Goal: Task Accomplishment & Management: Use online tool/utility

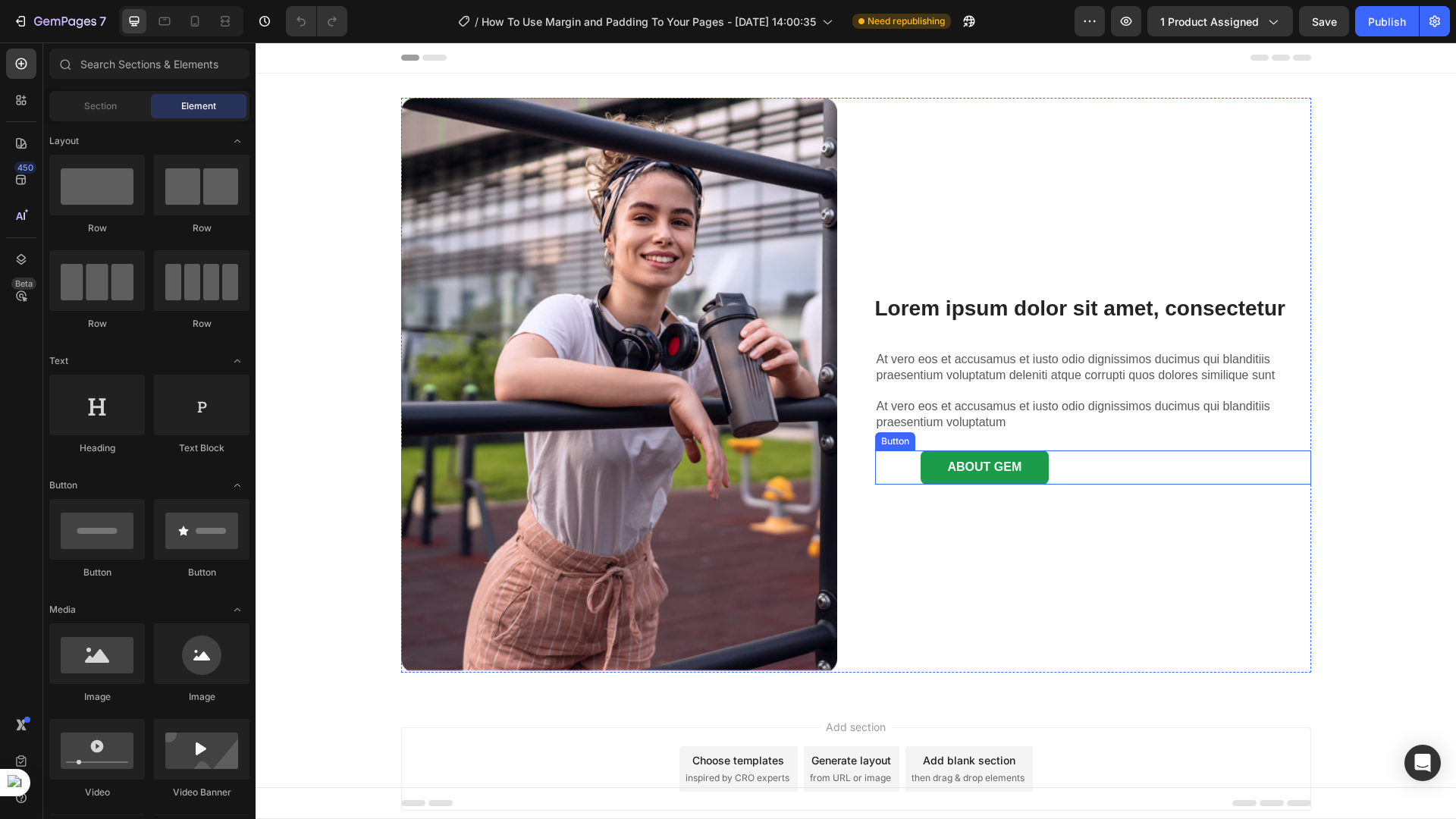
click at [901, 470] on div "ABOUT GEM Button" at bounding box center [1093, 468] width 436 height 34
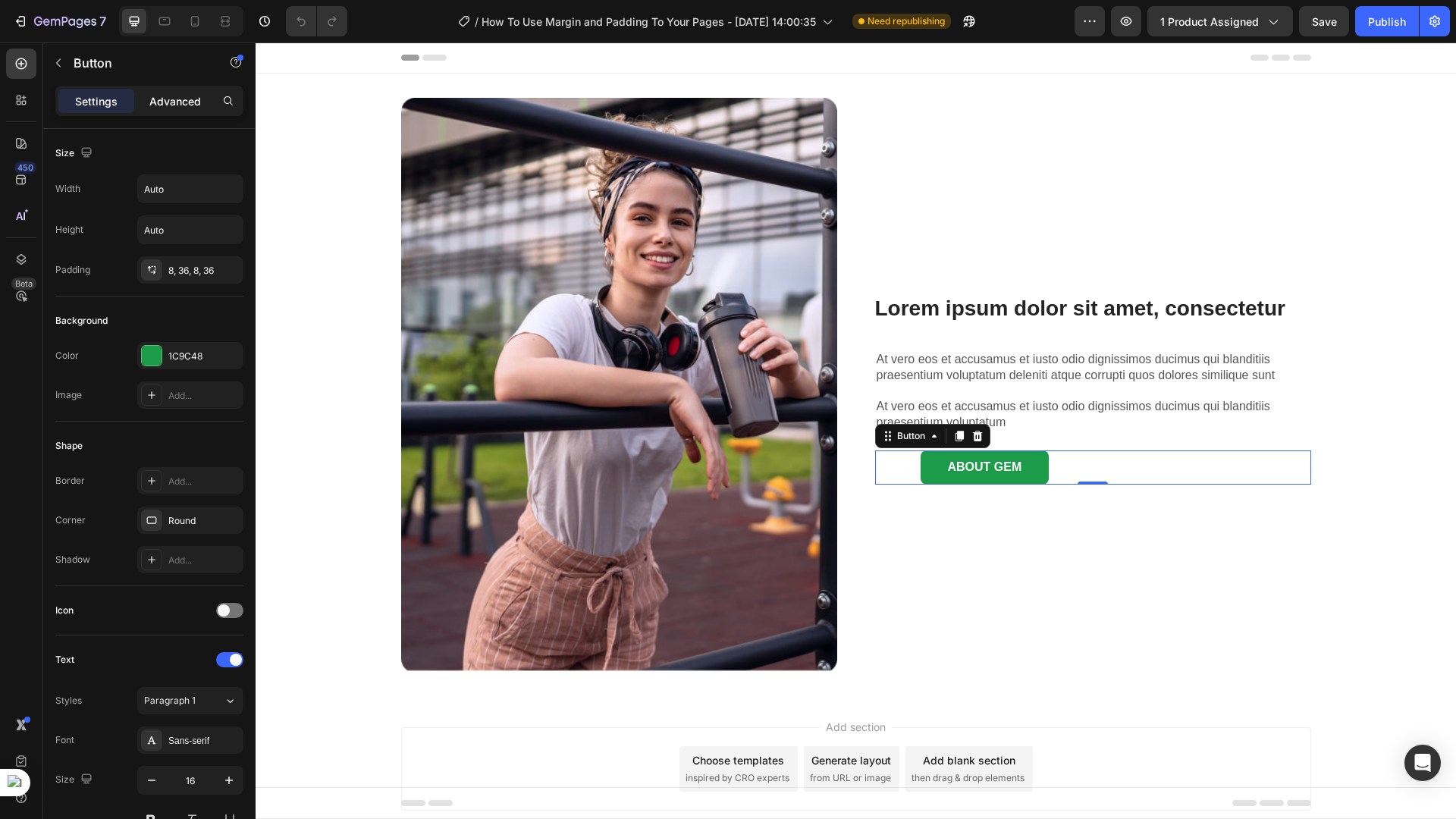
click at [177, 101] on p "Advanced" at bounding box center [175, 101] width 51 height 16
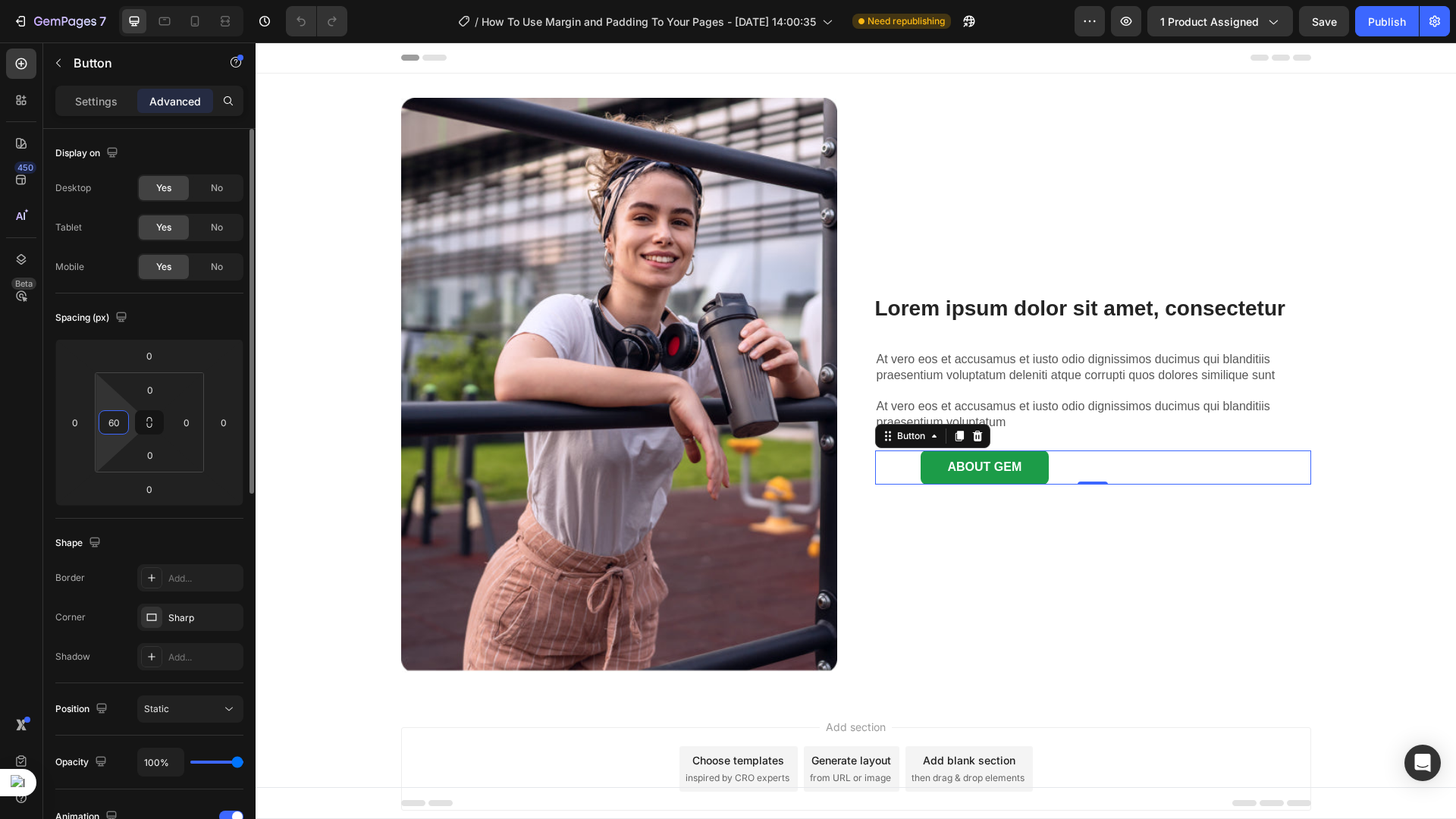
click at [120, 418] on input "60" at bounding box center [113, 422] width 23 height 23
click at [939, 579] on div "Lorem ipsum dolor sit amet, consectetur Heading At vero eos et accusamus et ius…" at bounding box center [1093, 385] width 436 height 575
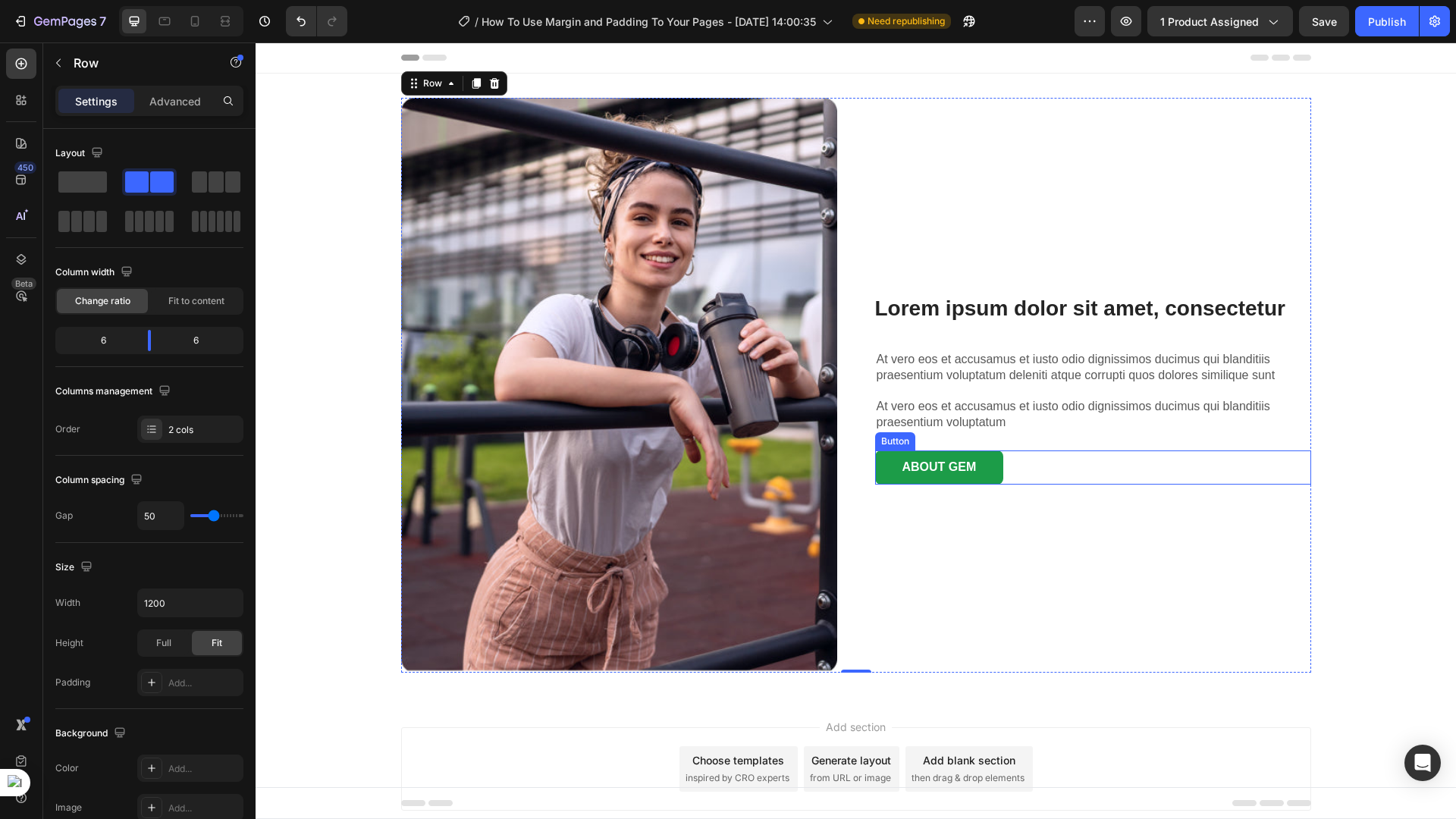
click at [1028, 475] on div "ABOUT GEM Button" at bounding box center [1093, 468] width 436 height 34
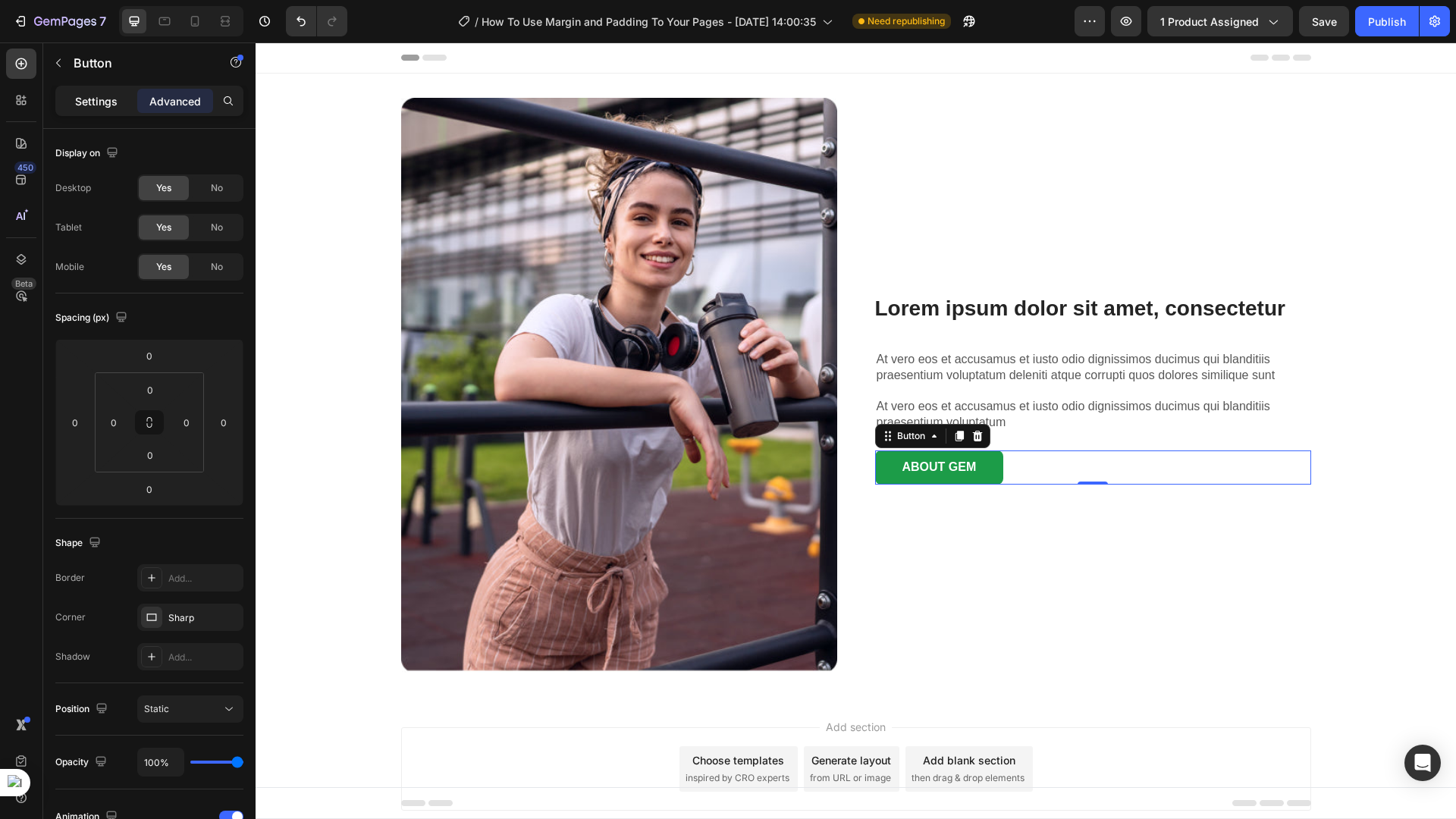
click at [82, 98] on p "Settings" at bounding box center [97, 101] width 43 height 16
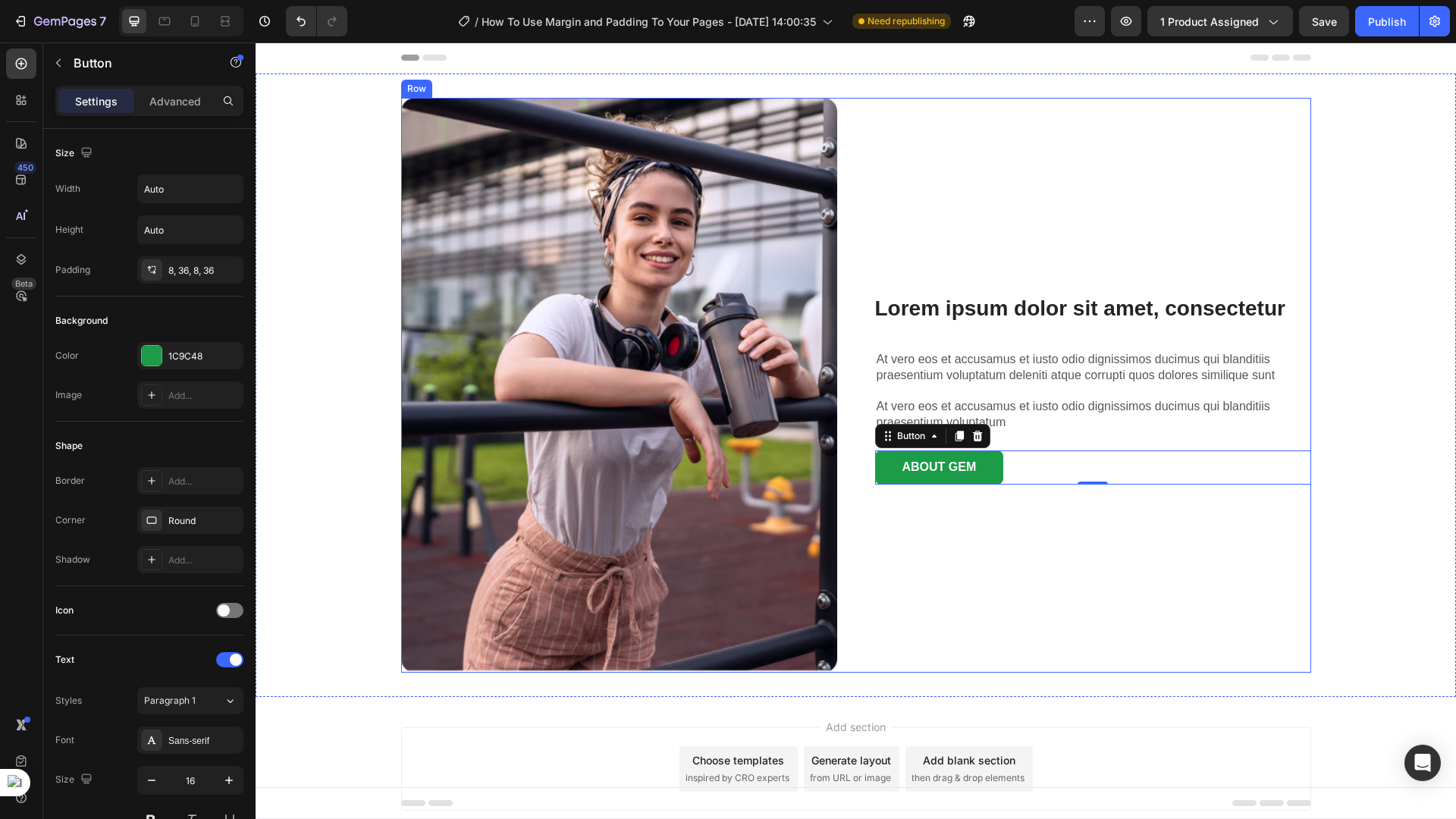
click at [990, 541] on div "Lorem ipsum dolor sit amet, consectetur Heading At vero eos et accusamus et ius…" at bounding box center [1093, 385] width 436 height 575
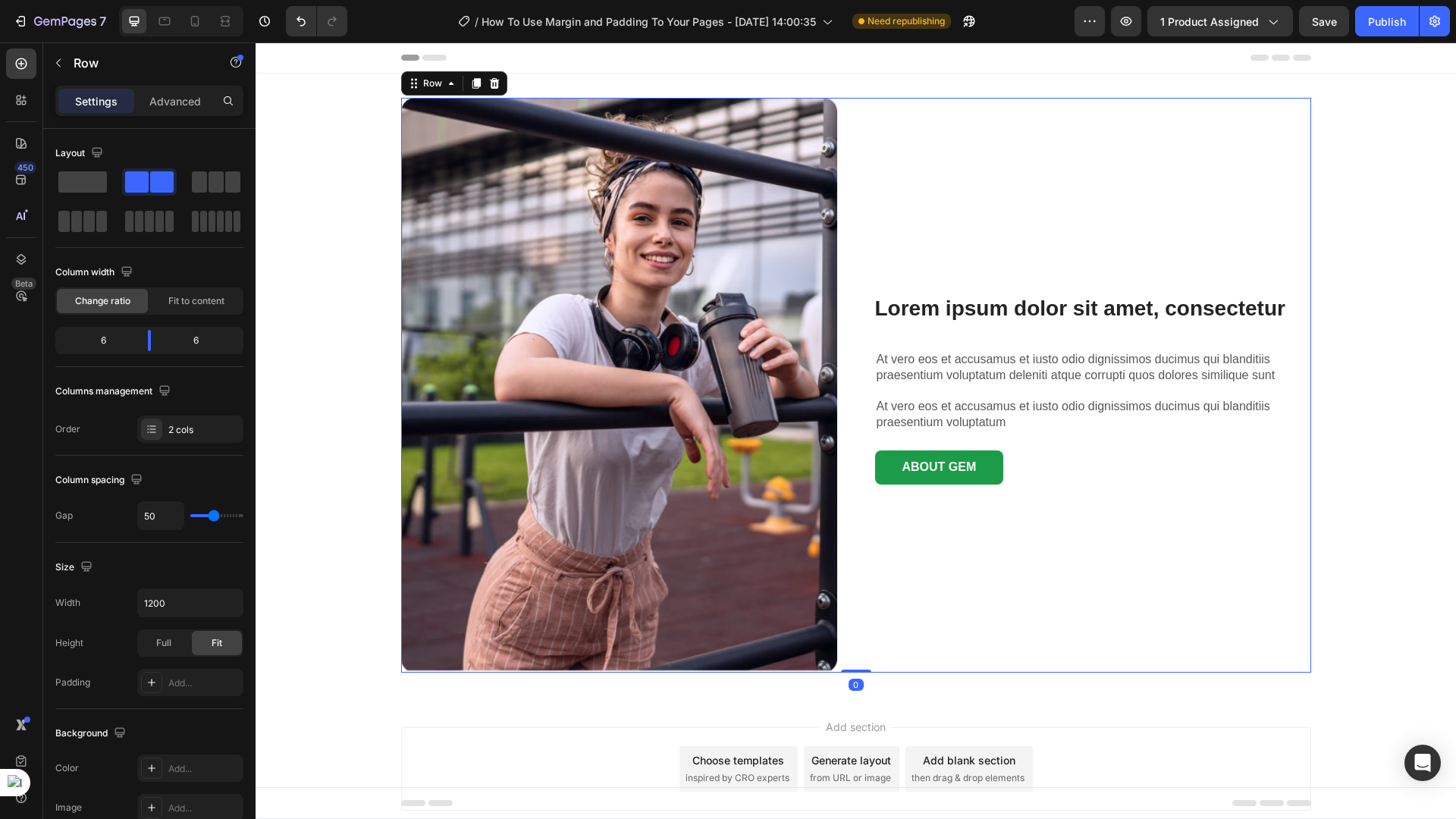
click at [1082, 511] on div "Lorem ipsum dolor sit amet, consectetur Heading At vero eos et accusamus et ius…" at bounding box center [1093, 385] width 436 height 575
click at [1073, 505] on div "Lorem ipsum dolor sit amet, consectetur Heading At vero eos et accusamus et ius…" at bounding box center [1093, 385] width 436 height 575
click at [1034, 475] on div "ABOUT GEM Button" at bounding box center [1093, 468] width 436 height 34
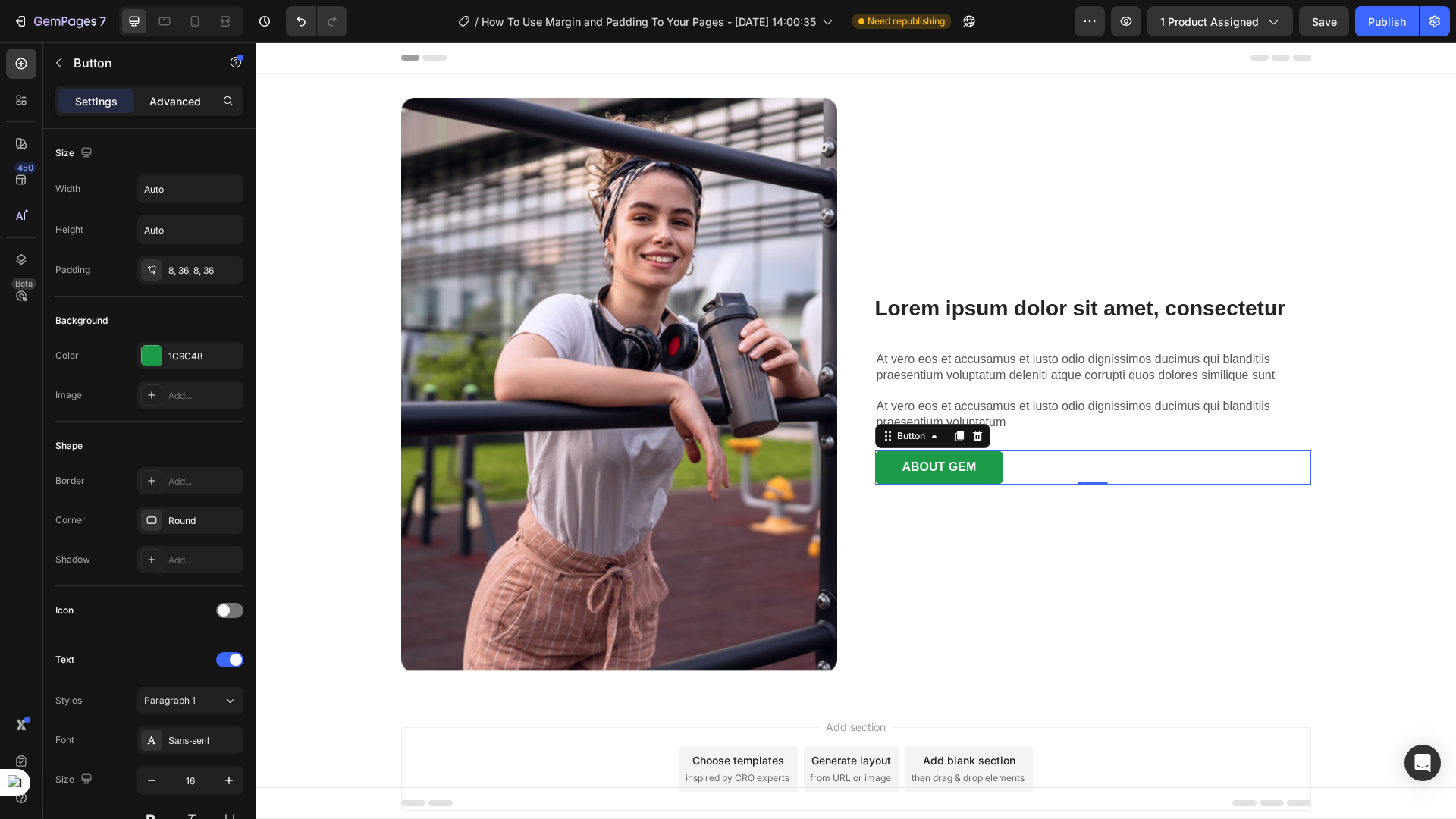
click at [189, 100] on p "Advanced" at bounding box center [175, 101] width 51 height 16
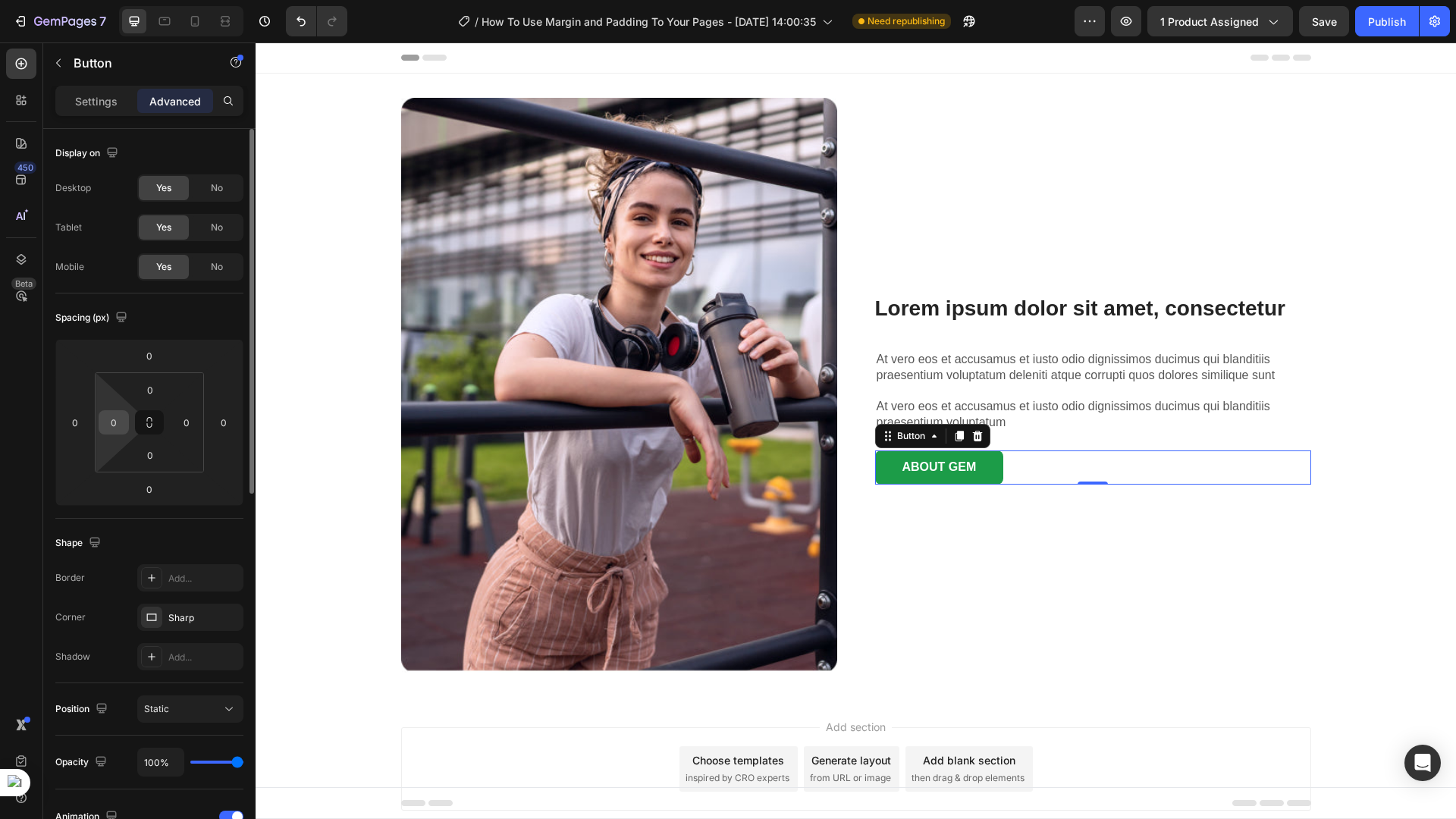
click at [127, 423] on div "0" at bounding box center [113, 422] width 30 height 24
click at [123, 424] on input "0" at bounding box center [113, 422] width 23 height 23
type input "61"
click at [110, 421] on input "61" at bounding box center [113, 422] width 23 height 23
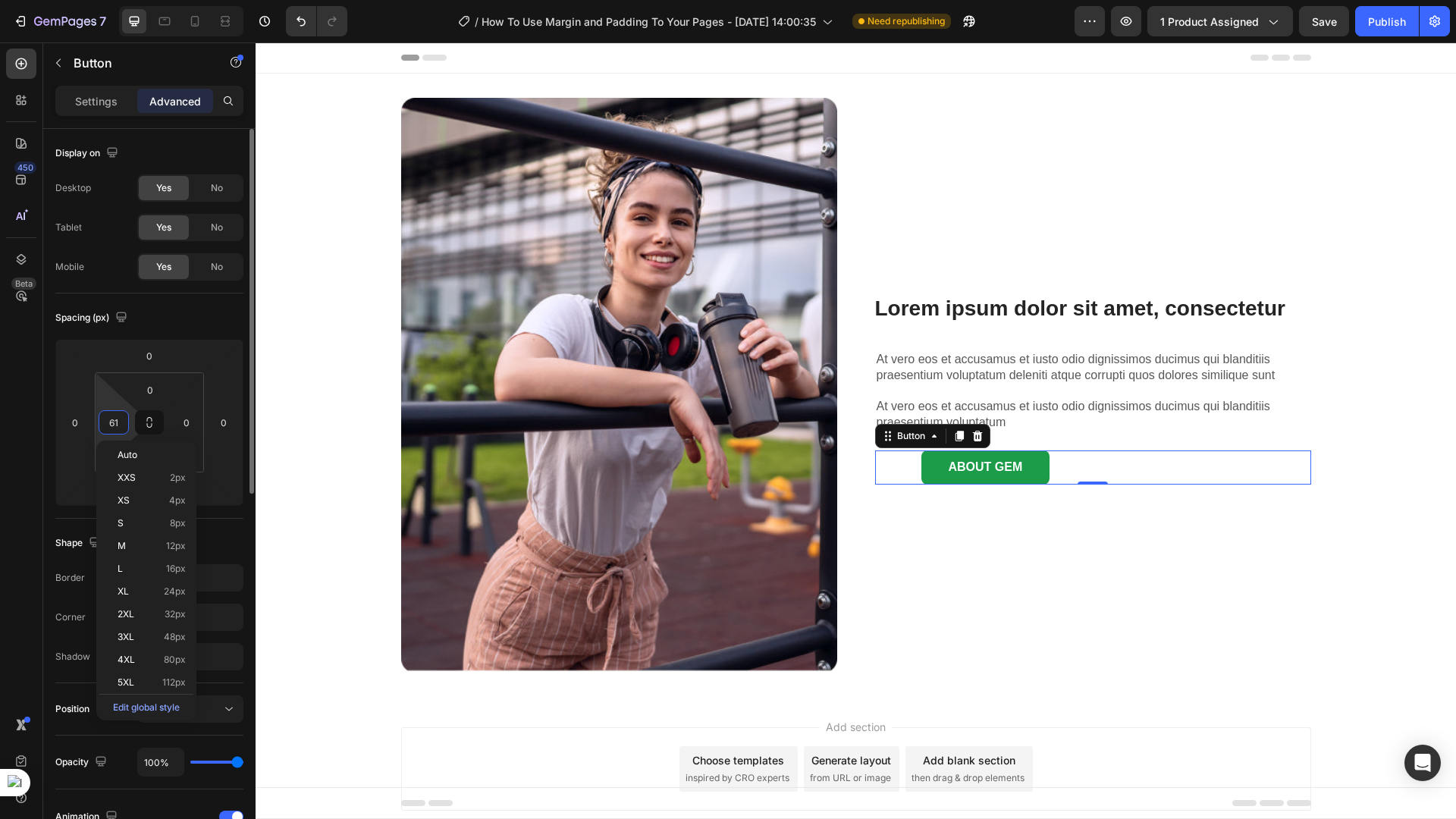
click at [110, 421] on input "61" at bounding box center [113, 422] width 23 height 23
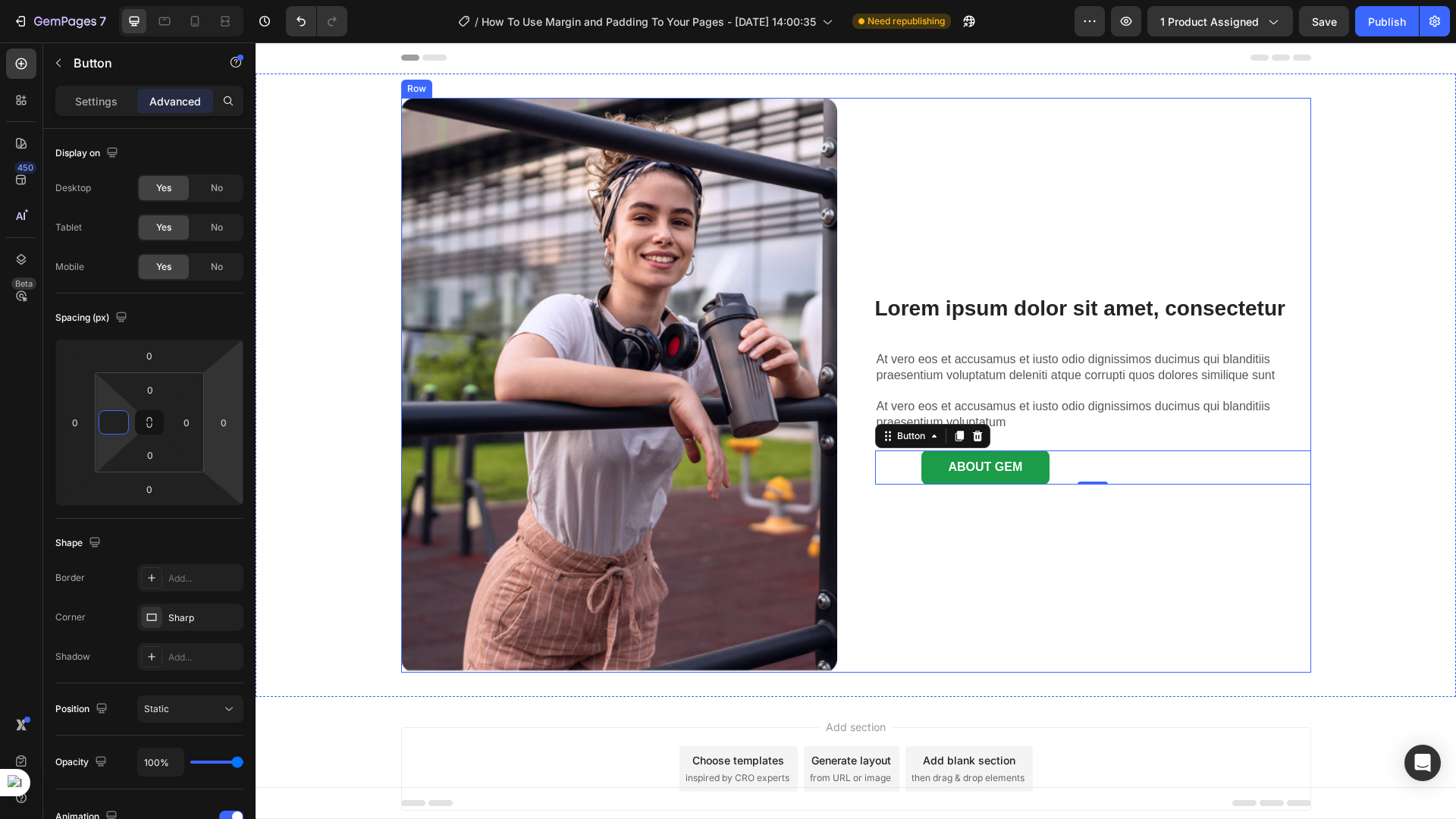
click at [896, 541] on div "Lorem ipsum dolor sit amet, consectetur Heading At vero eos et accusamus et ius…" at bounding box center [1093, 385] width 436 height 575
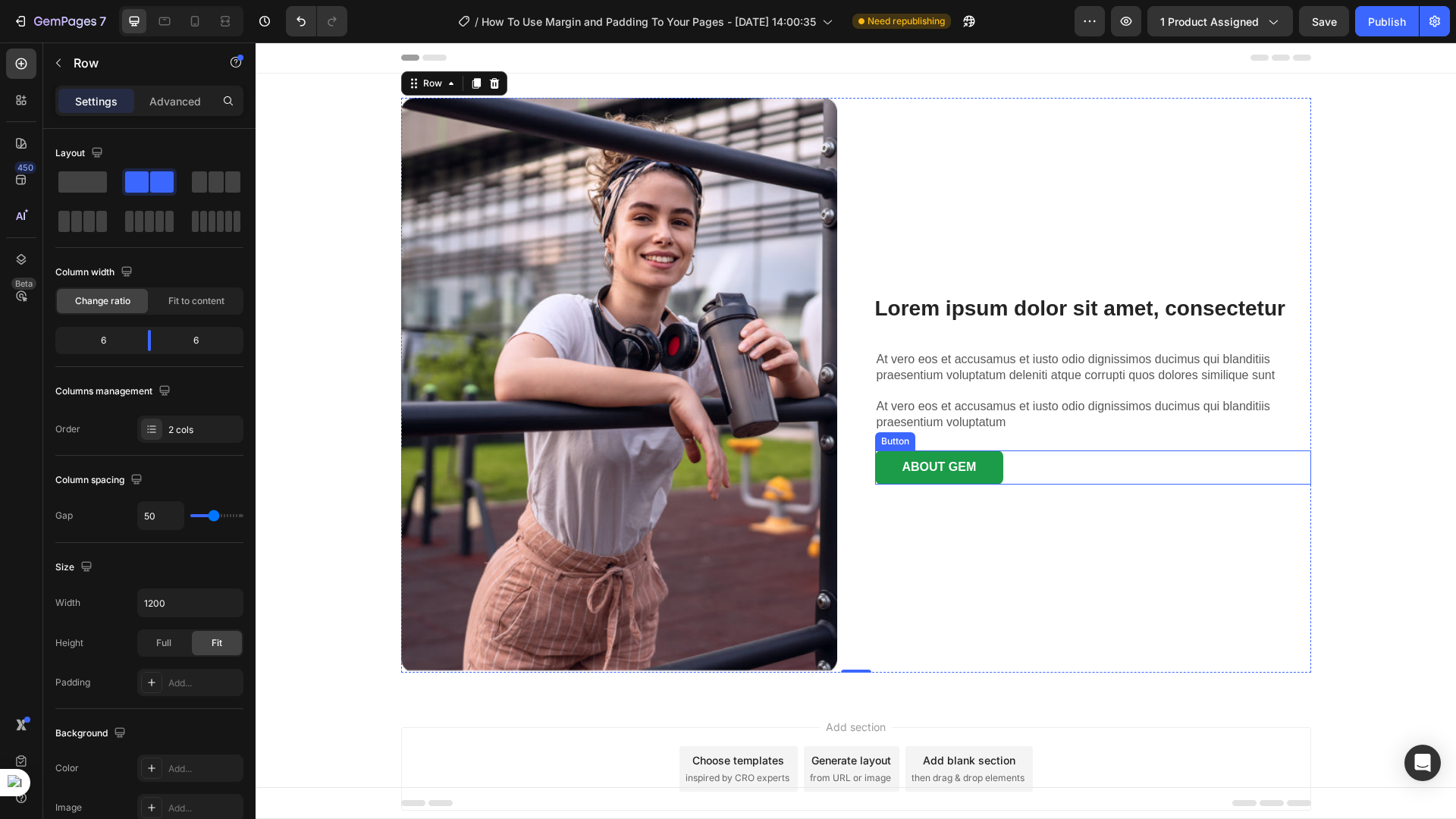
click at [1032, 470] on div "ABOUT GEM Button" at bounding box center [1093, 468] width 436 height 34
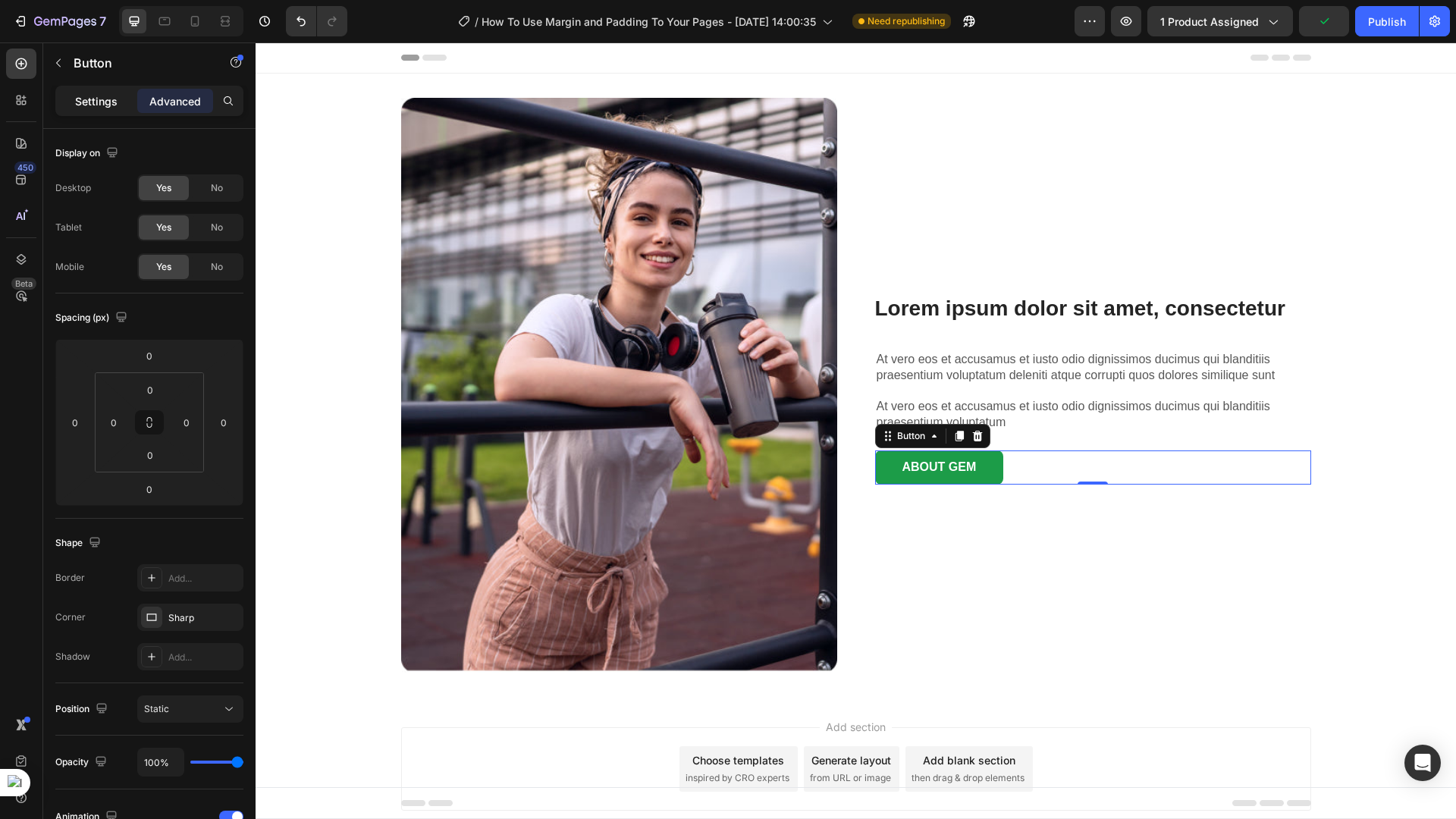
click at [106, 103] on p "Settings" at bounding box center [97, 101] width 43 height 16
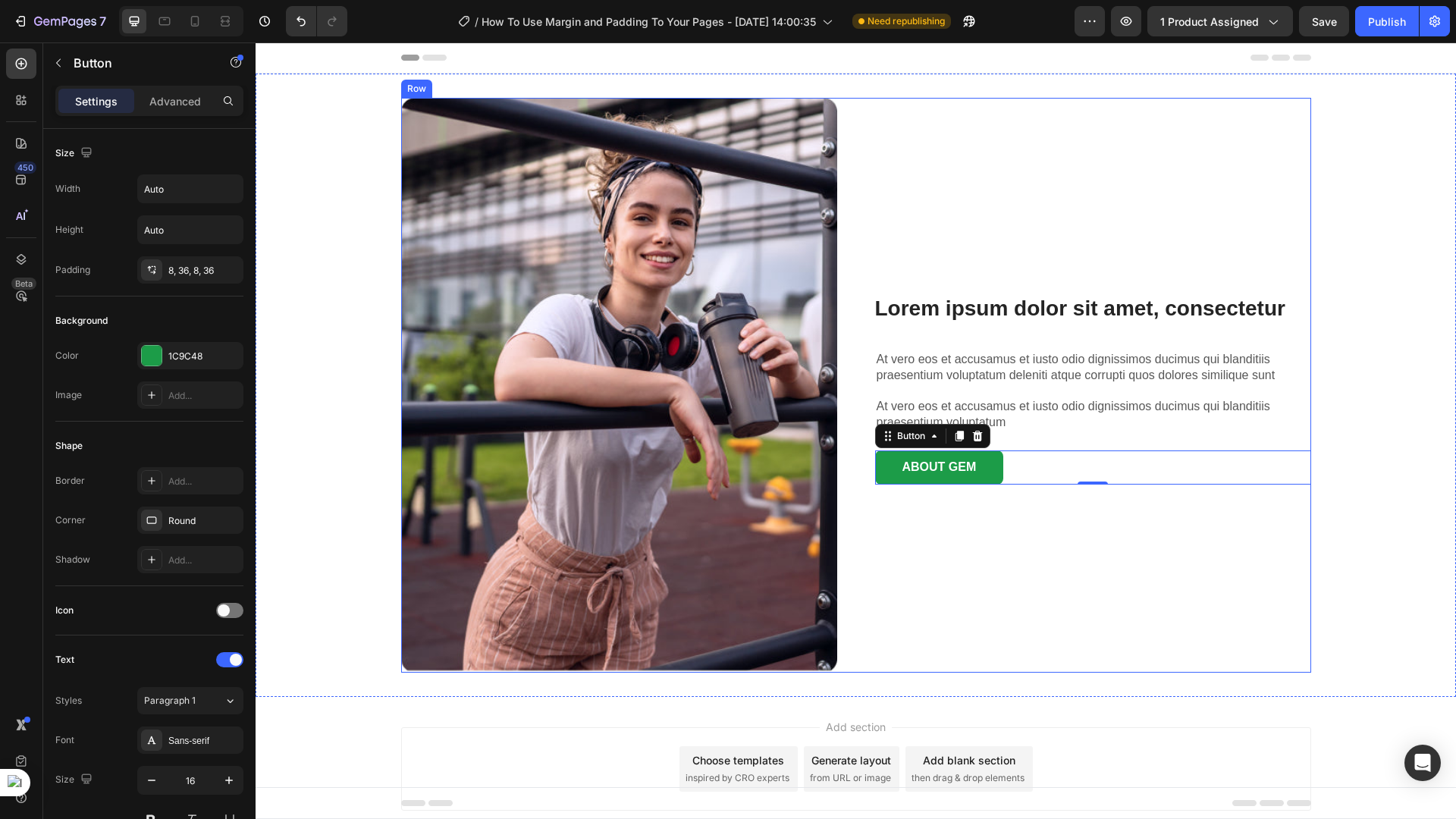
click at [1037, 507] on div "Lorem ipsum dolor sit amet, consectetur Heading At vero eos et accusamus et ius…" at bounding box center [1093, 385] width 436 height 575
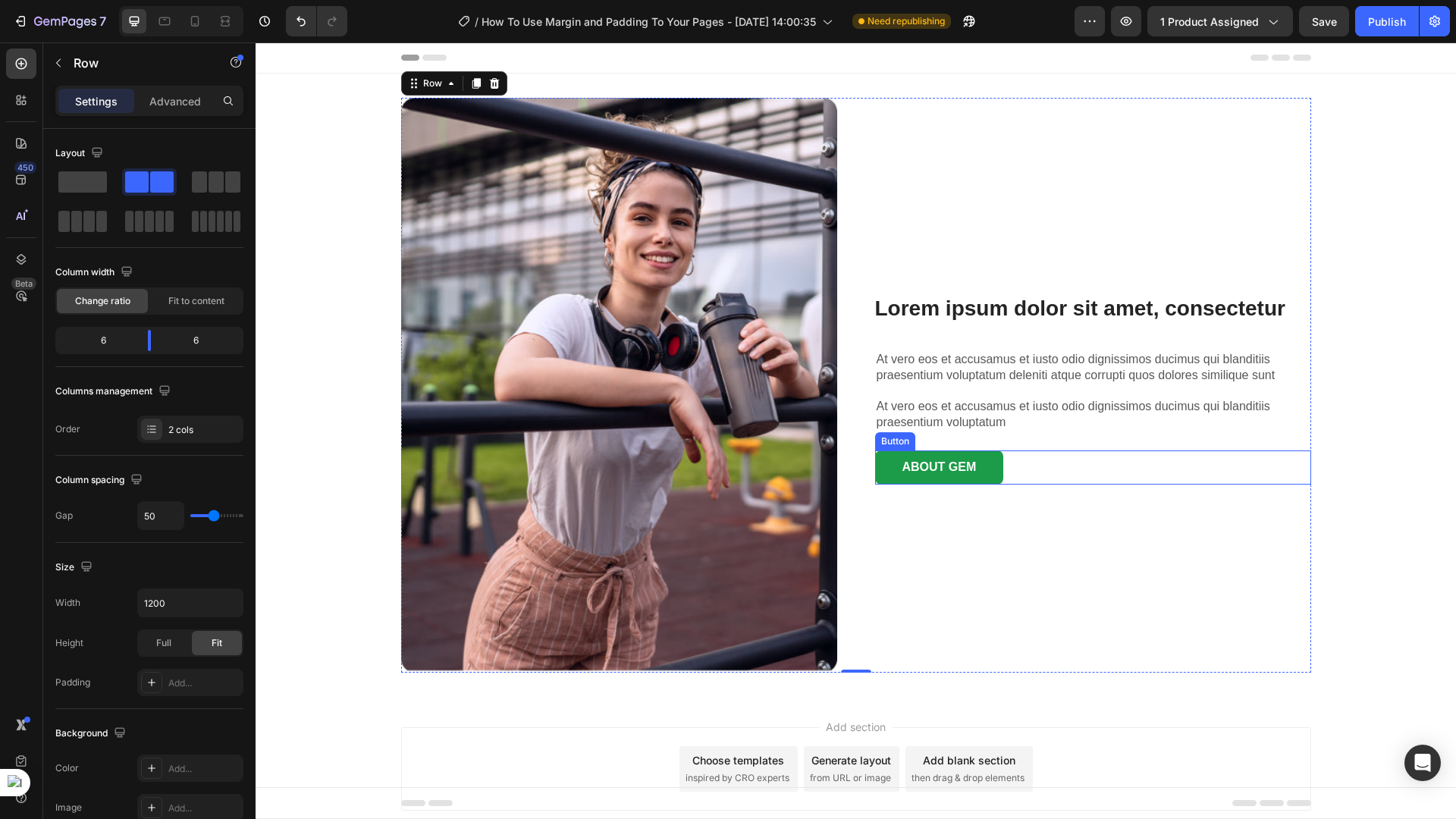
click at [1016, 475] on div "ABOUT GEM Button" at bounding box center [1093, 468] width 436 height 34
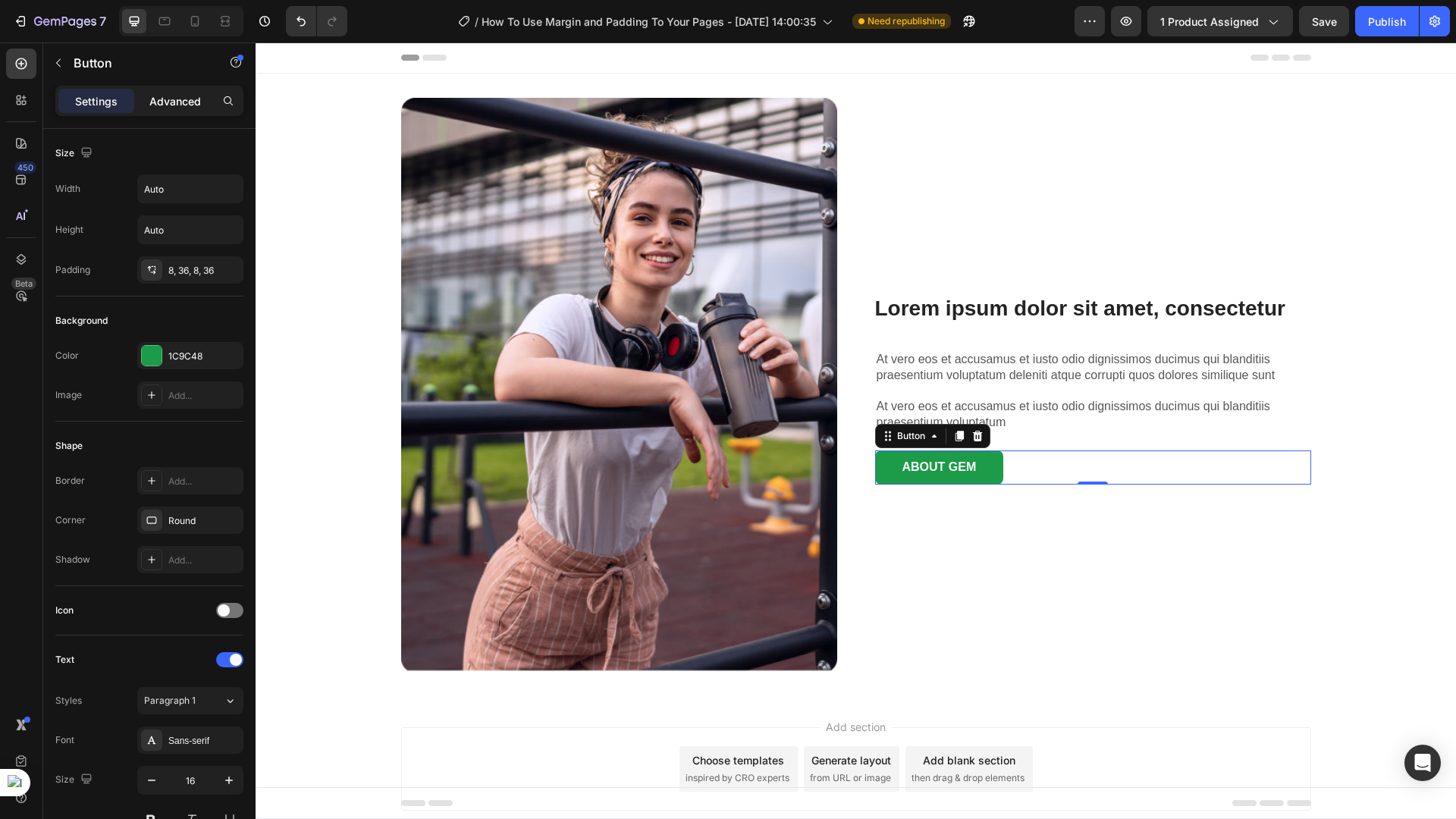
click at [196, 107] on p "Advanced" at bounding box center [175, 101] width 51 height 16
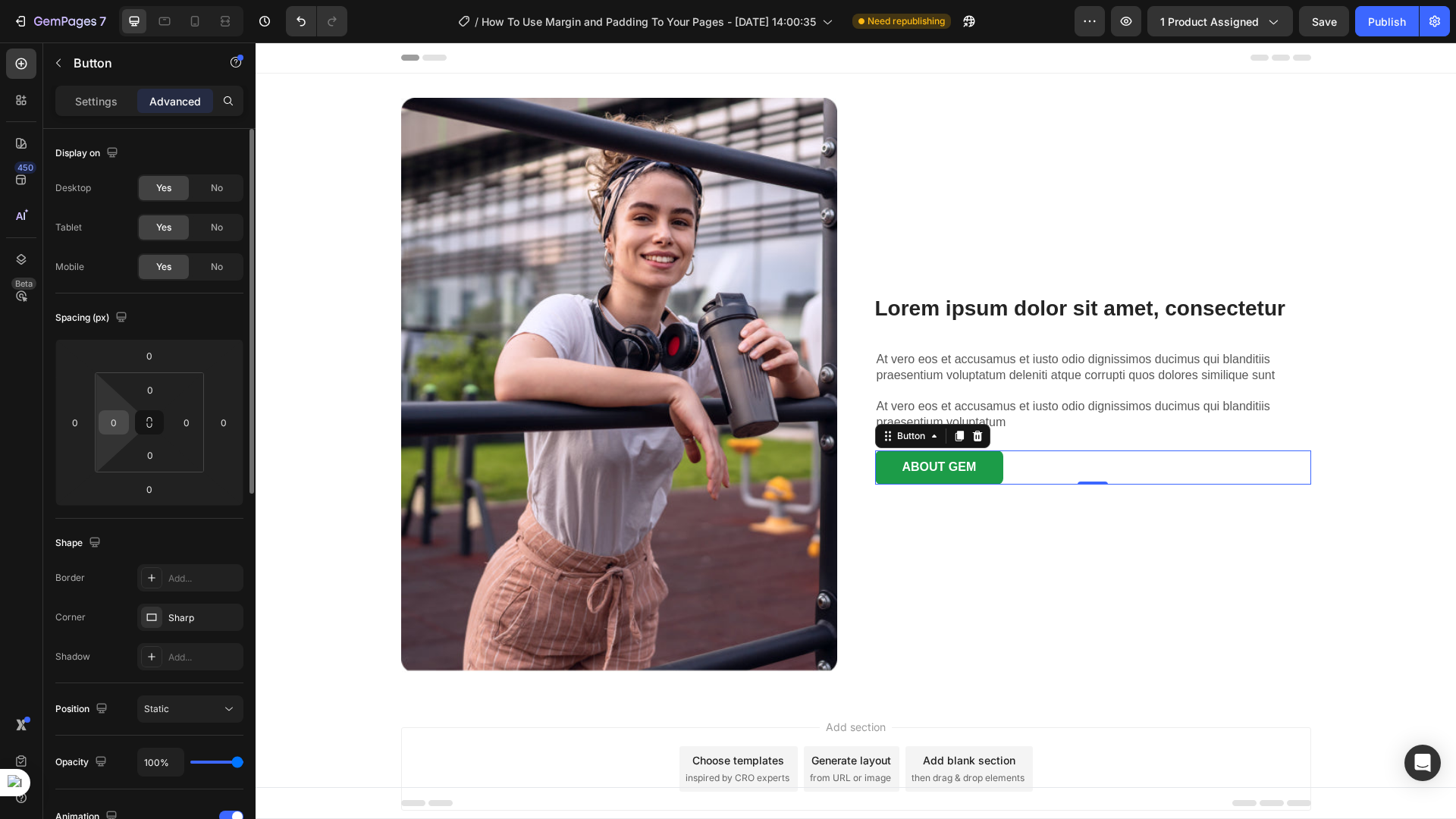
click at [125, 421] on div "0" at bounding box center [113, 422] width 30 height 24
click at [122, 422] on input "0" at bounding box center [113, 422] width 23 height 23
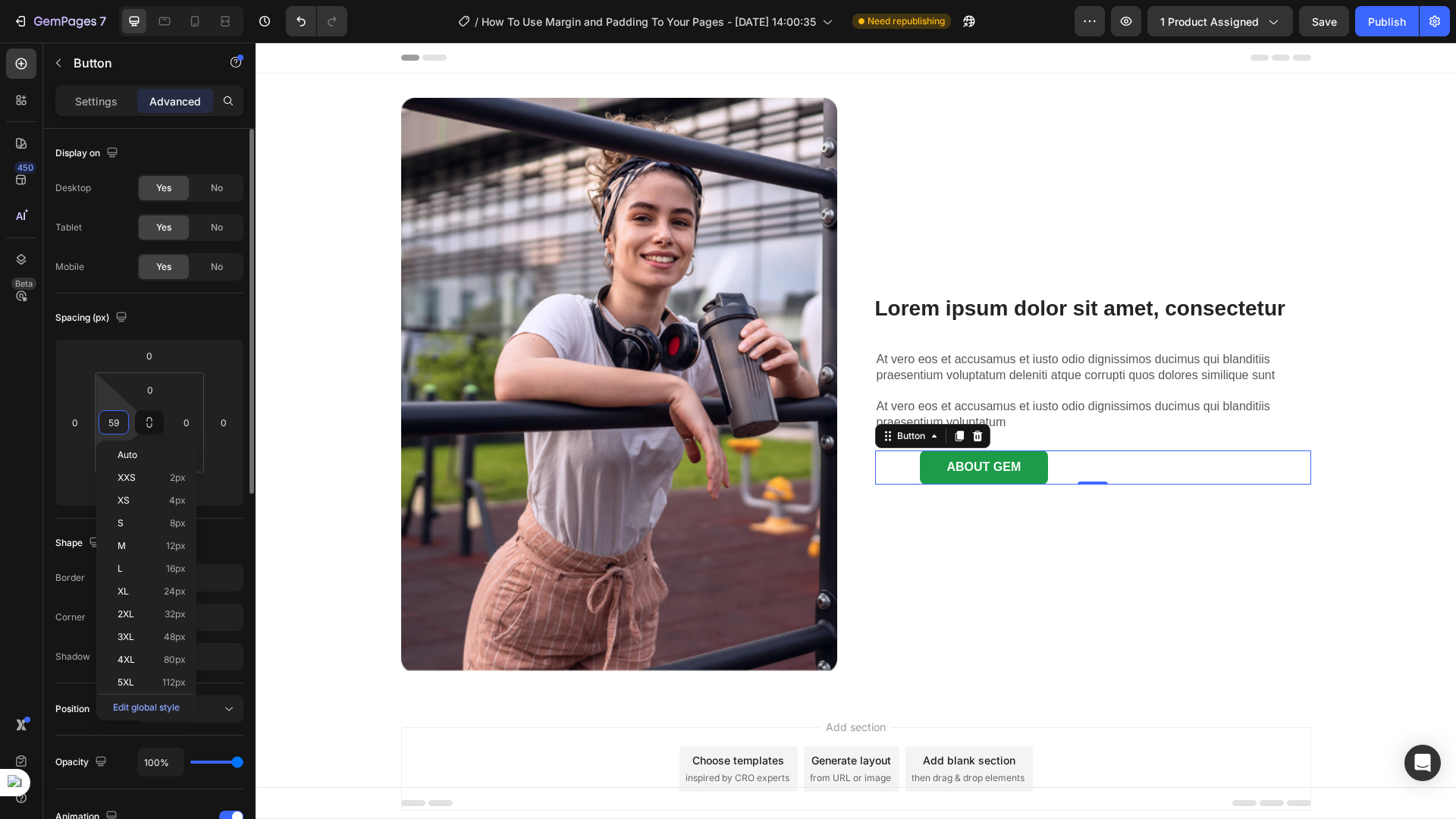
type input "60"
click at [214, 0] on html "7 Version history / How To Use Margin and Padding To Your Pages - [DATE] 14:00:…" at bounding box center [728, 0] width 1456 height 0
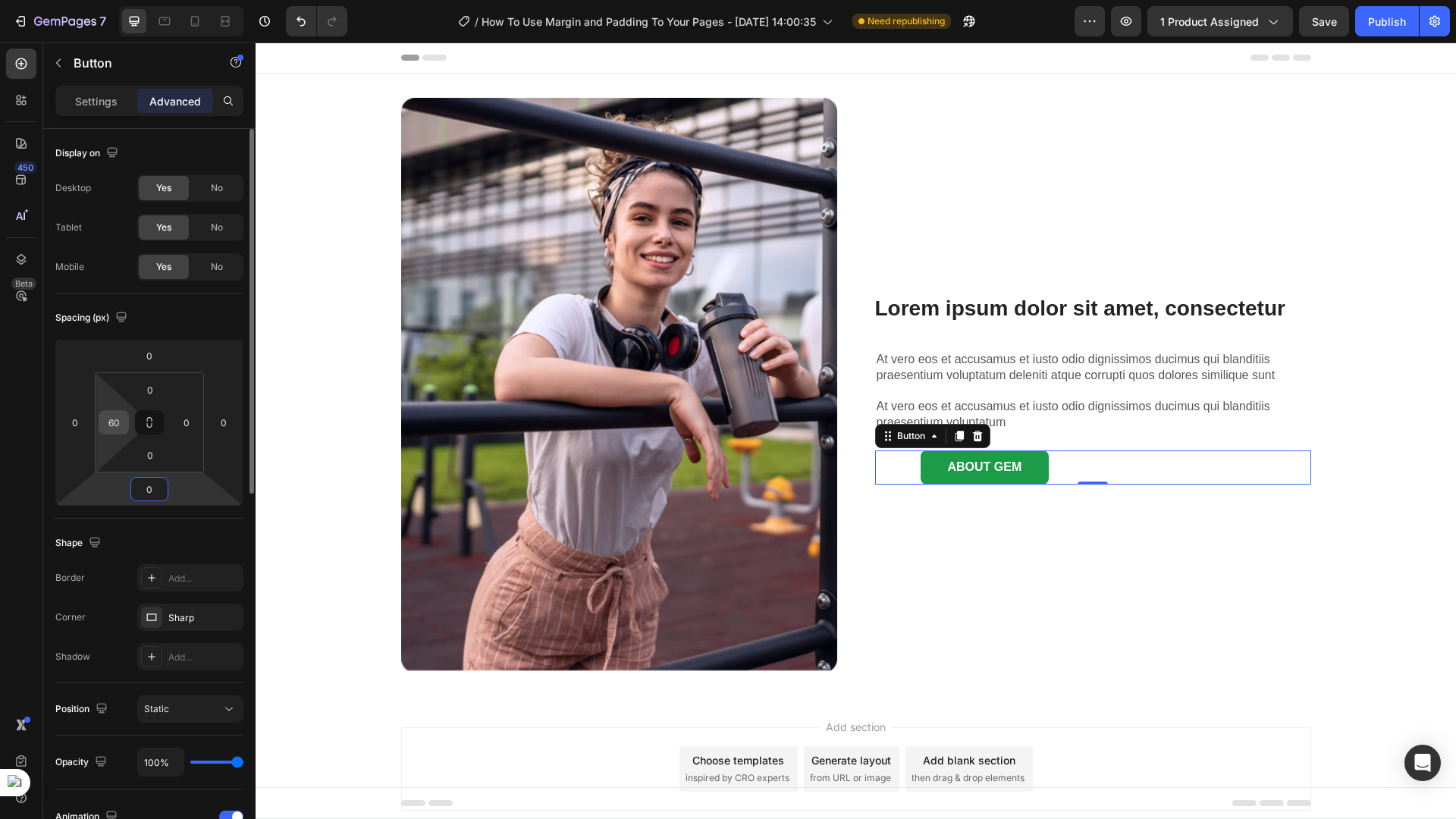
click at [116, 425] on input "60" at bounding box center [113, 422] width 23 height 23
click at [120, 425] on input "60" at bounding box center [113, 422] width 23 height 23
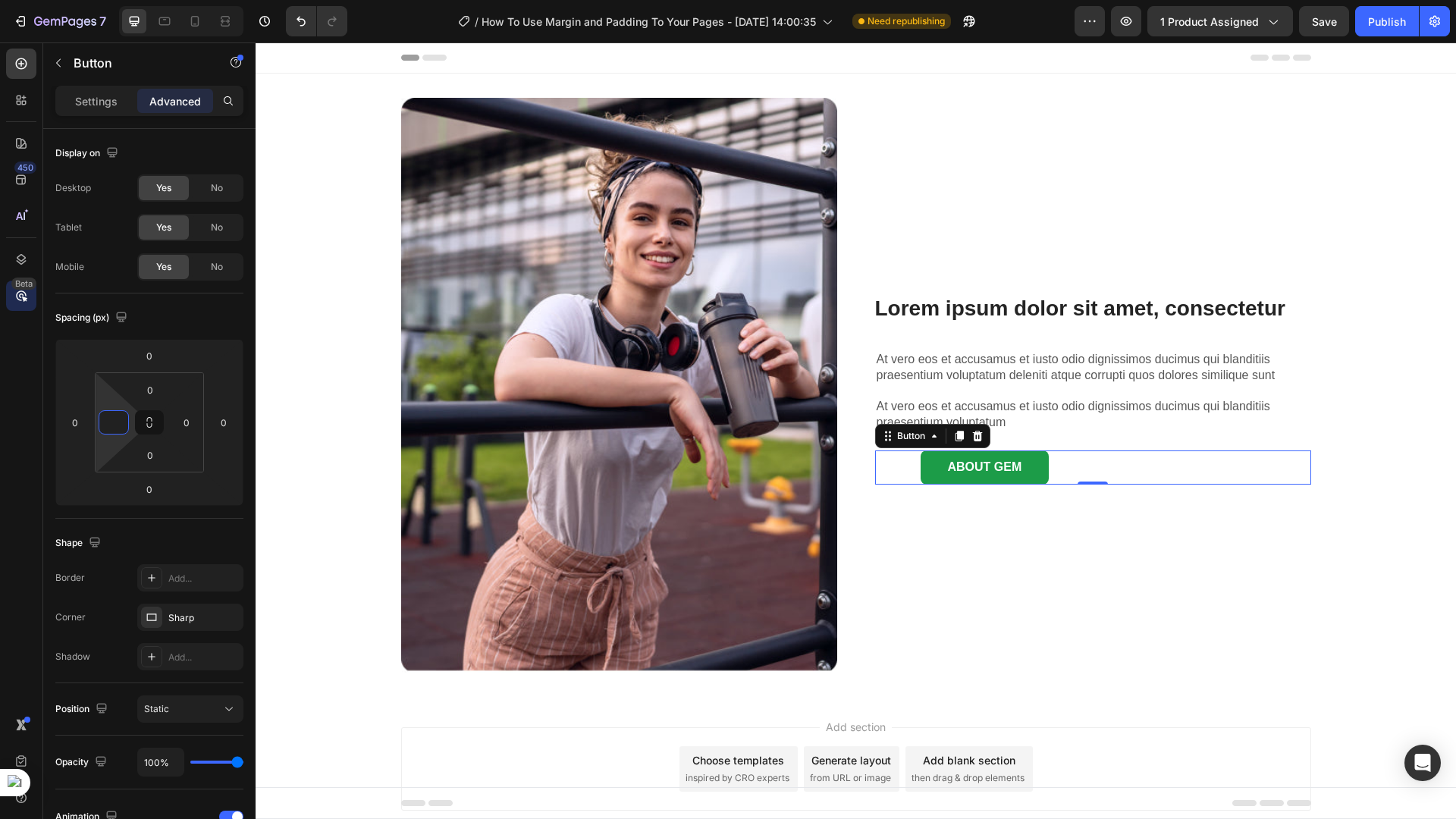
type input "0"
click at [1003, 318] on h3 "Lorem ipsum dolor sit amet, consectetur" at bounding box center [1080, 308] width 410 height 45
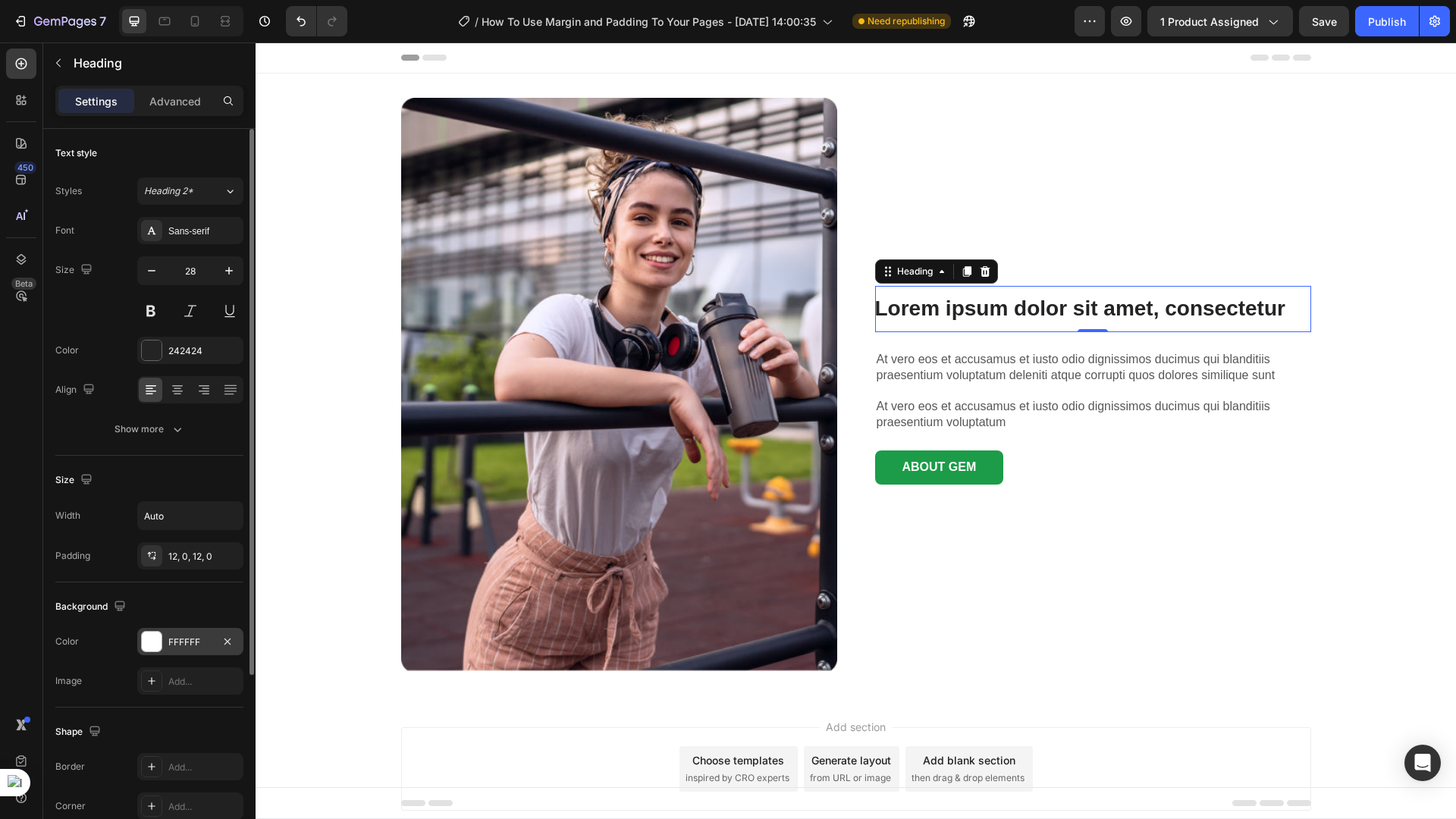
click at [183, 637] on div "FFFFFF" at bounding box center [189, 643] width 44 height 14
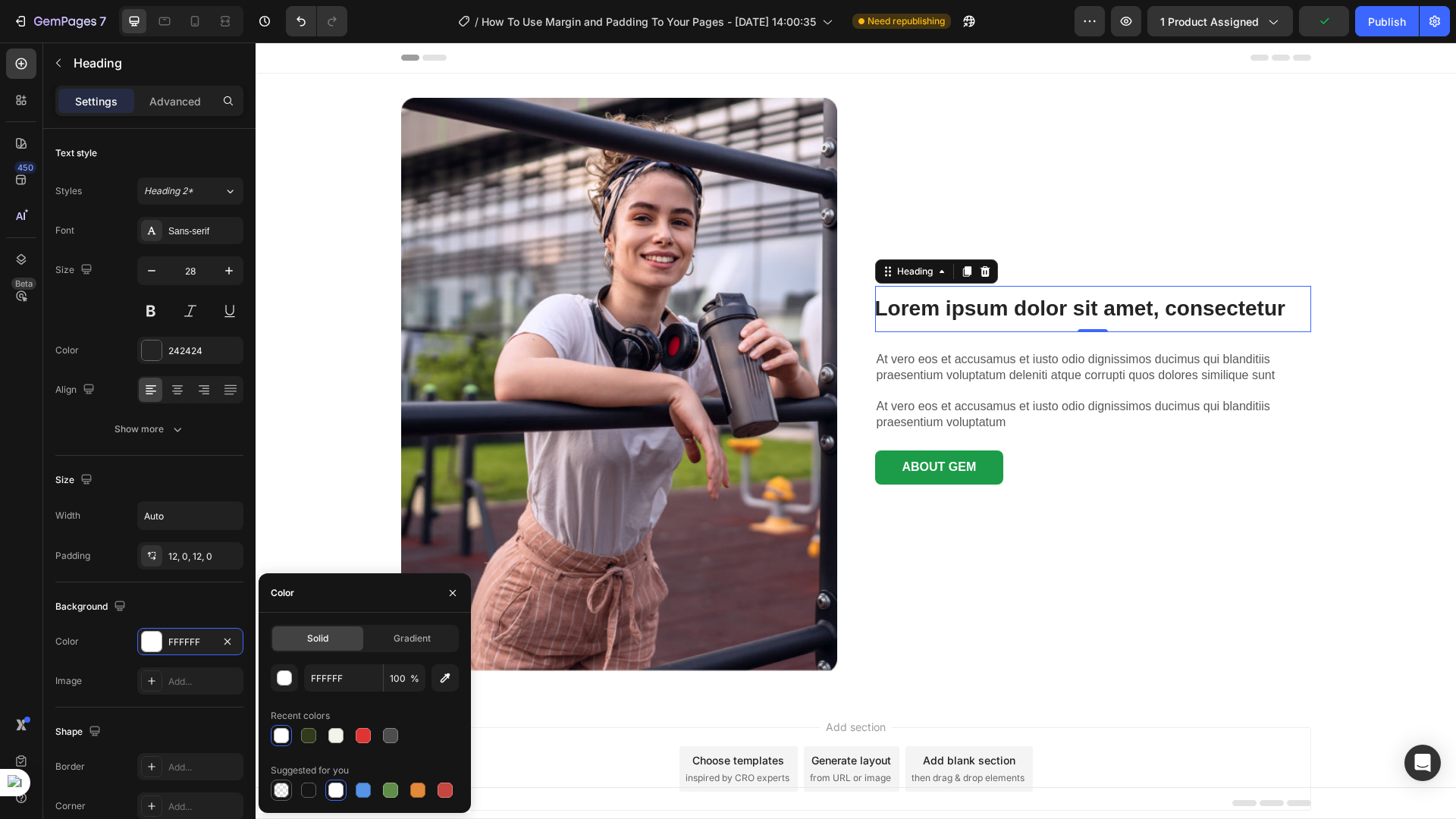
click at [283, 786] on div at bounding box center [281, 790] width 15 height 15
type input "000000"
type input "0"
click at [177, 526] on input "Auto" at bounding box center [190, 516] width 105 height 27
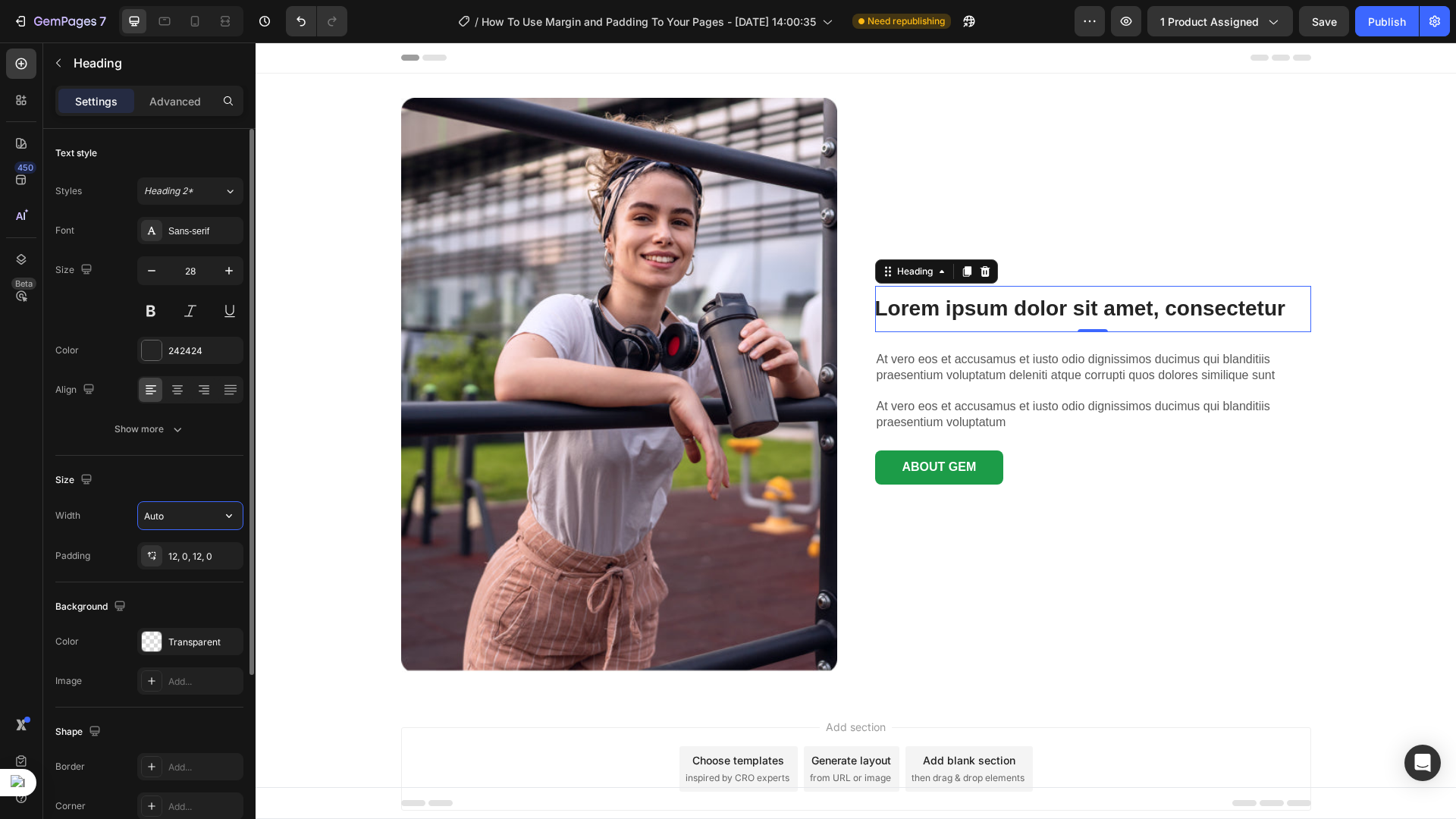
click at [200, 522] on input "Auto" at bounding box center [190, 516] width 105 height 27
click at [226, 517] on icon "button" at bounding box center [229, 516] width 15 height 15
click at [164, 577] on p "Full 100%" at bounding box center [186, 583] width 87 height 14
type input "100%"
click at [179, 563] on div "12, 0, 12, 0" at bounding box center [189, 557] width 44 height 14
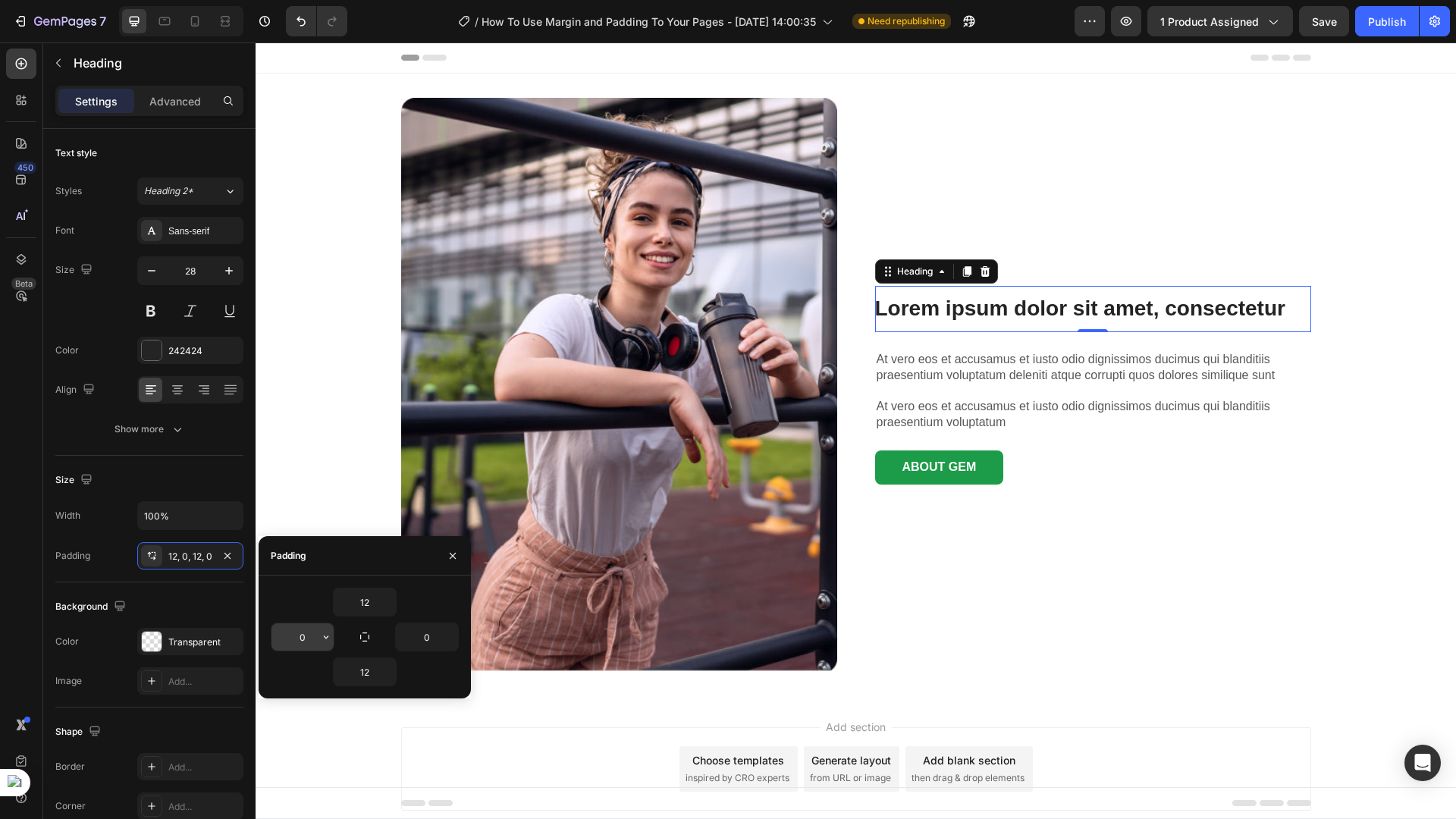
click at [313, 640] on input "0" at bounding box center [303, 637] width 63 height 27
type input "12"
click at [437, 637] on input "0" at bounding box center [427, 637] width 63 height 27
type input "12"
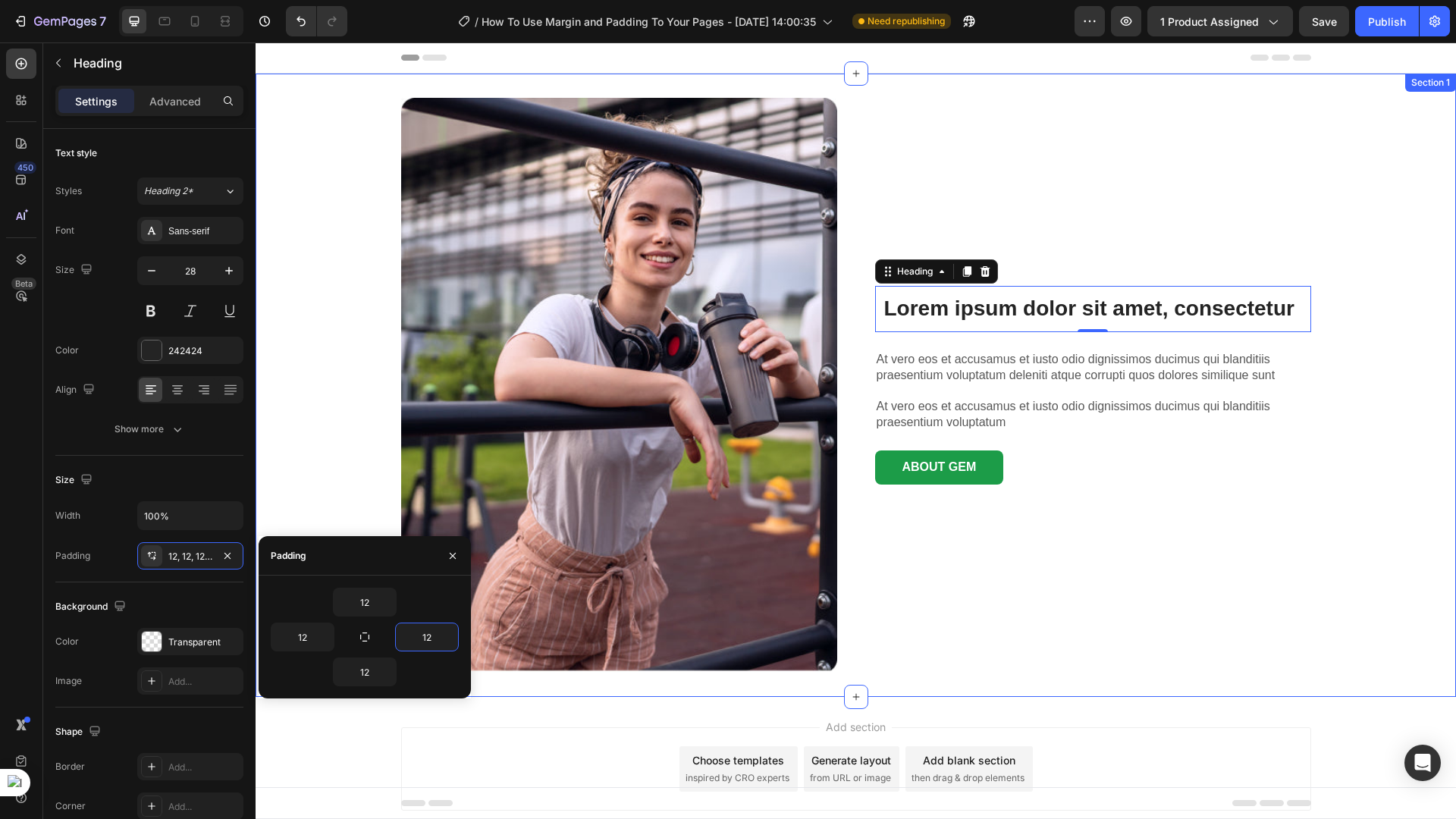
click at [351, 453] on div "Image Lorem ipsum dolor sit amet, consectetur Heading 0 At vero eos et accusamu…" at bounding box center [855, 385] width 1201 height 575
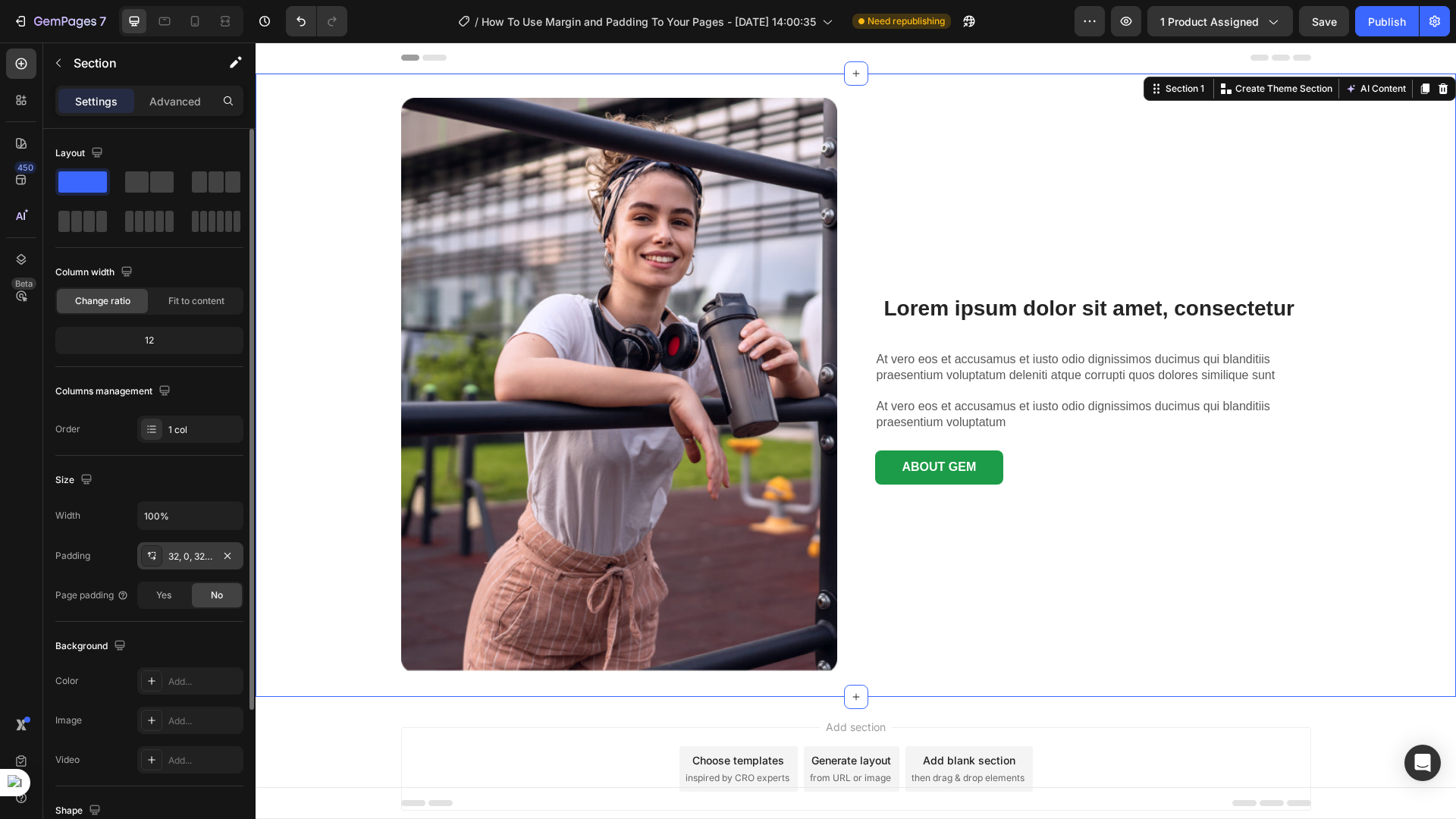
click at [206, 552] on div "32, 0, 32, 0" at bounding box center [189, 557] width 44 height 14
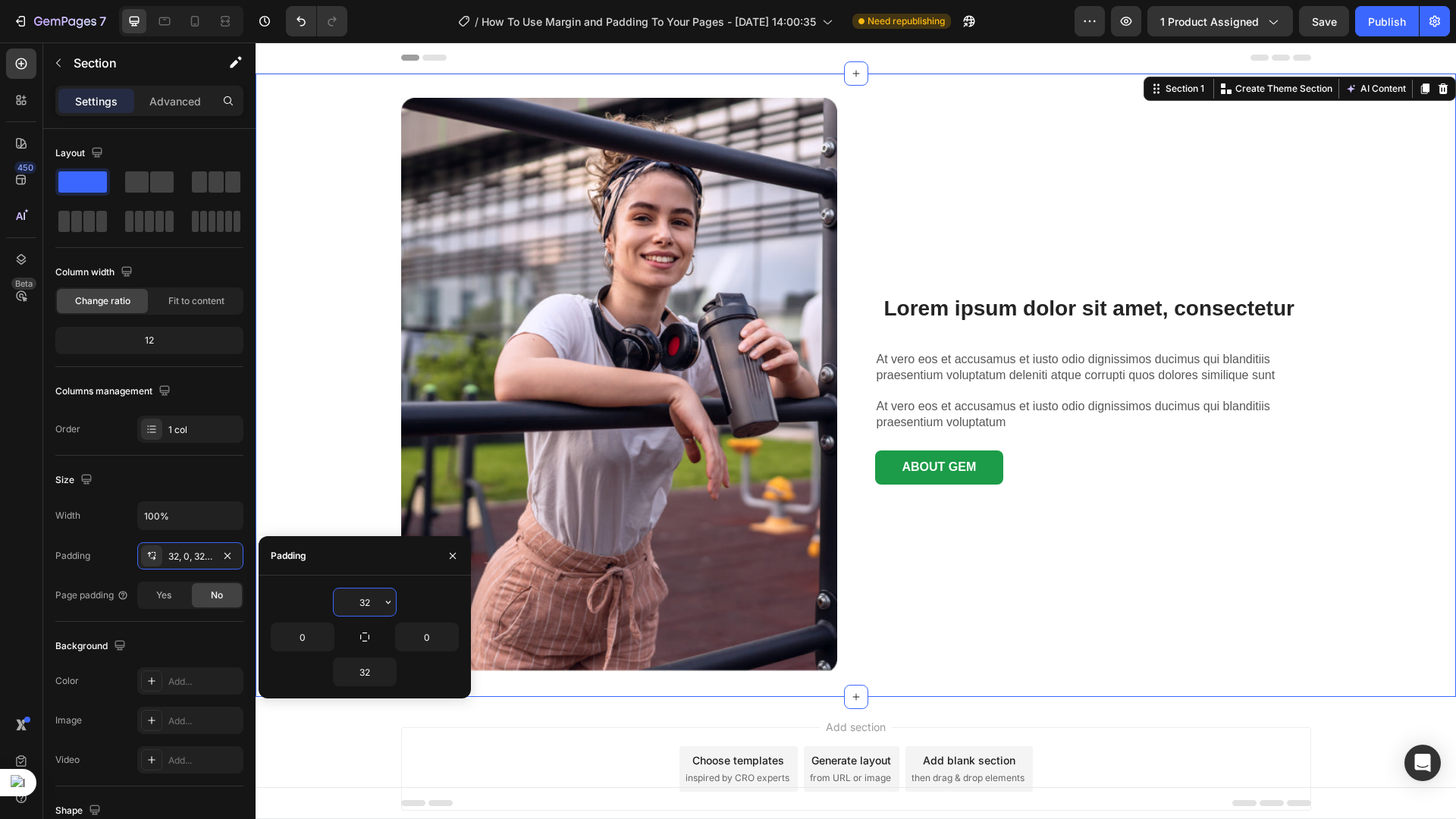
click at [369, 607] on input "32" at bounding box center [364, 602] width 63 height 27
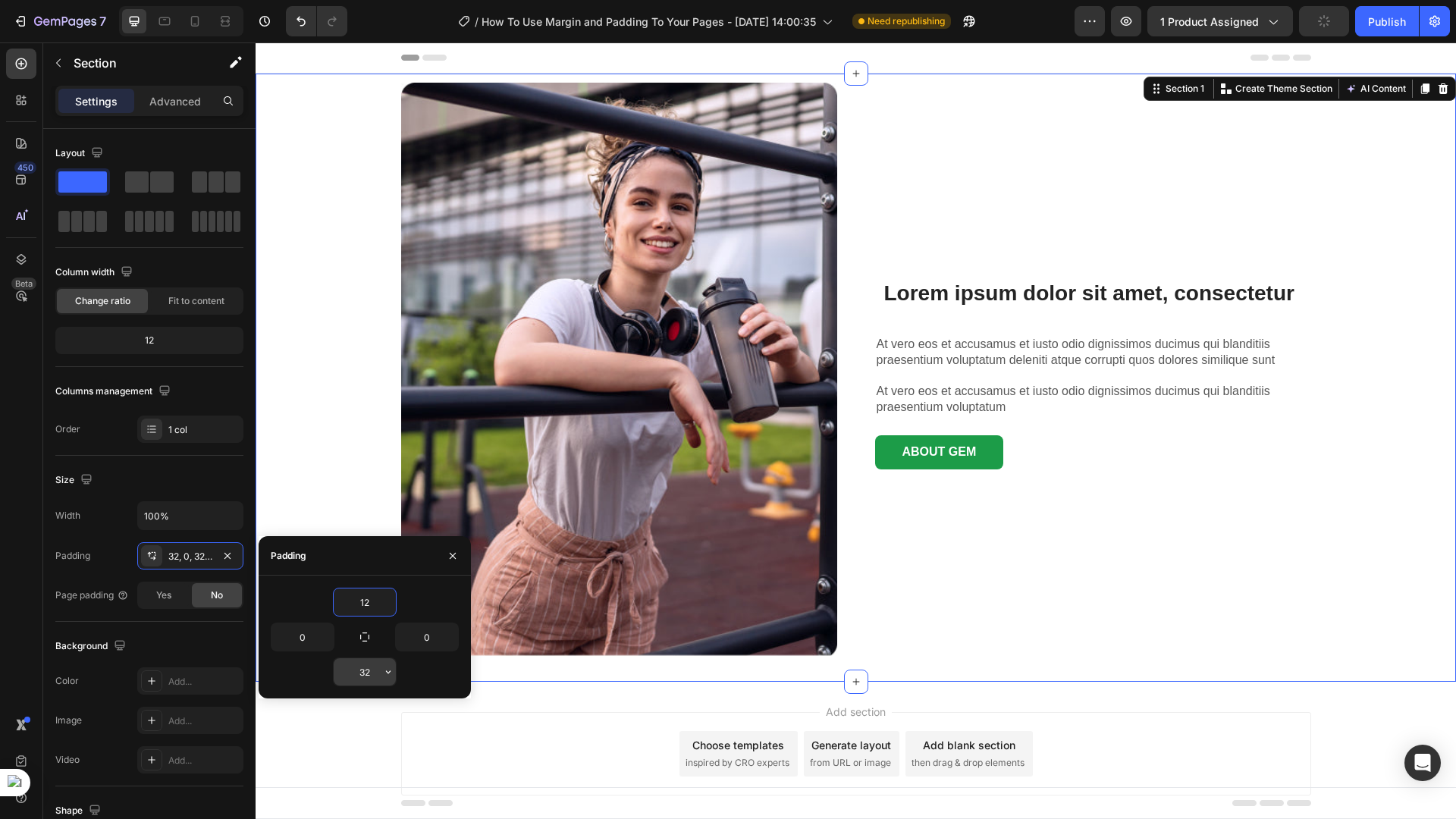
type input "12"
click at [367, 669] on input "32" at bounding box center [364, 672] width 63 height 27
type input "12"
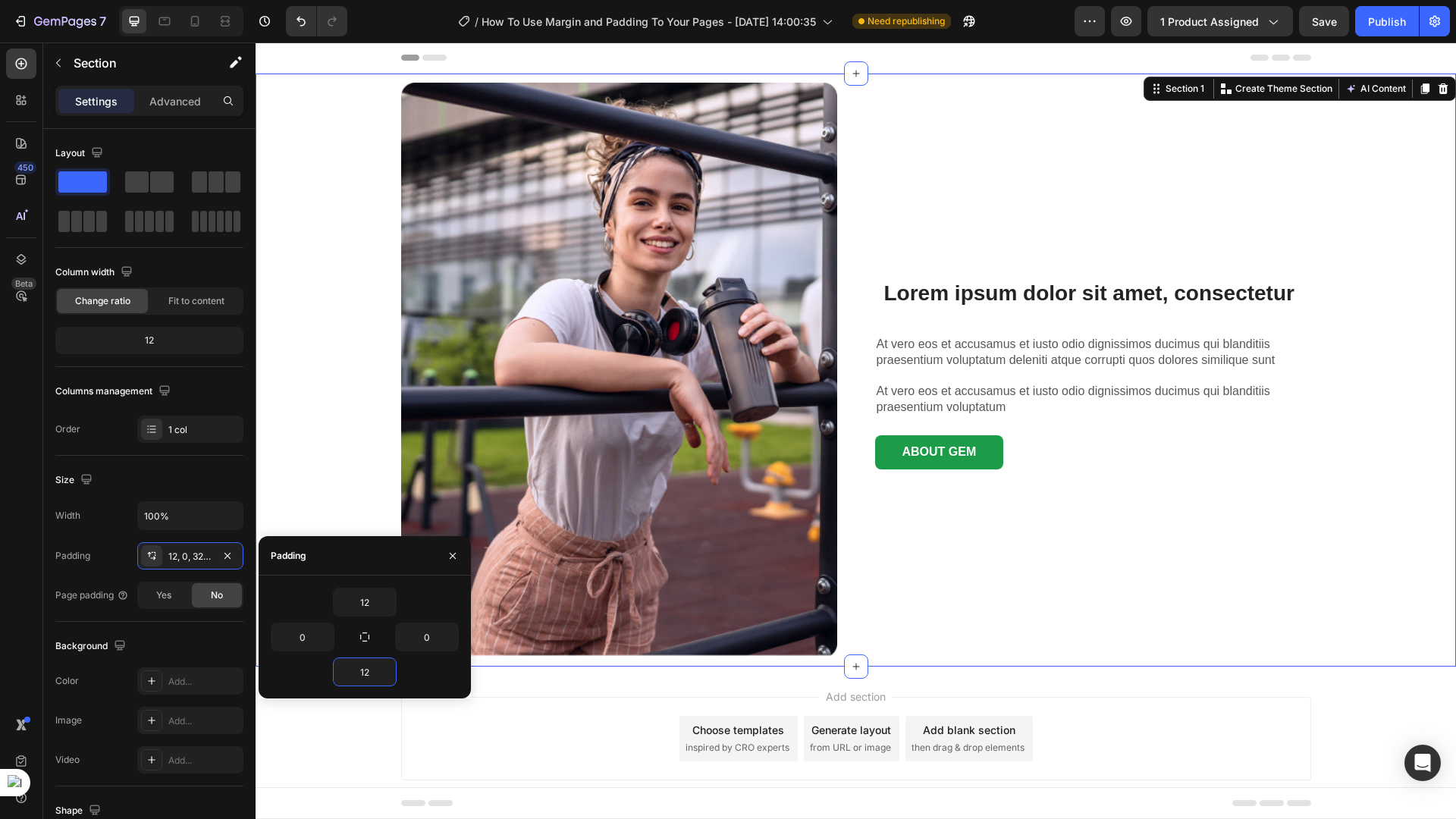
click at [353, 715] on div "Add section Choose templates inspired by CRO experts Generate layout from URL o…" at bounding box center [855, 760] width 1201 height 187
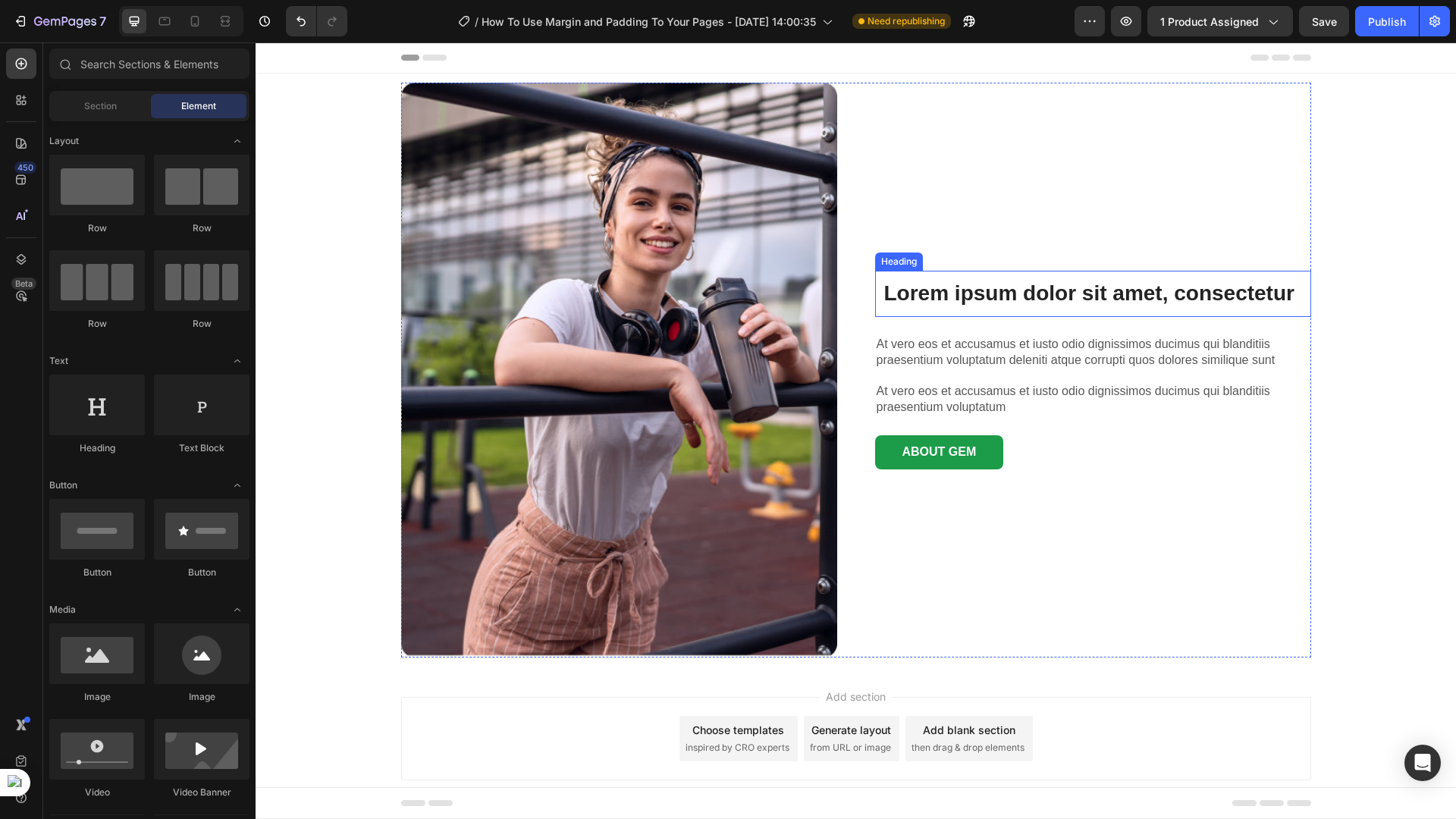
click at [908, 305] on h3 "Lorem ipsum dolor sit amet, consectetur" at bounding box center [1093, 293] width 436 height 45
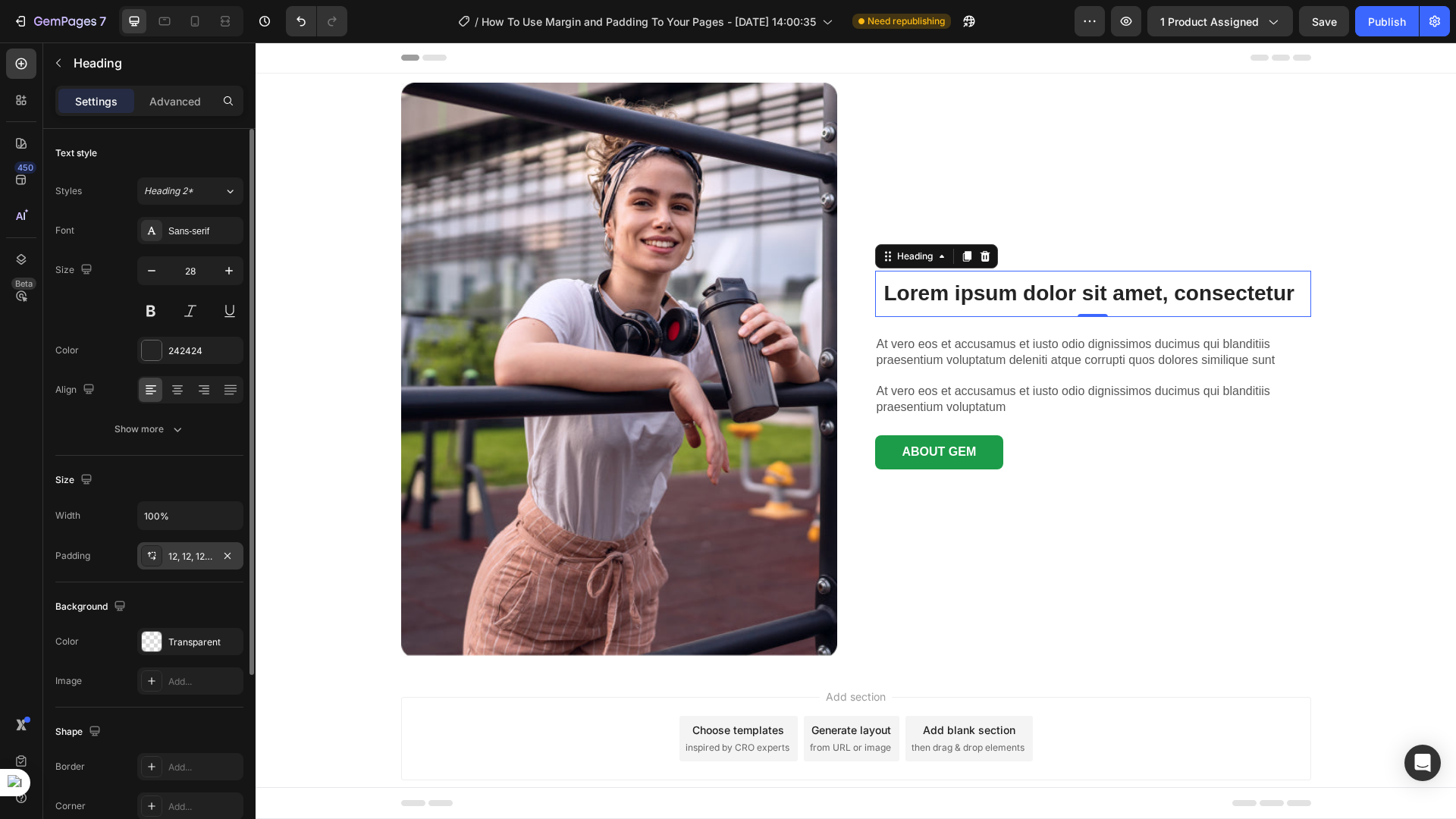
click at [195, 557] on div "12, 12, 12, 12" at bounding box center [189, 557] width 44 height 14
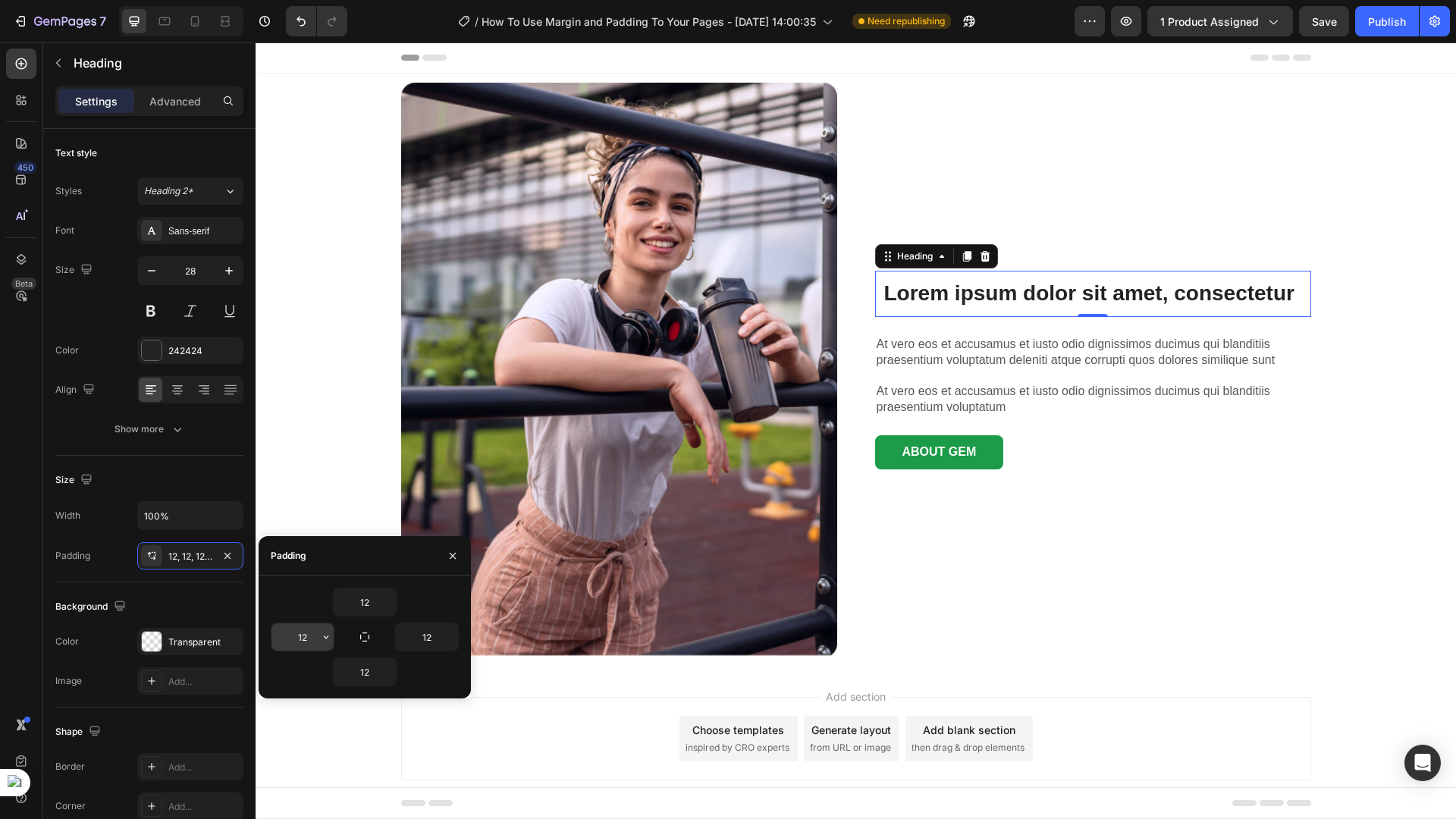
click at [300, 630] on input "12" at bounding box center [303, 637] width 63 height 27
click at [435, 633] on input "12" at bounding box center [427, 637] width 63 height 27
type input "0"
click at [435, 633] on input "12" at bounding box center [427, 637] width 63 height 27
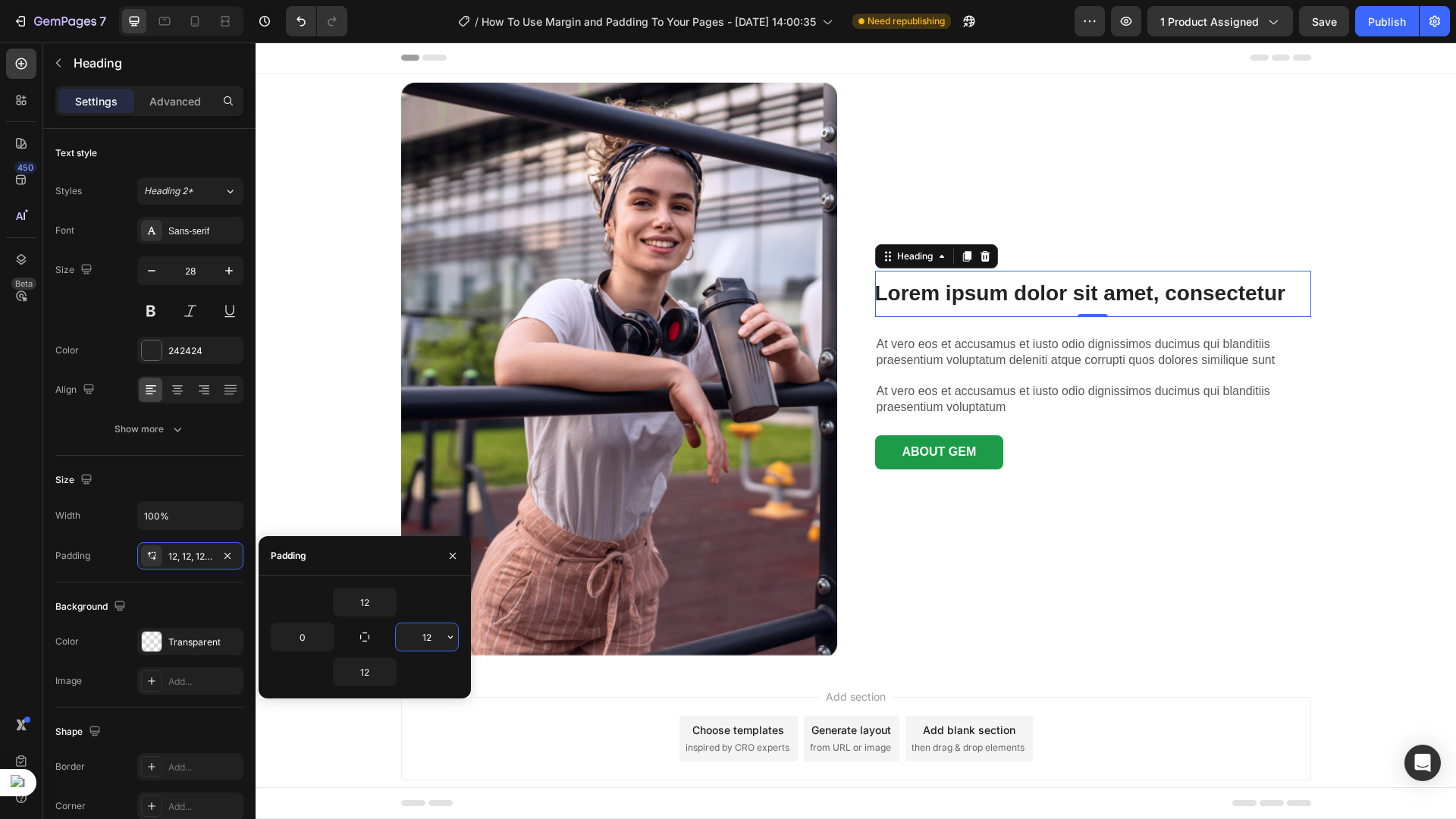
click at [435, 633] on input "12" at bounding box center [427, 637] width 63 height 27
click at [363, 732] on div "Add section Choose templates inspired by CRO experts Generate layout from URL o…" at bounding box center [855, 760] width 1201 height 187
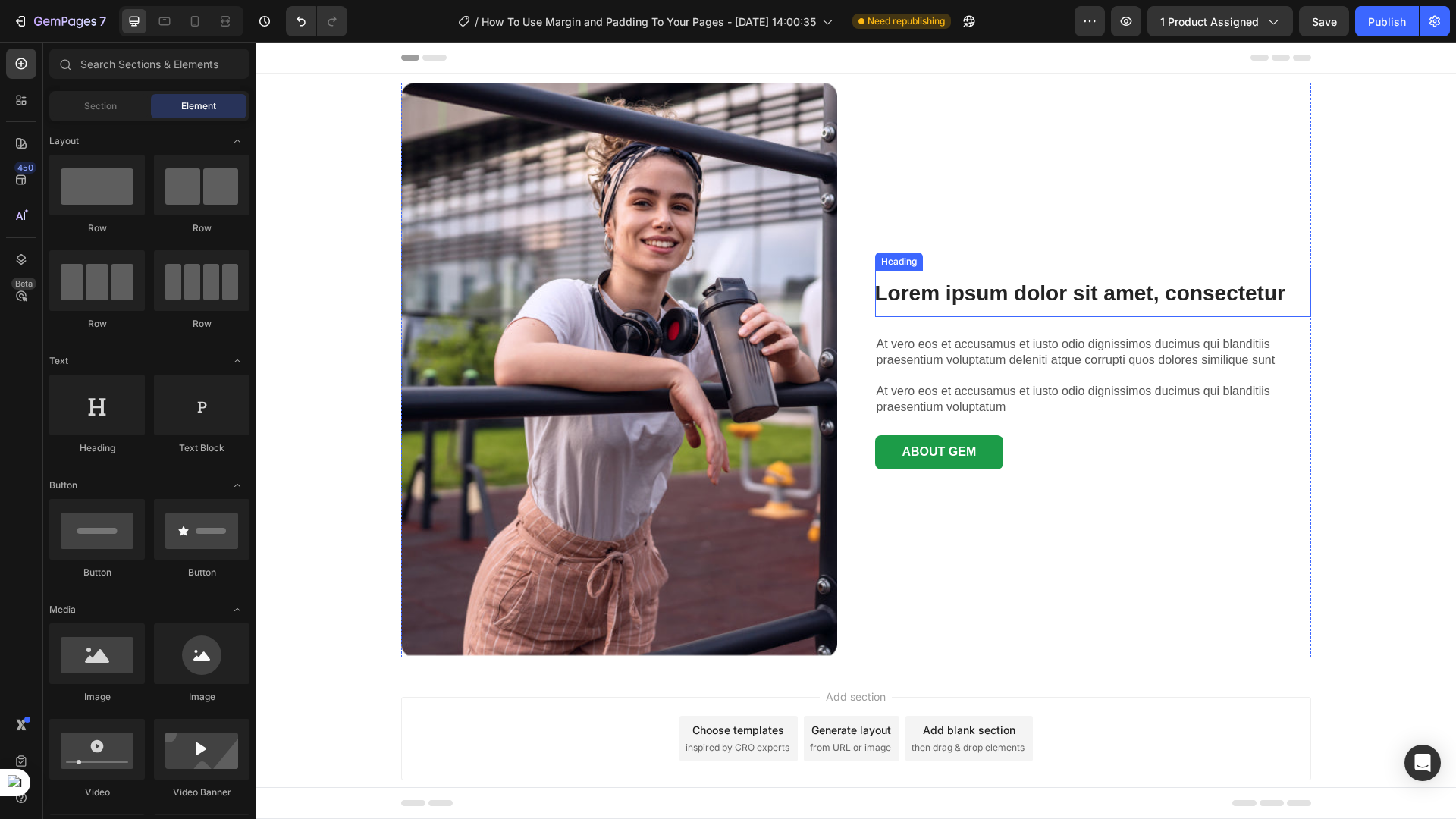
click at [1007, 309] on h3 "Lorem ipsum dolor sit amet, consectetur" at bounding box center [1093, 293] width 436 height 45
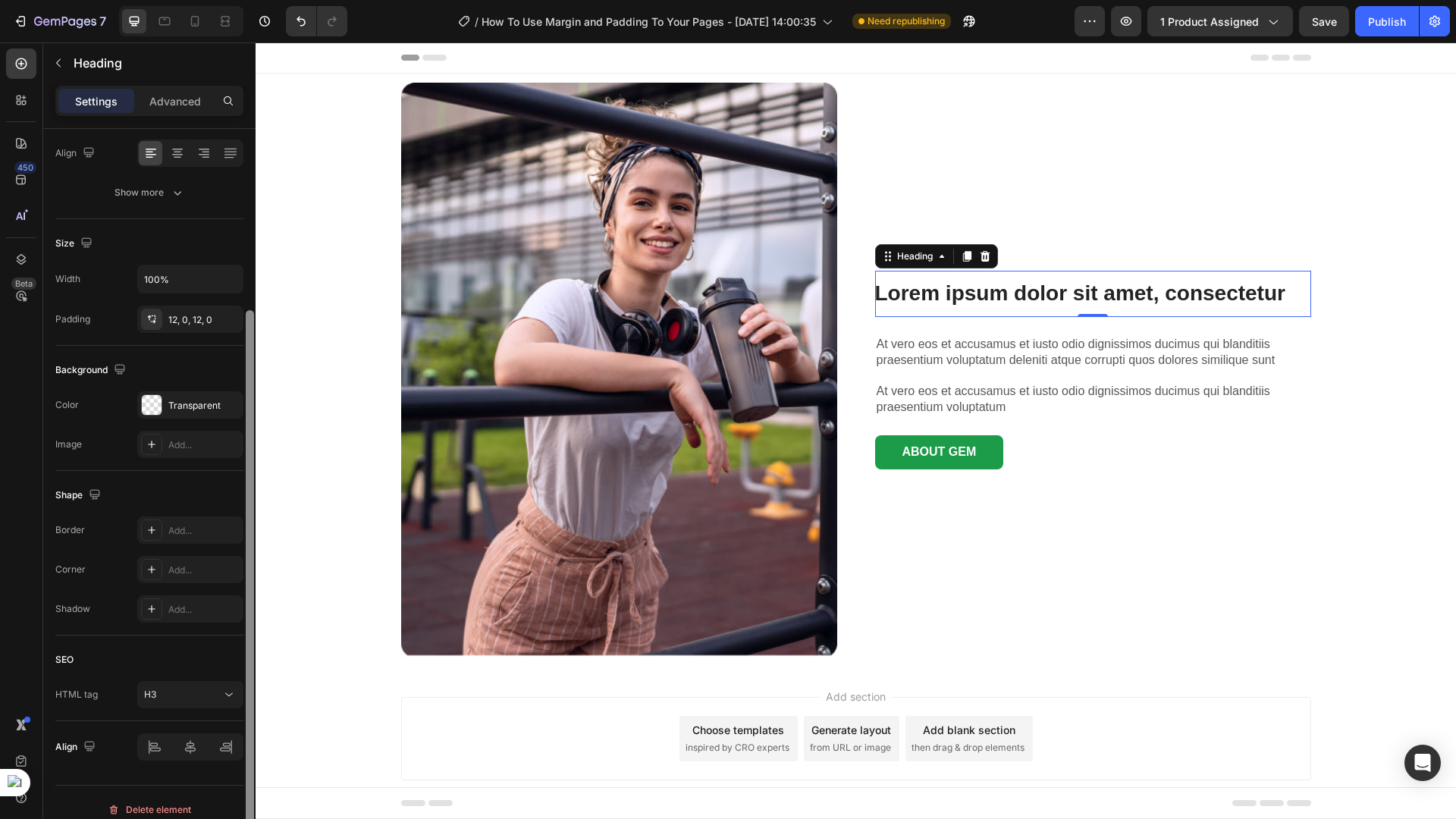
scroll to position [242, 0]
drag, startPoint x: 249, startPoint y: 281, endPoint x: 245, endPoint y: 462, distance: 181.0
click at [245, 462] on div at bounding box center [249, 493] width 11 height 733
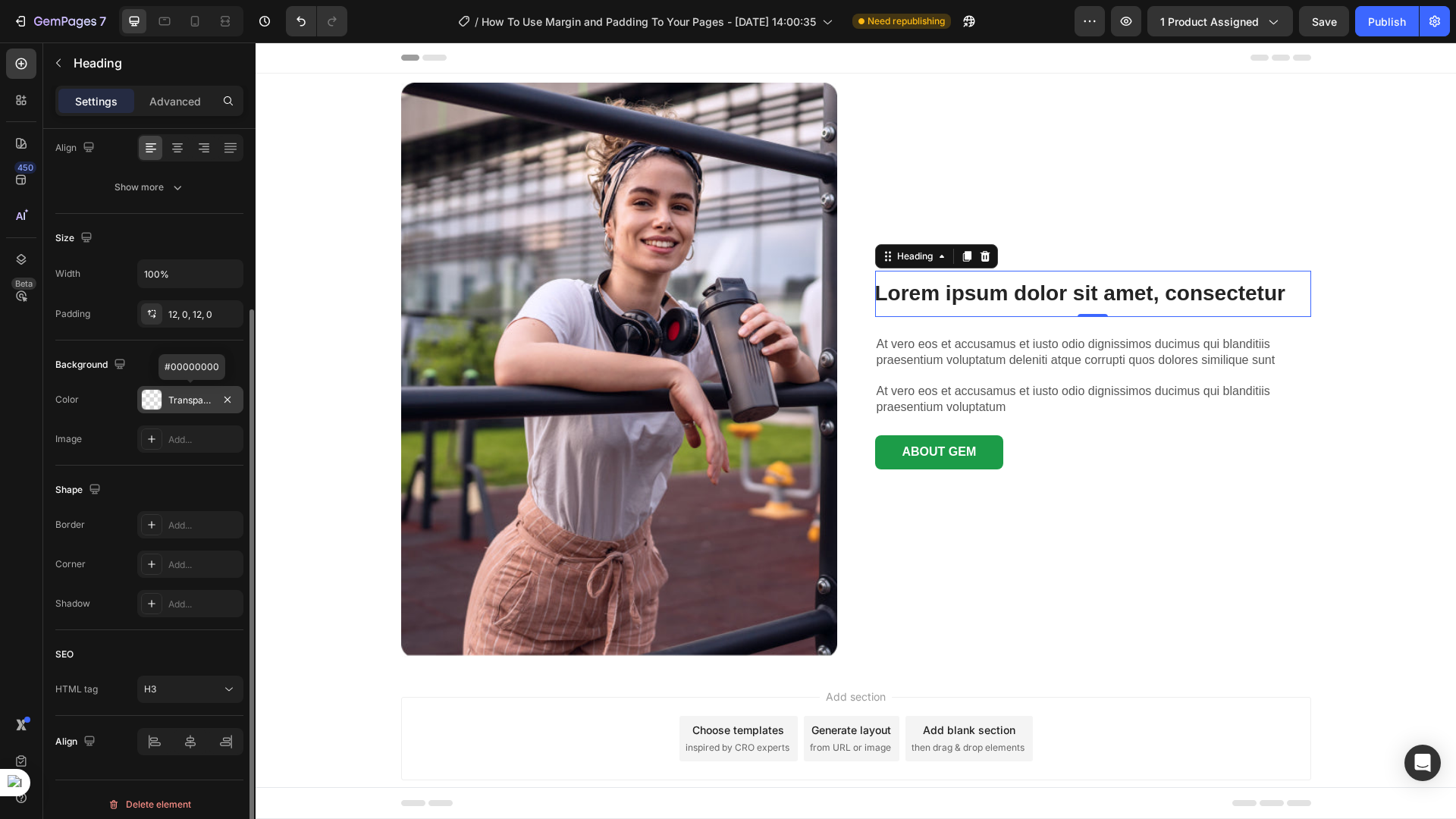
click at [184, 402] on div "Transparent" at bounding box center [189, 400] width 44 height 14
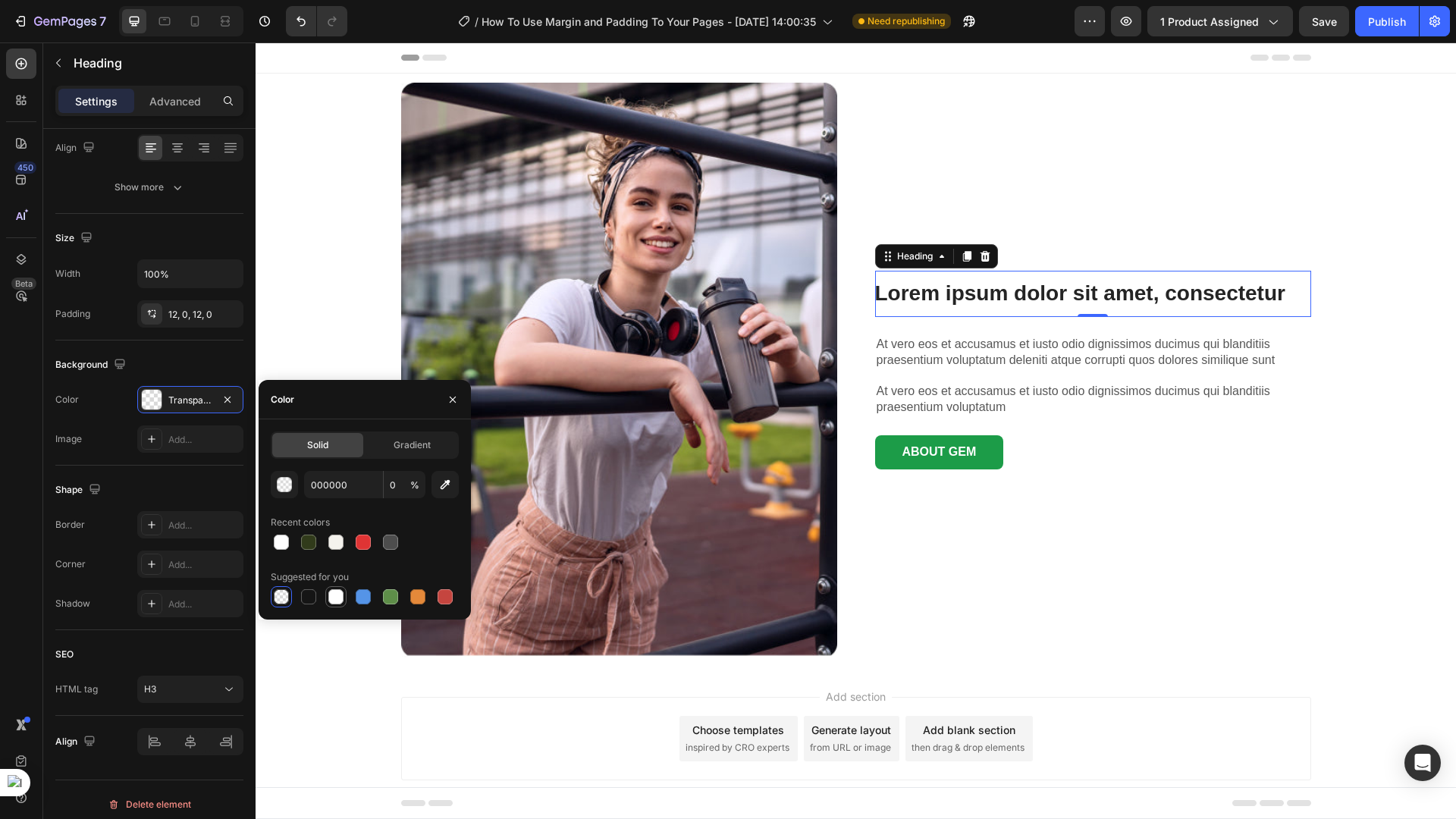
click at [337, 595] on div at bounding box center [336, 597] width 15 height 15
type input "FFFFFF"
type input "100"
click at [183, 98] on p "Advanced" at bounding box center [175, 101] width 51 height 16
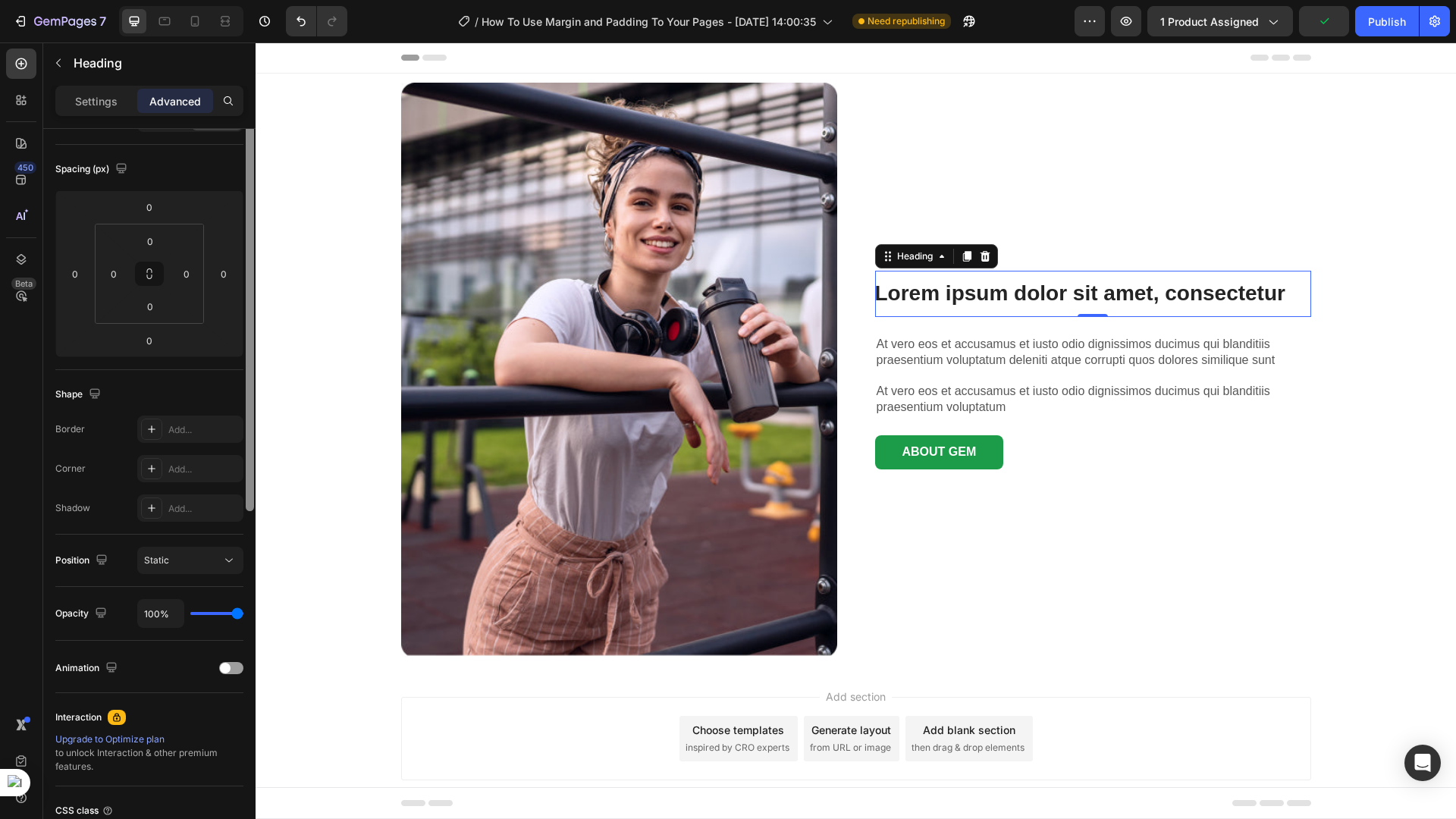
scroll to position [0, 0]
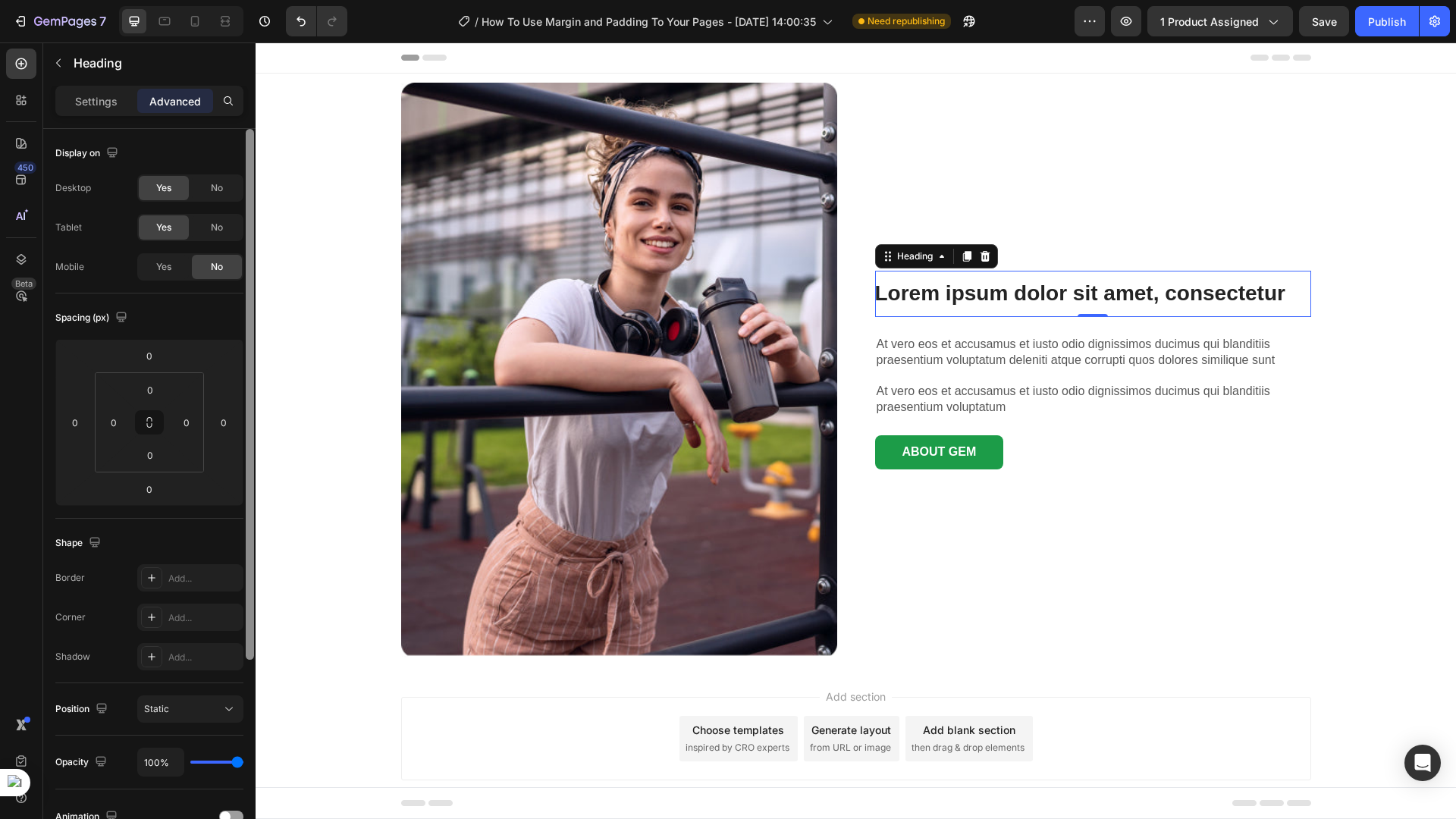
drag, startPoint x: 248, startPoint y: 313, endPoint x: 253, endPoint y: 120, distance: 193.1
click at [253, 120] on div "Settings Advanced Display on Desktop Yes No Tablet Yes No Mobile Yes No Spacing…" at bounding box center [149, 474] width 213 height 776
click at [84, 418] on input "0" at bounding box center [75, 422] width 23 height 23
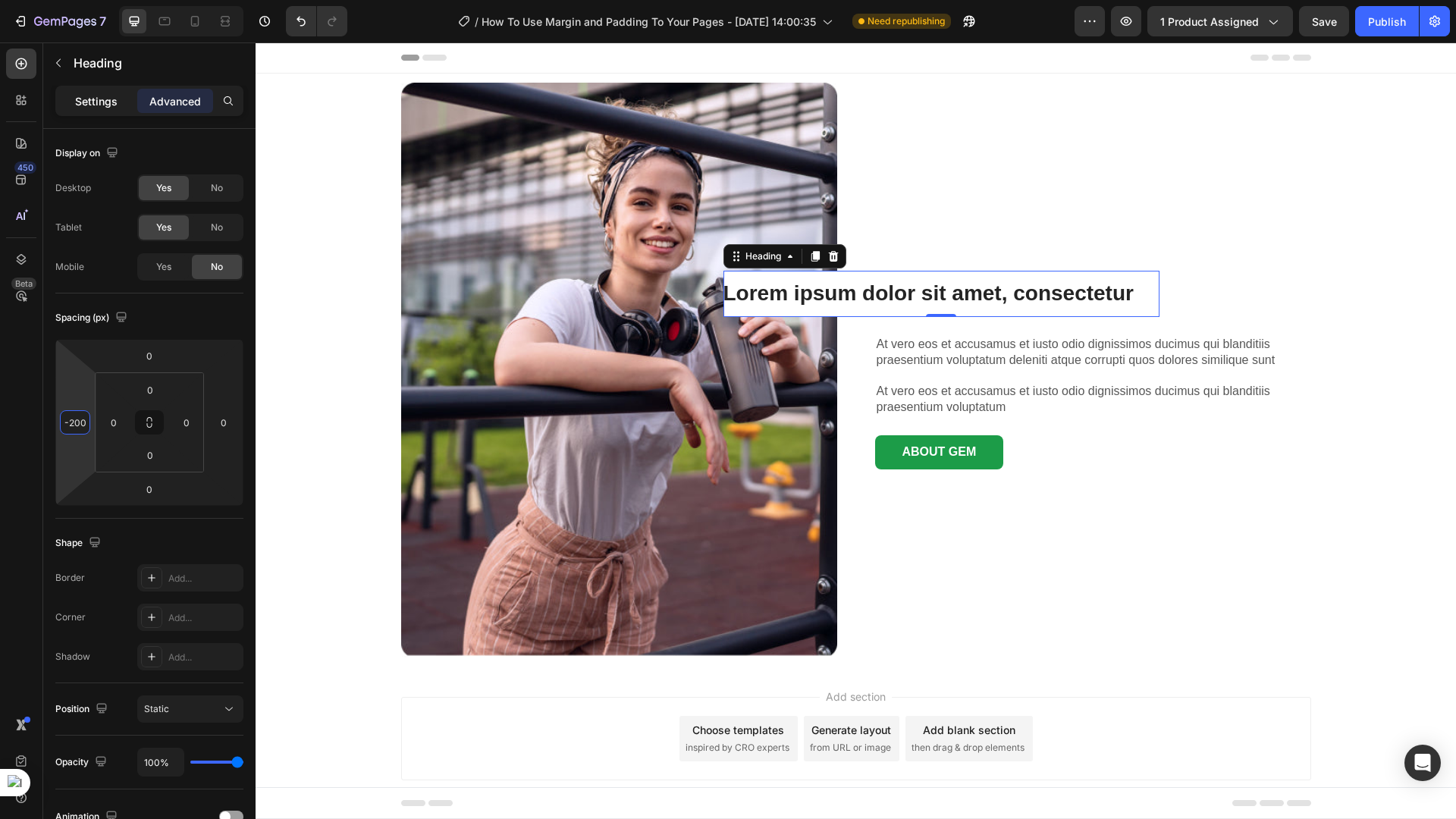
type input "-200"
click at [96, 94] on p "Settings" at bounding box center [97, 101] width 43 height 16
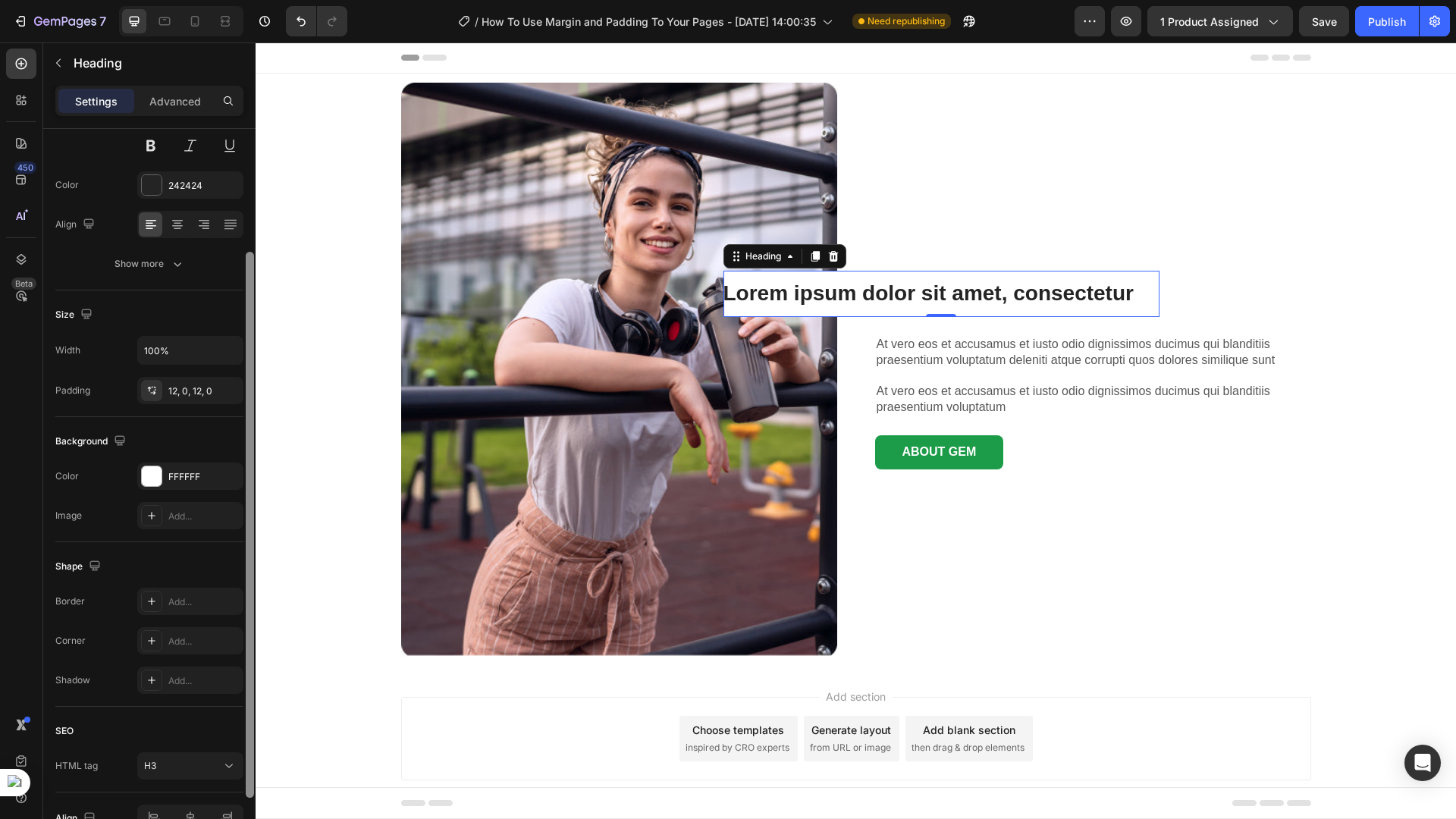
drag, startPoint x: 250, startPoint y: 182, endPoint x: 249, endPoint y: 307, distance: 125.0
click at [249, 307] on div at bounding box center [250, 524] width 9 height 546
click at [199, 347] on input "100%" at bounding box center [190, 349] width 105 height 27
click at [225, 349] on icon "button" at bounding box center [229, 349] width 15 height 15
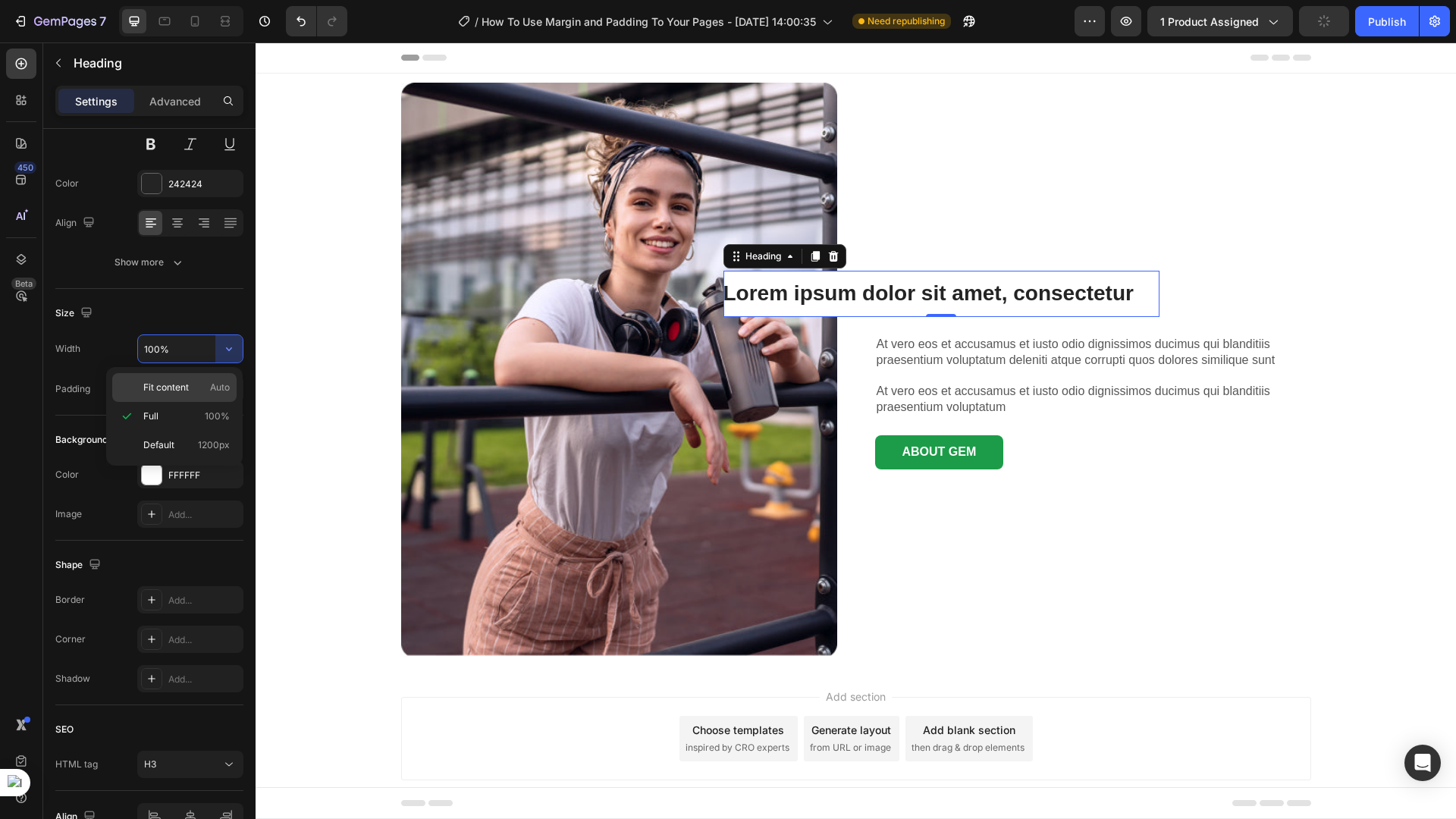
click at [217, 383] on span "Auto" at bounding box center [219, 387] width 20 height 14
type input "Auto"
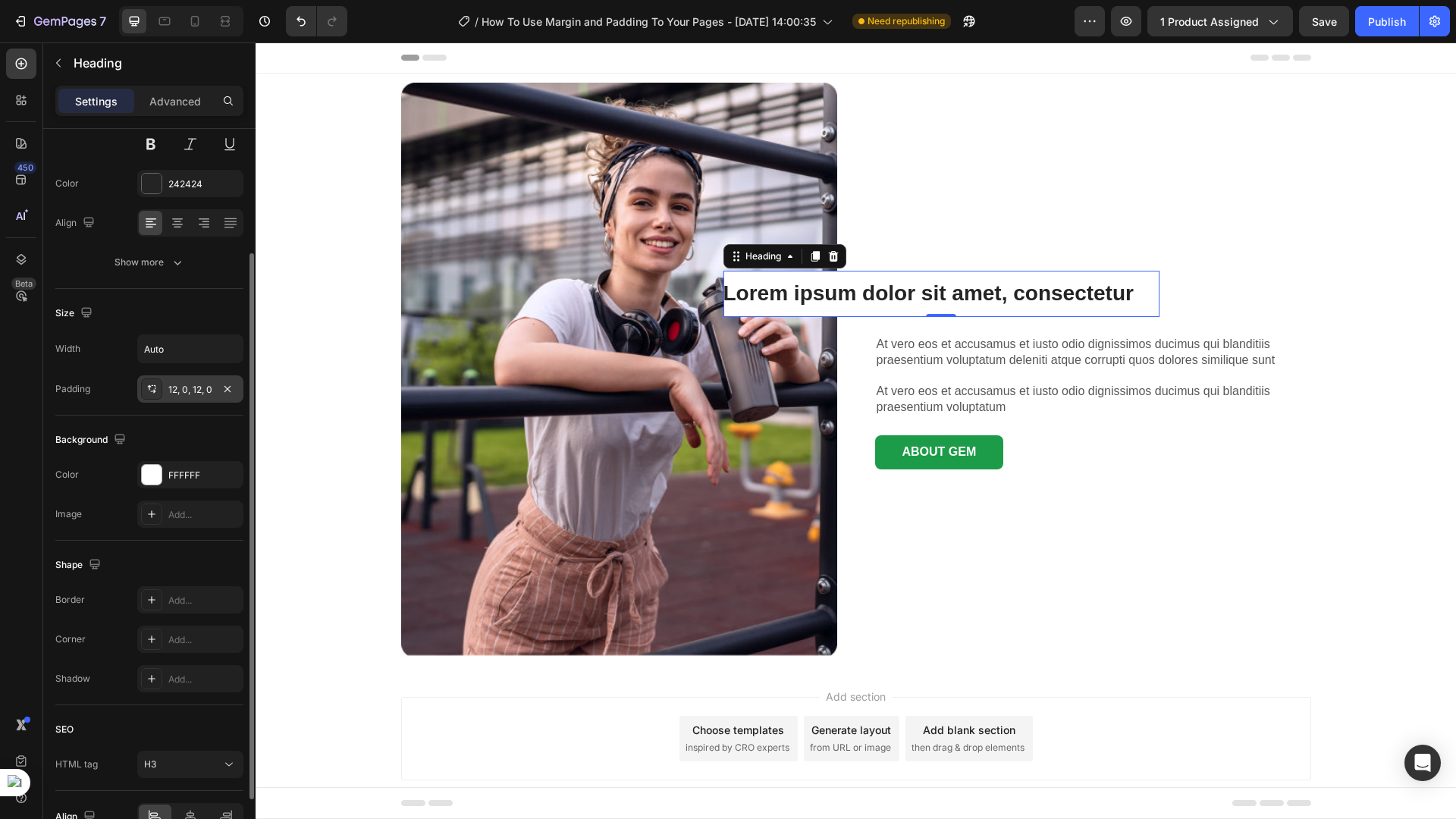
click at [193, 394] on div "12, 0, 12, 0" at bounding box center [189, 390] width 44 height 14
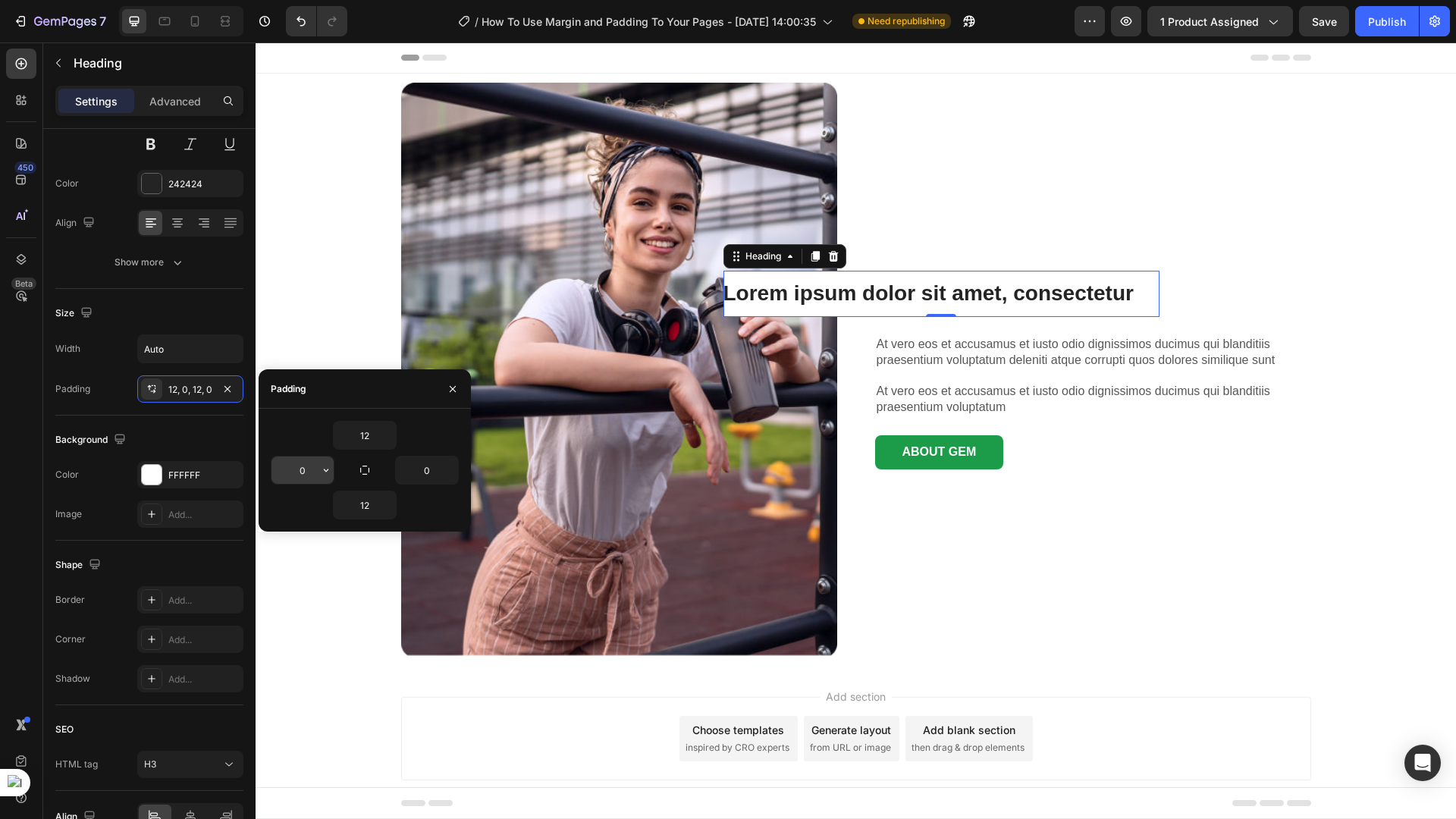
click at [309, 469] on input "0" at bounding box center [303, 470] width 63 height 27
type input "24"
click at [436, 466] on input "0" at bounding box center [427, 470] width 63 height 27
type input "24"
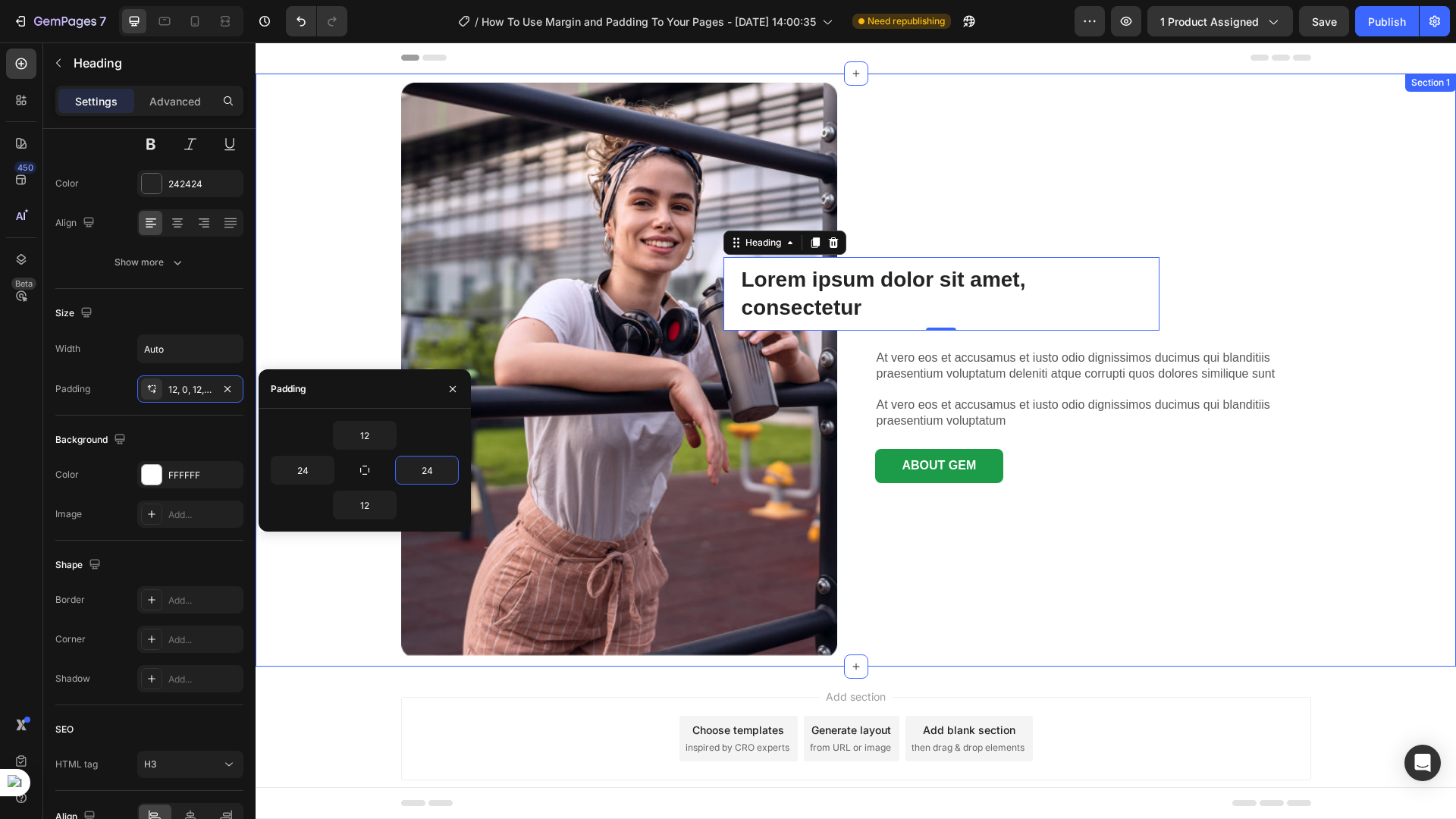
click at [355, 592] on div "Image Lorem ipsum dolor sit amet, consectetur Heading 0 At vero eos et accusamu…" at bounding box center [855, 369] width 1201 height 575
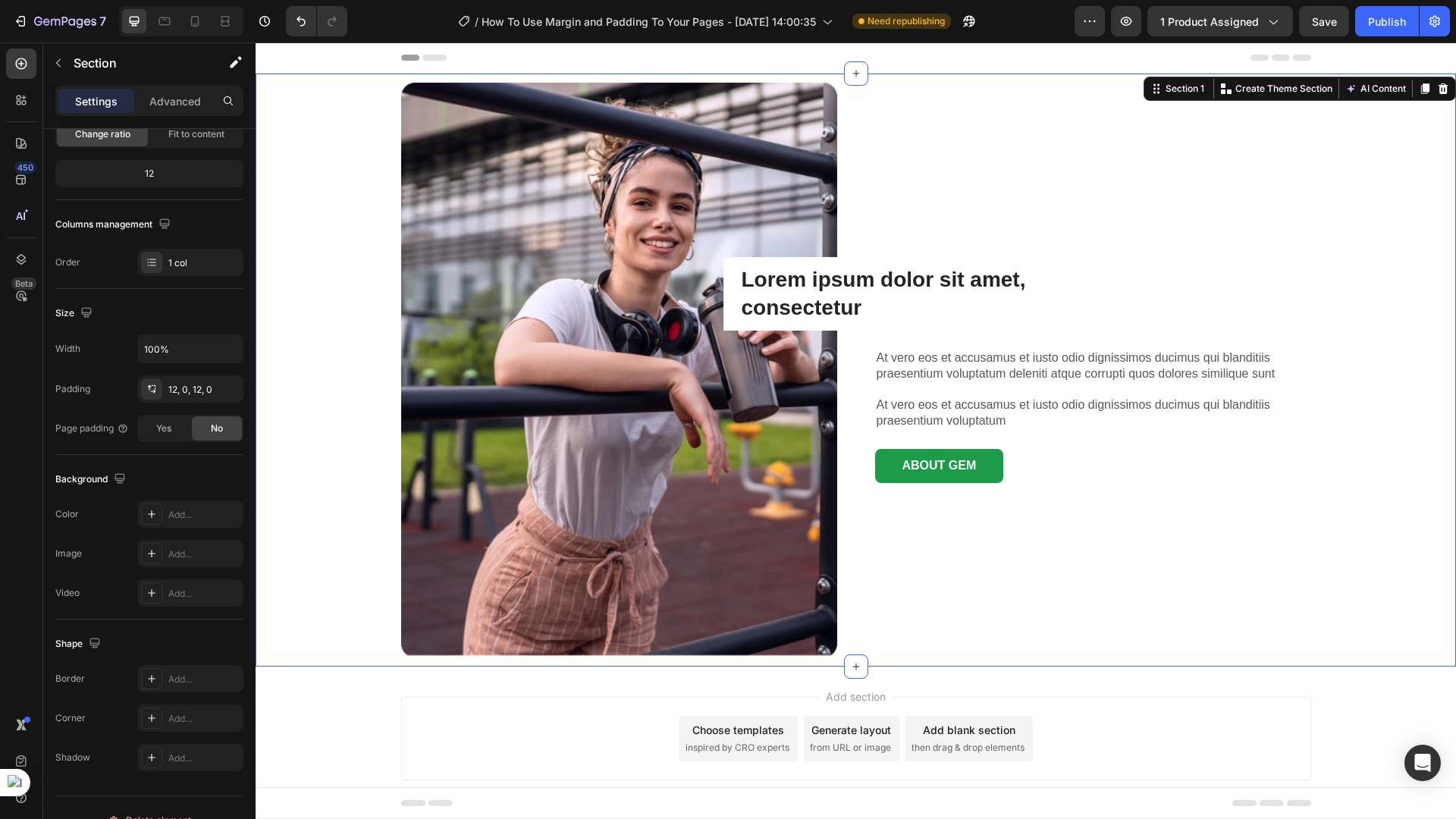
scroll to position [0, 0]
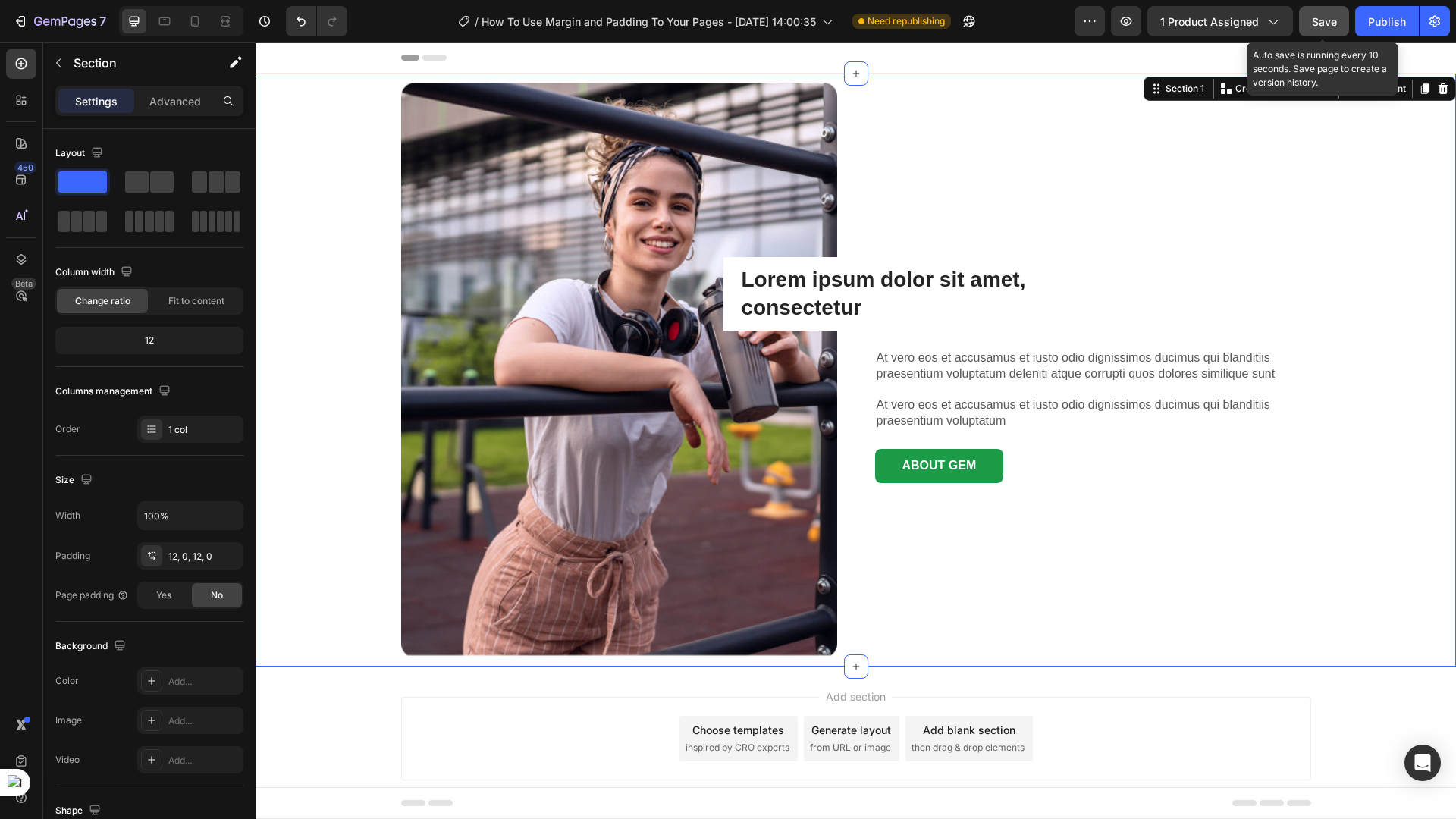
click at [1324, 27] on span "Save" at bounding box center [1324, 21] width 25 height 13
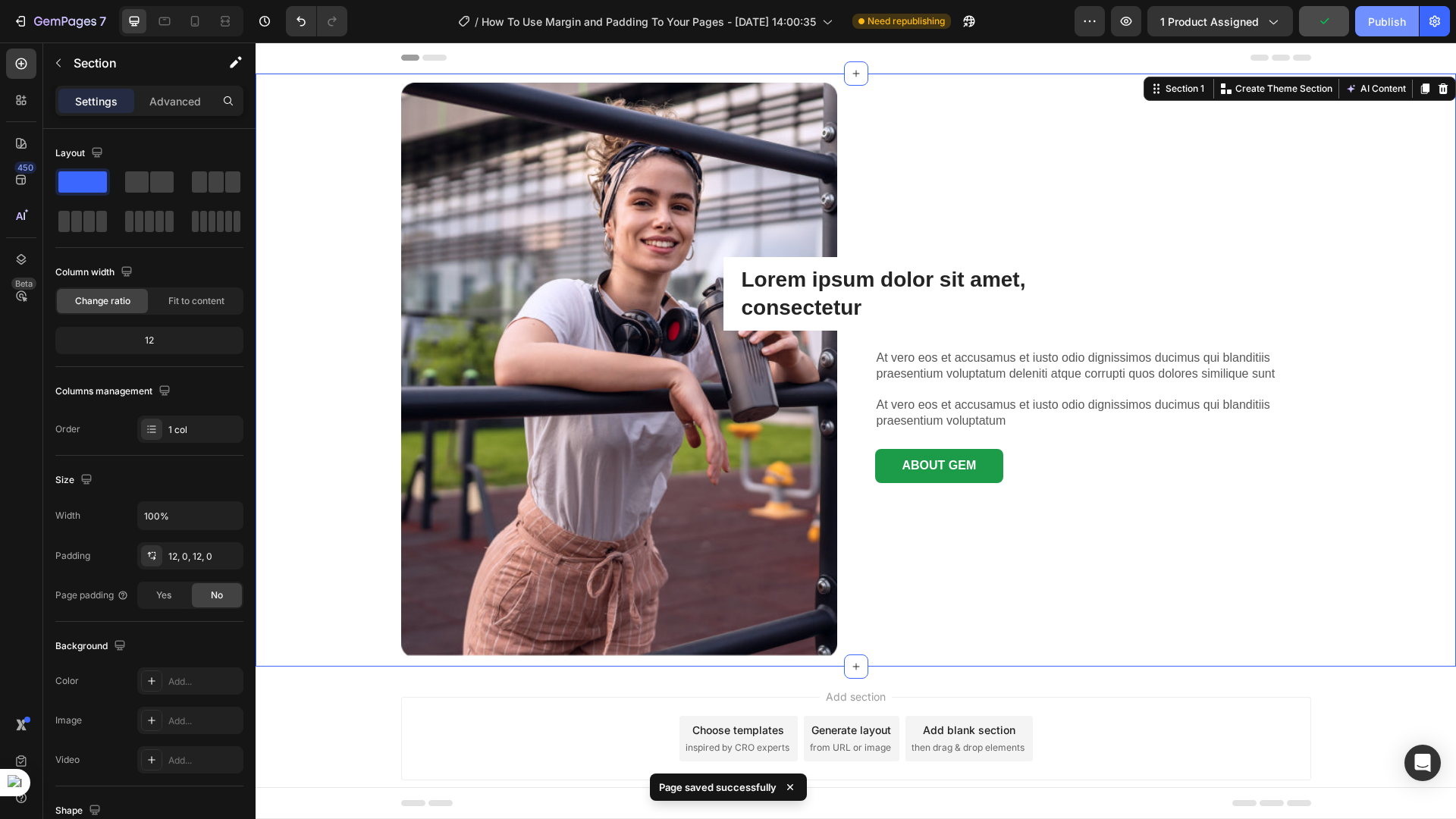
click at [1369, 27] on div "Publish" at bounding box center [1387, 21] width 38 height 16
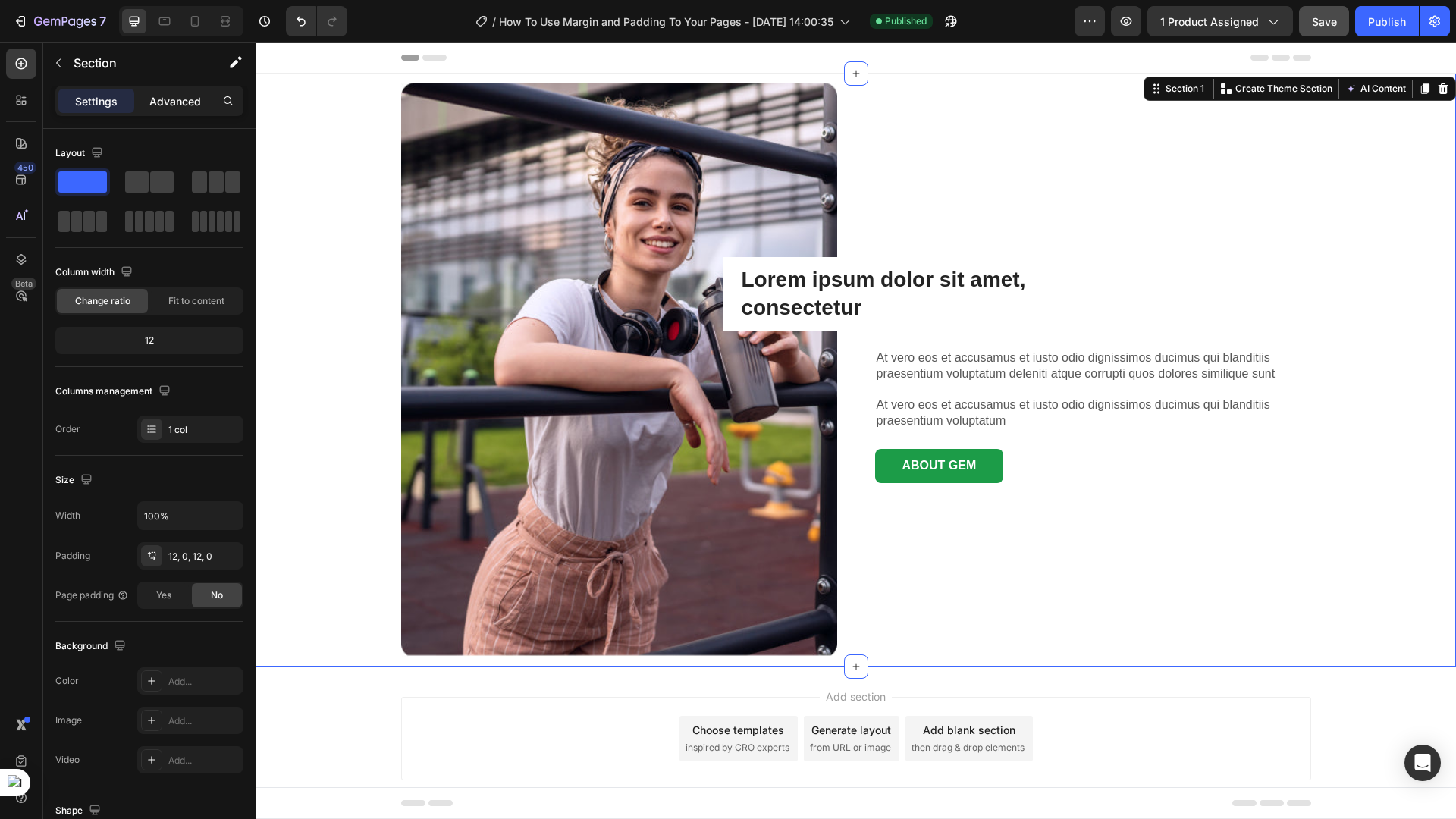
click at [162, 104] on p "Advanced" at bounding box center [175, 101] width 51 height 16
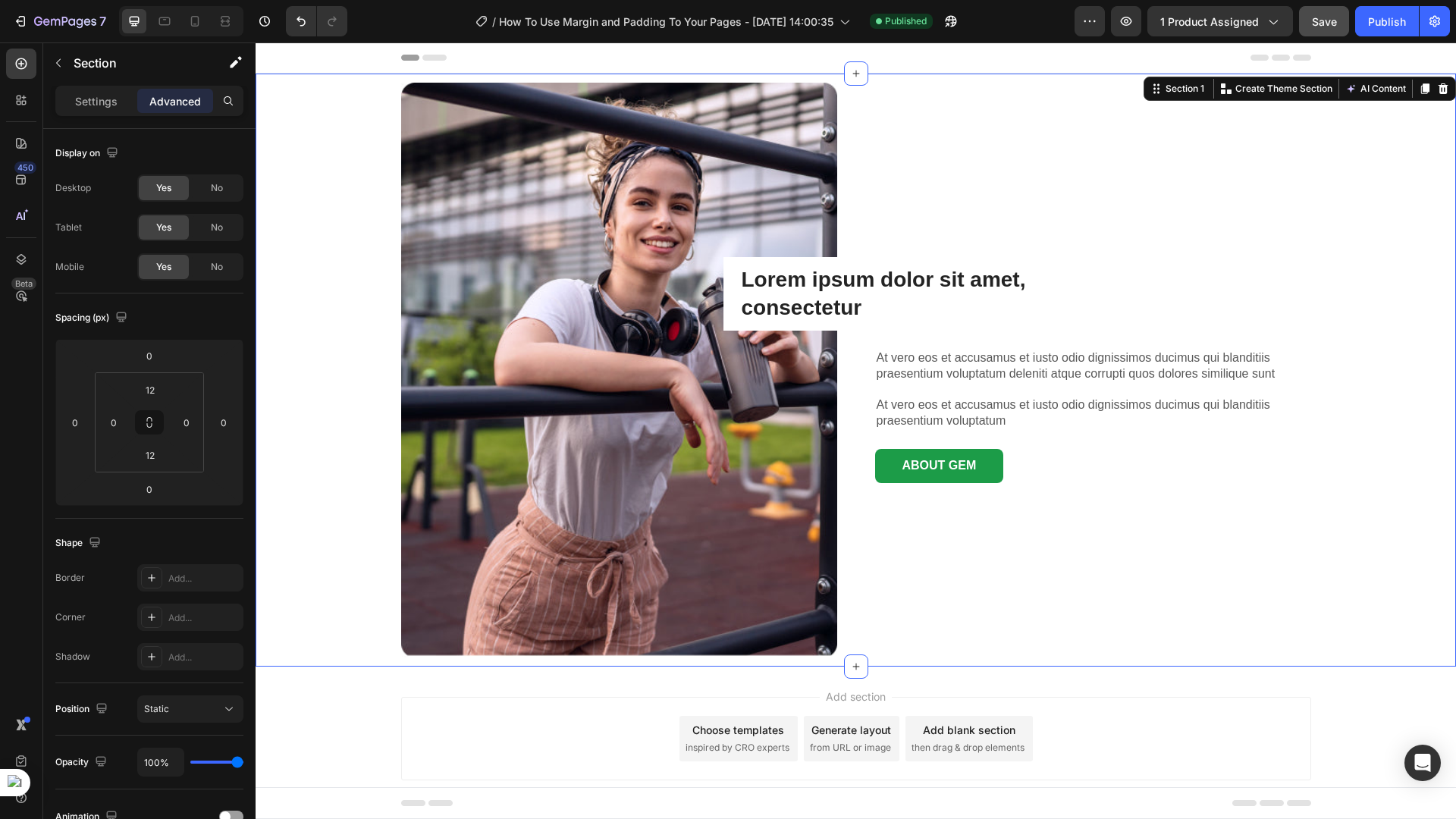
click at [163, 102] on p "Advanced" at bounding box center [175, 101] width 51 height 16
click at [152, 386] on input "12" at bounding box center [150, 390] width 30 height 23
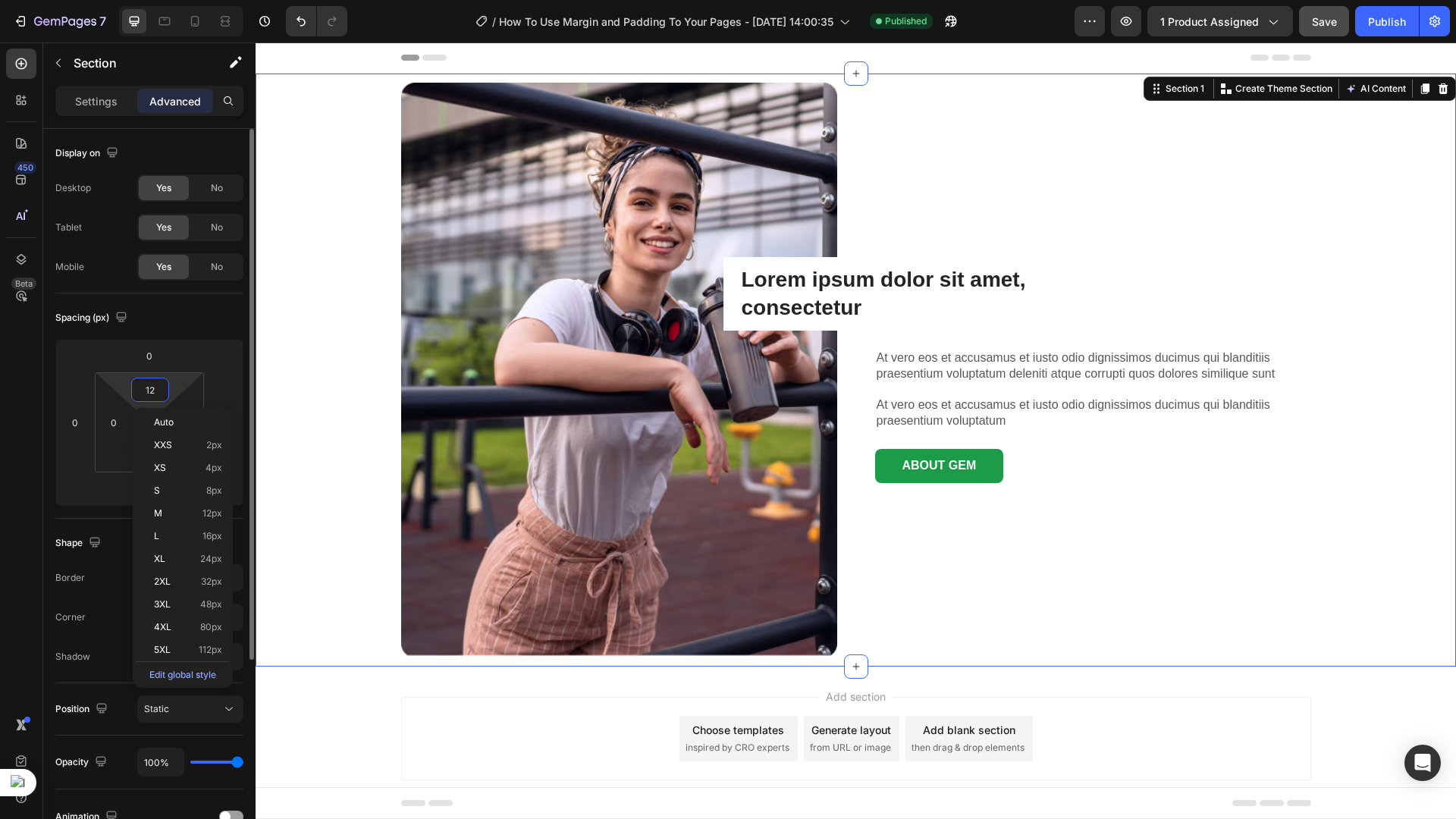
click at [152, 386] on input "12" at bounding box center [150, 390] width 30 height 23
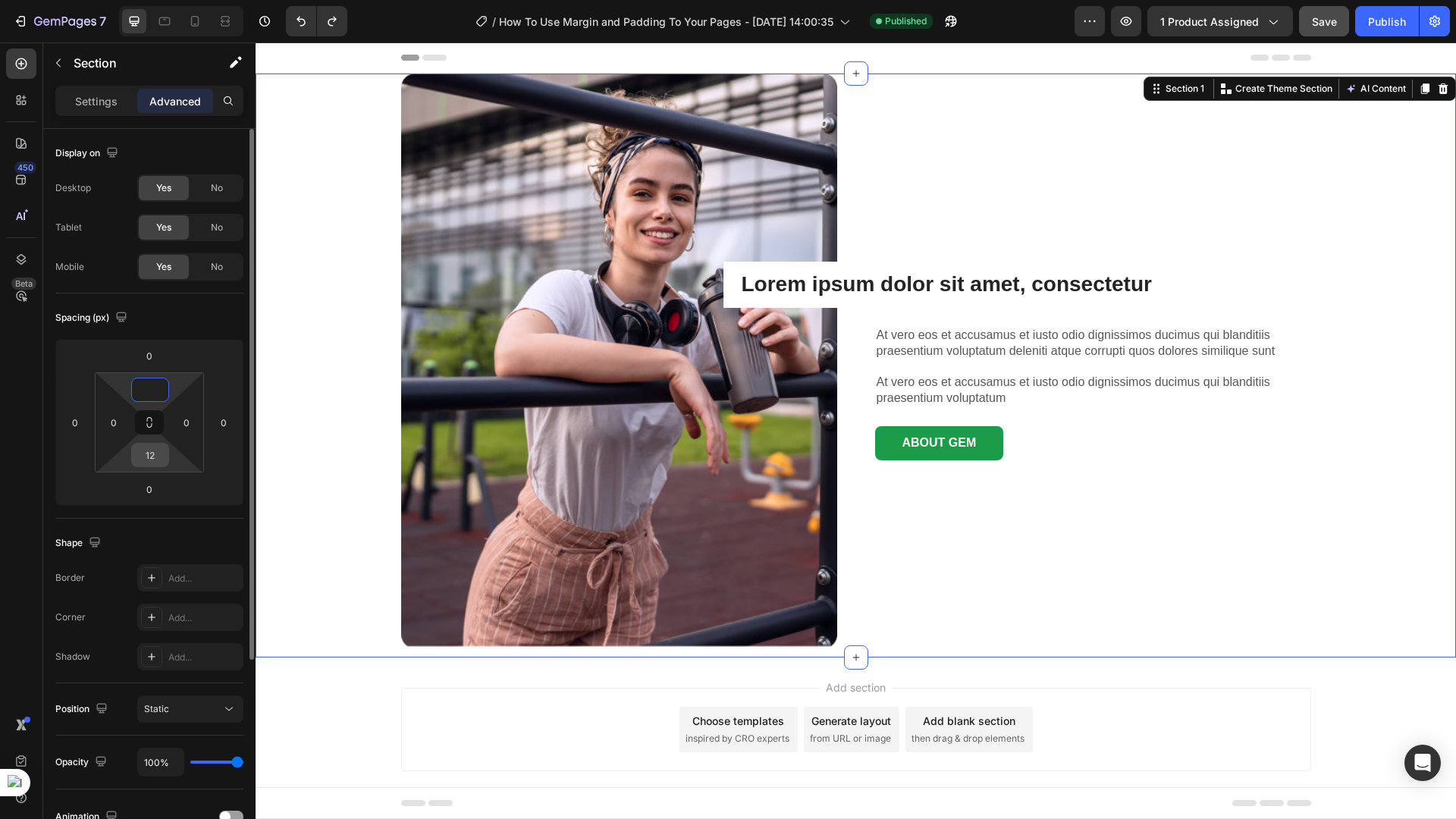
type input "12"
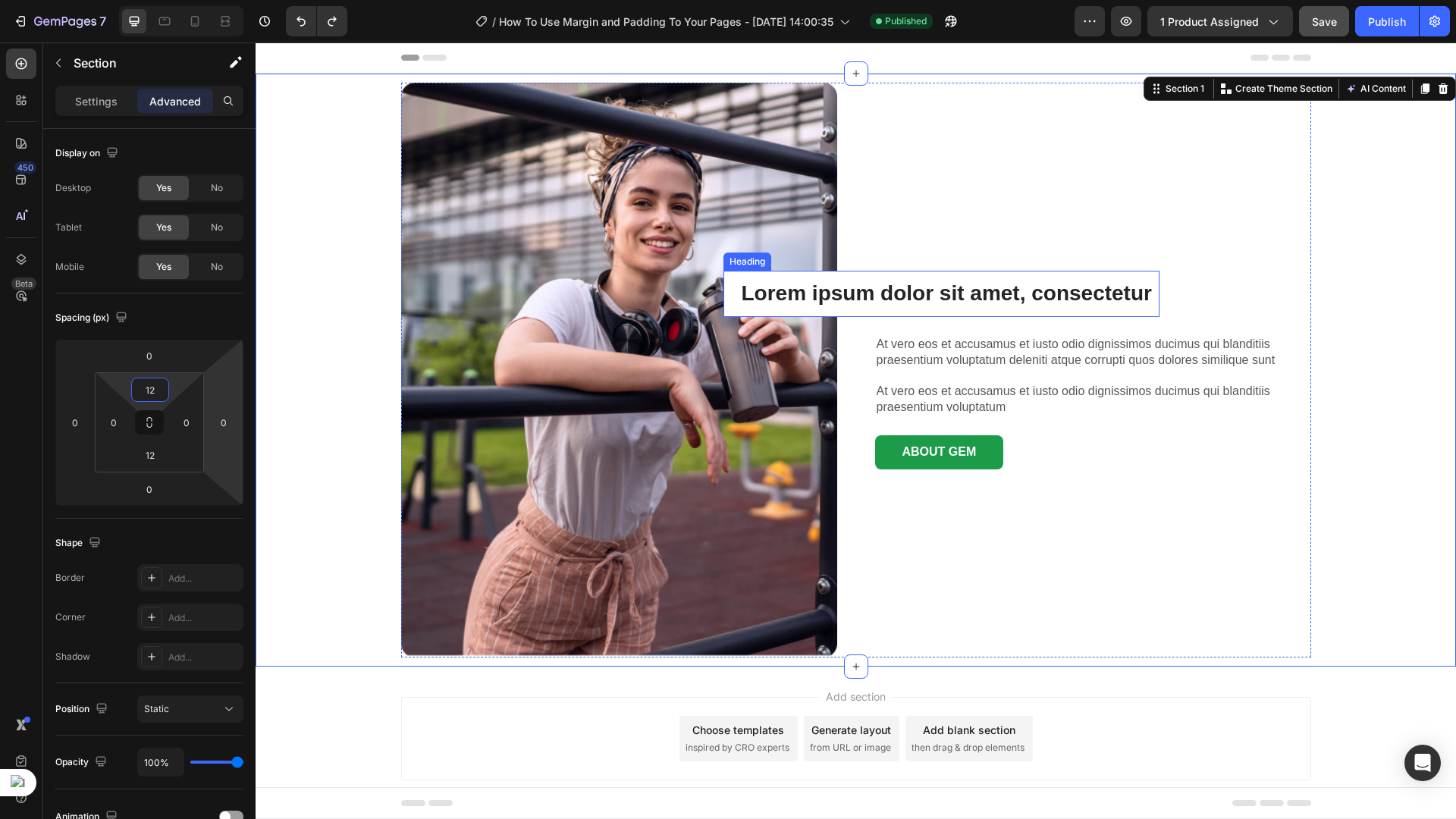
click at [854, 307] on h3 "Lorem ipsum dolor sit amet, consectetur" at bounding box center [938, 293] width 428 height 45
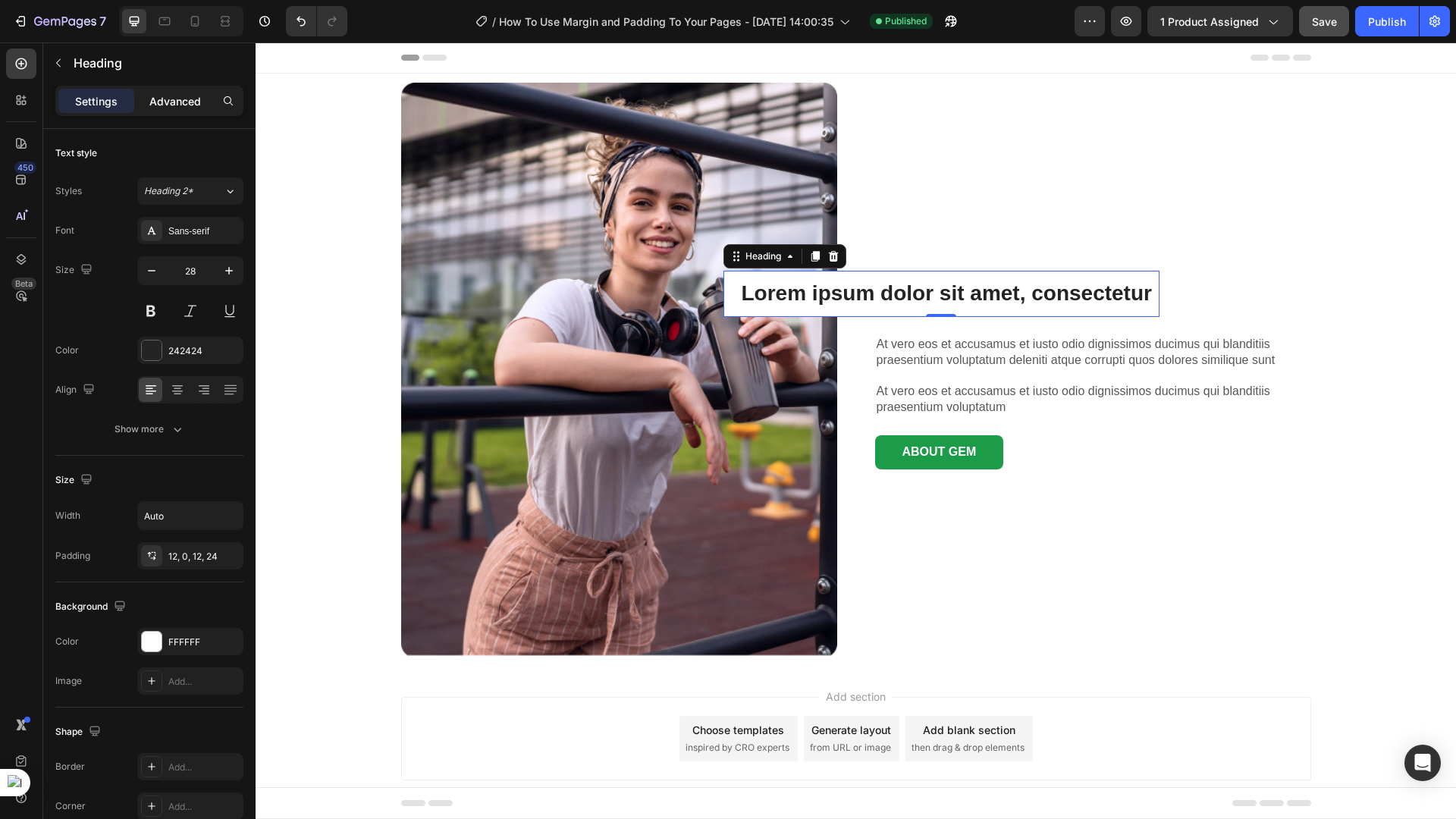
click at [187, 105] on p "Advanced" at bounding box center [175, 101] width 51 height 16
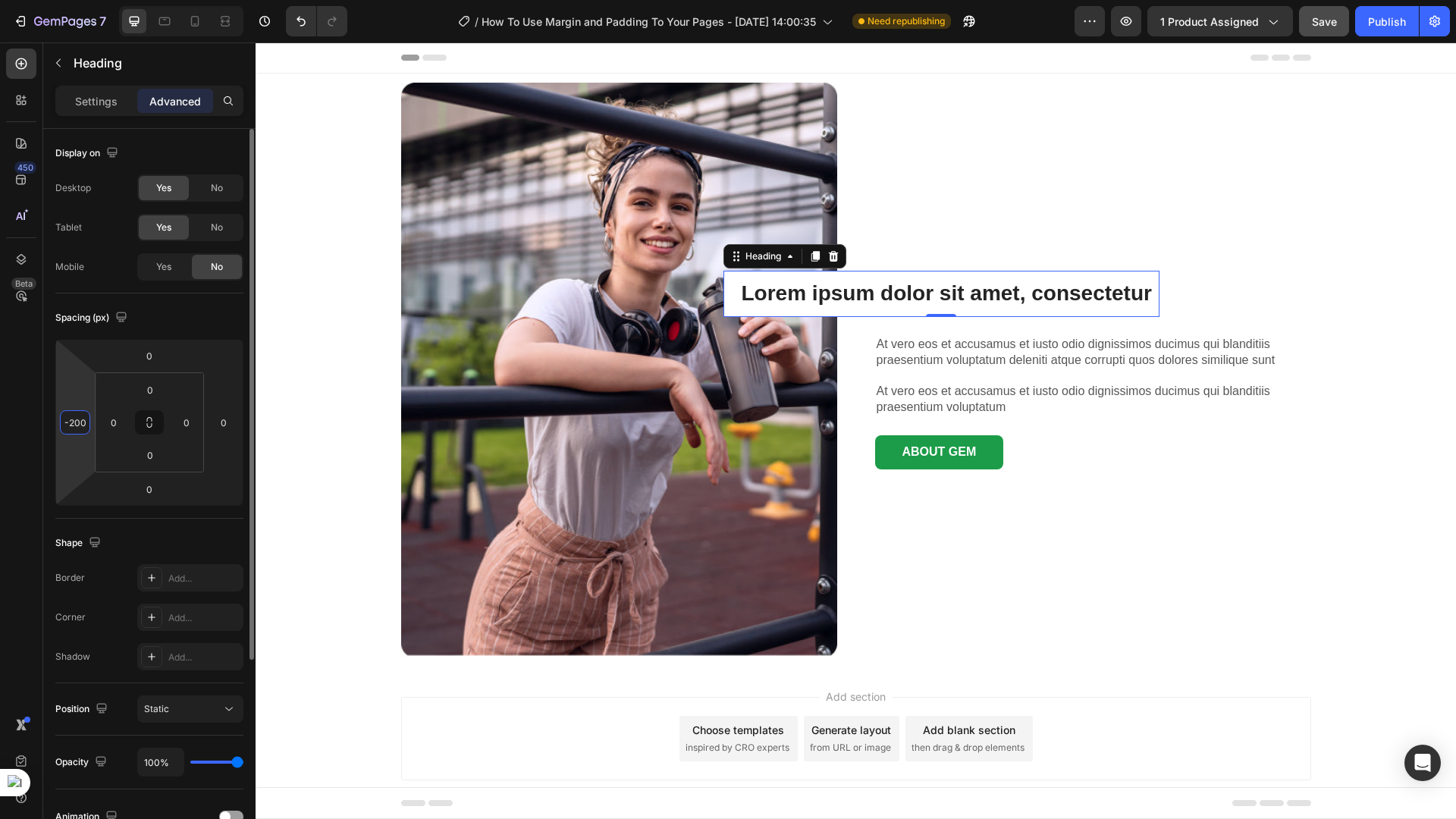
click at [85, 427] on input "-200" at bounding box center [75, 422] width 23 height 23
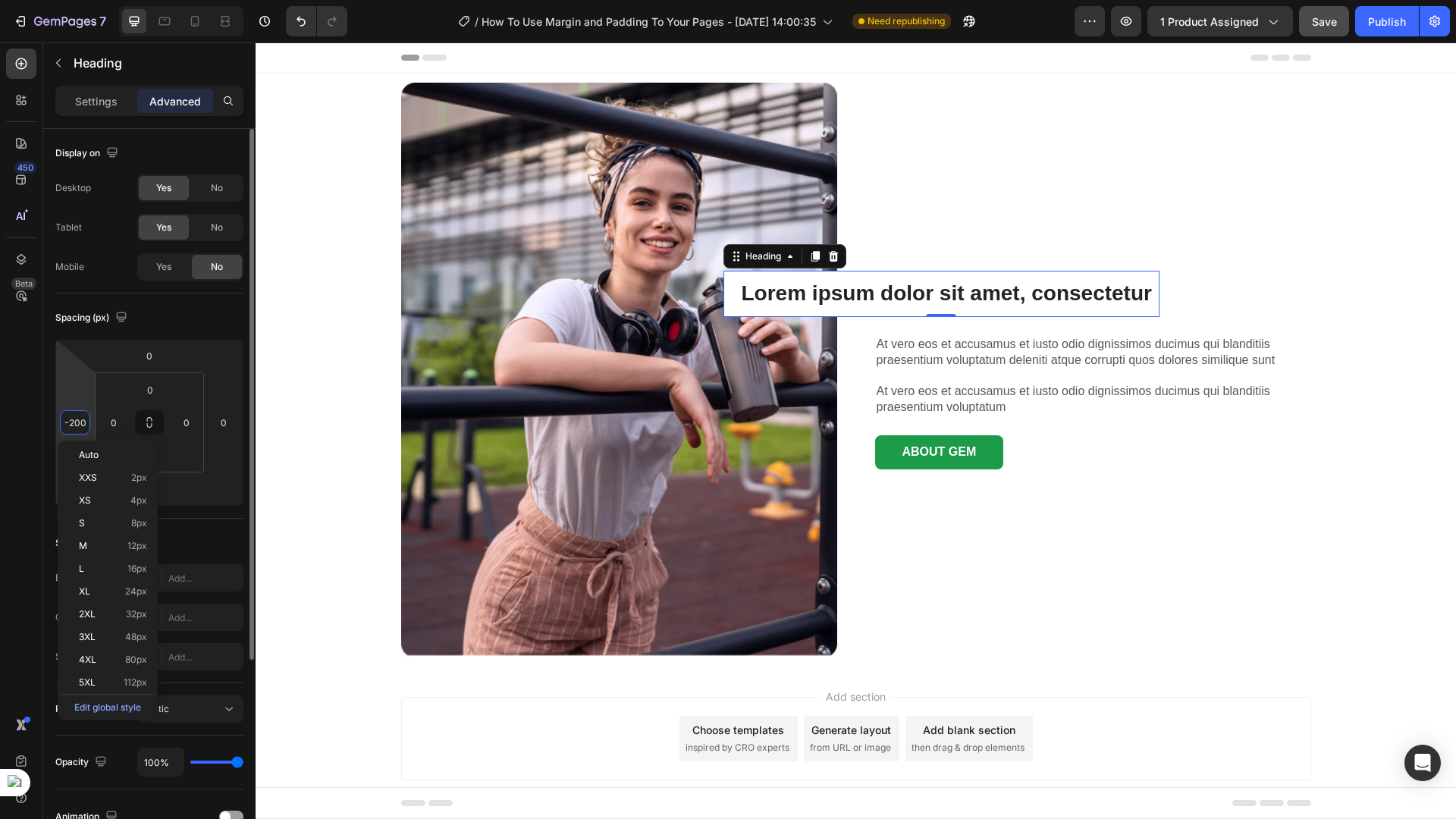
click at [85, 427] on input "-200" at bounding box center [75, 422] width 23 height 23
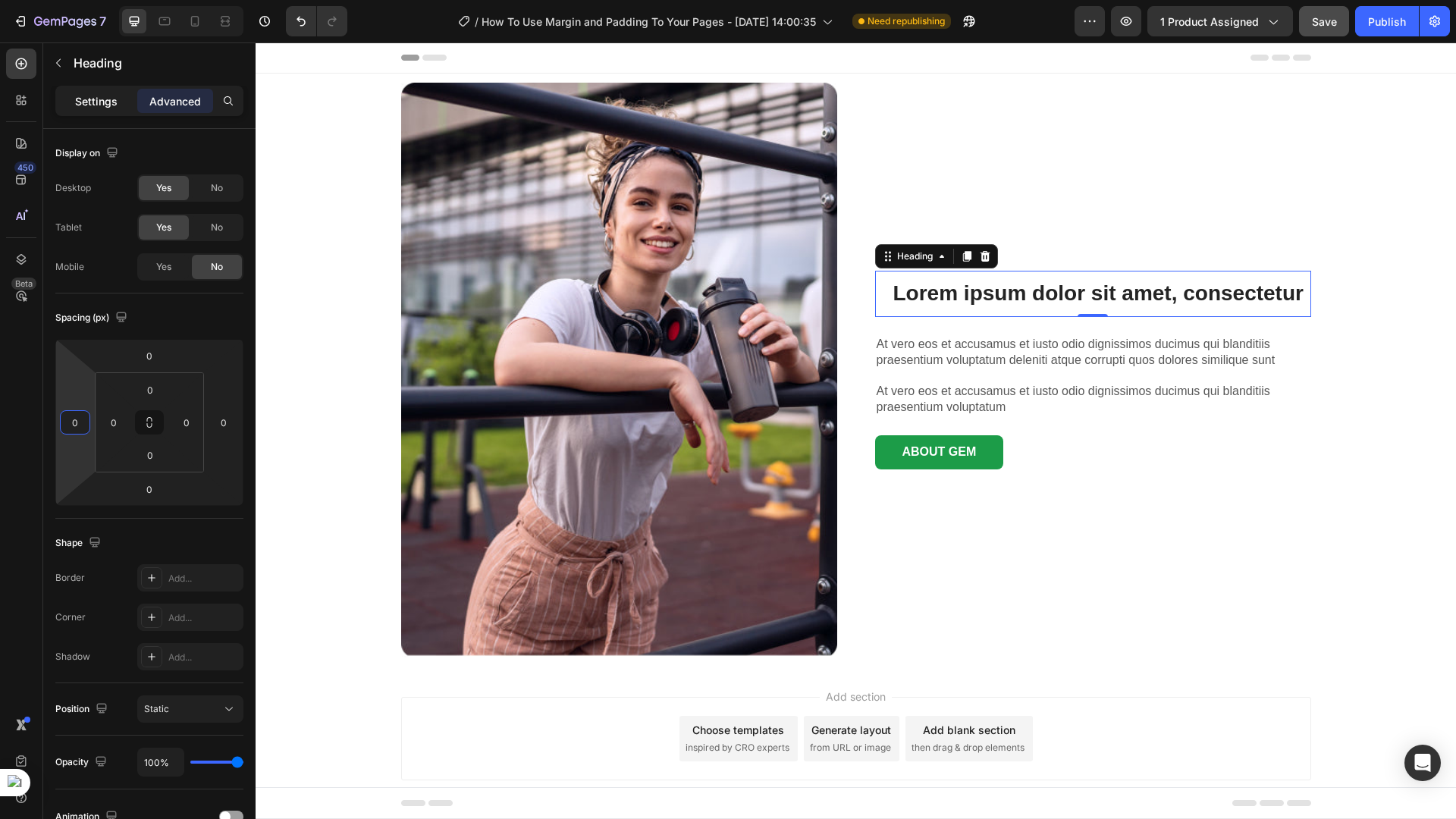
click at [103, 109] on div "Settings" at bounding box center [96, 101] width 75 height 24
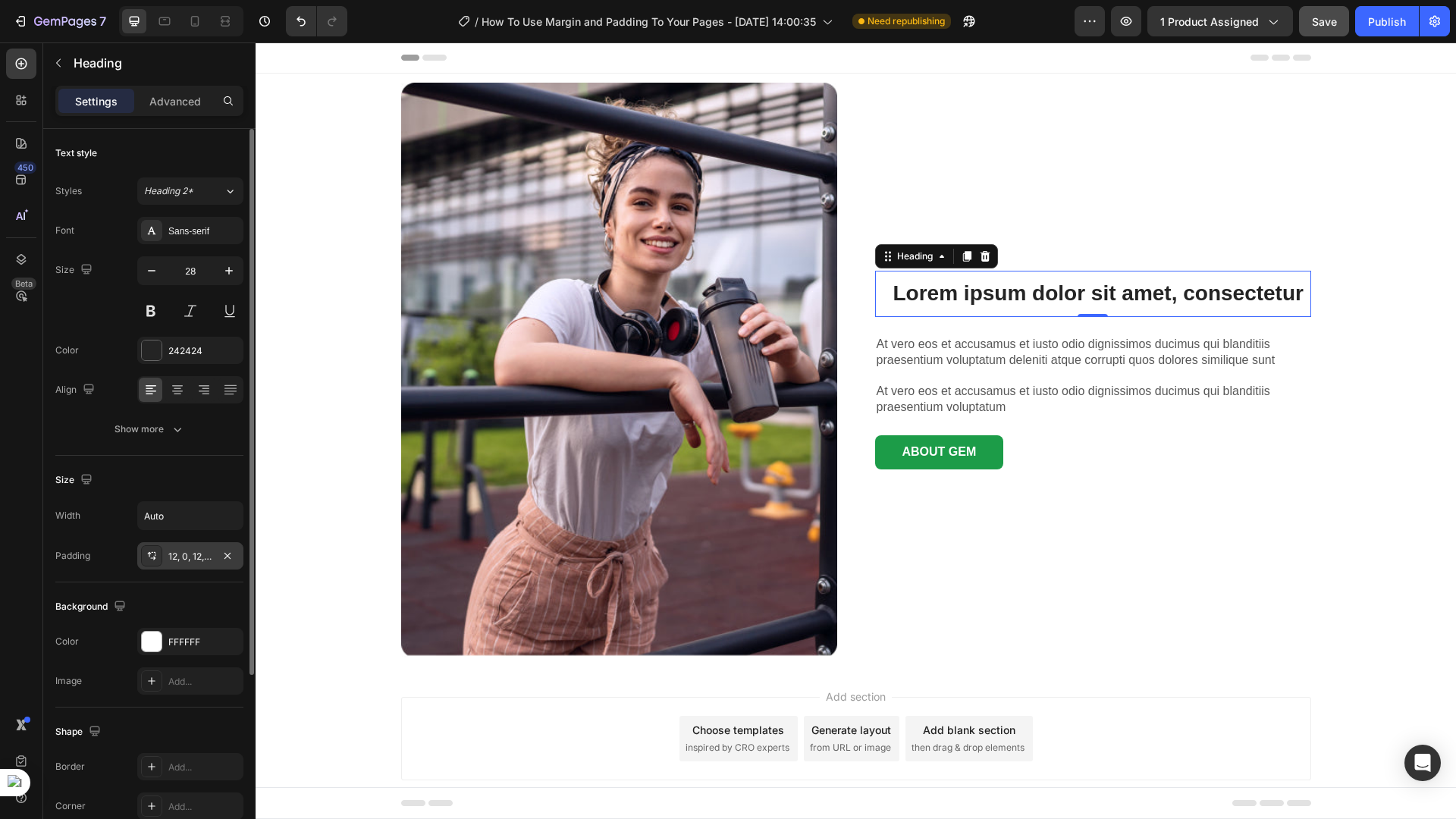
click at [174, 560] on div "12, 0, 12, 24" at bounding box center [189, 557] width 44 height 14
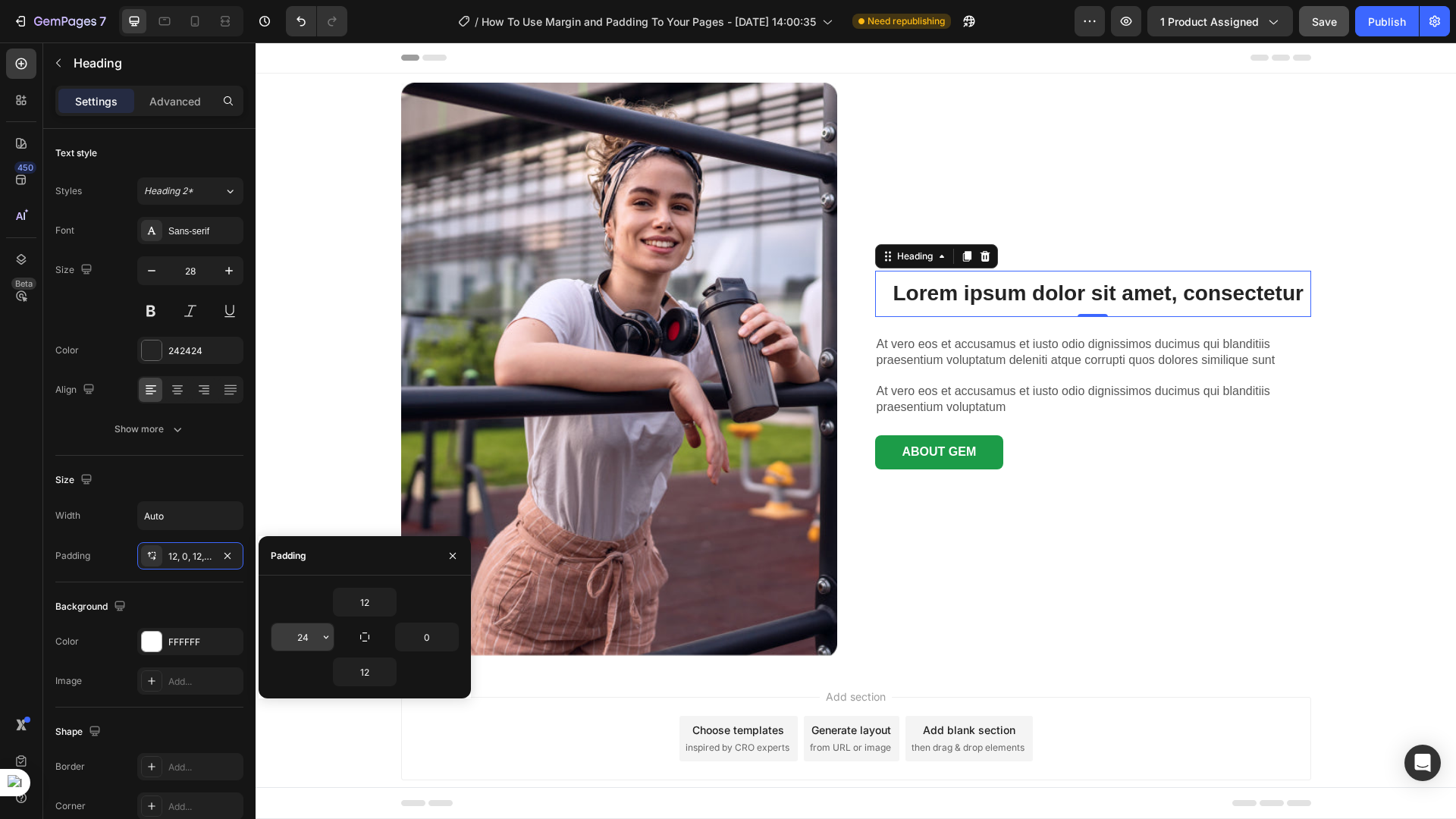
click at [307, 641] on input "24" at bounding box center [303, 637] width 63 height 27
click at [365, 603] on input "12" at bounding box center [364, 602] width 63 height 27
type input "24"
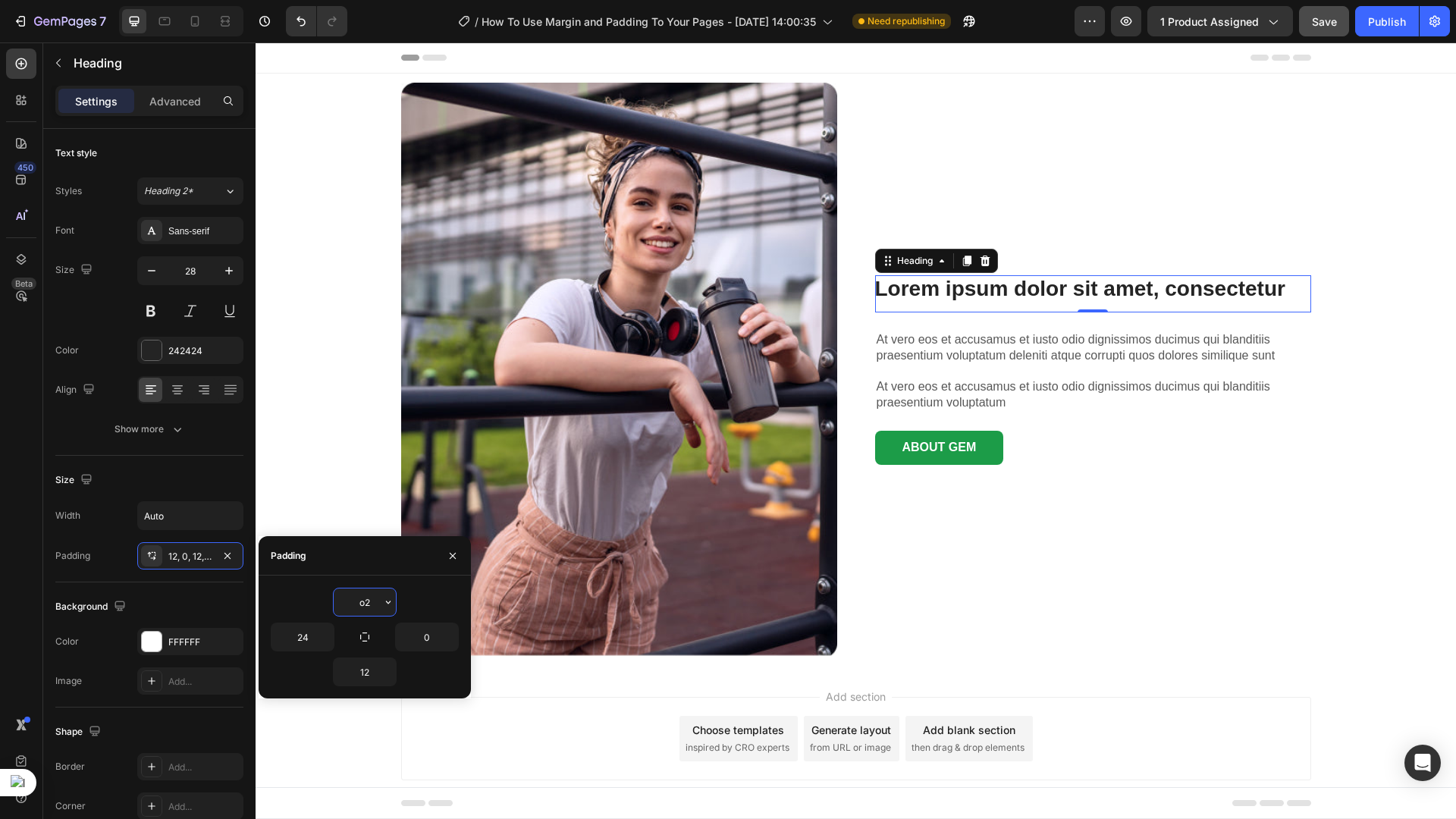
type input "2"
type input "0"
click at [357, 676] on input "12" at bounding box center [364, 672] width 63 height 27
type input "0"
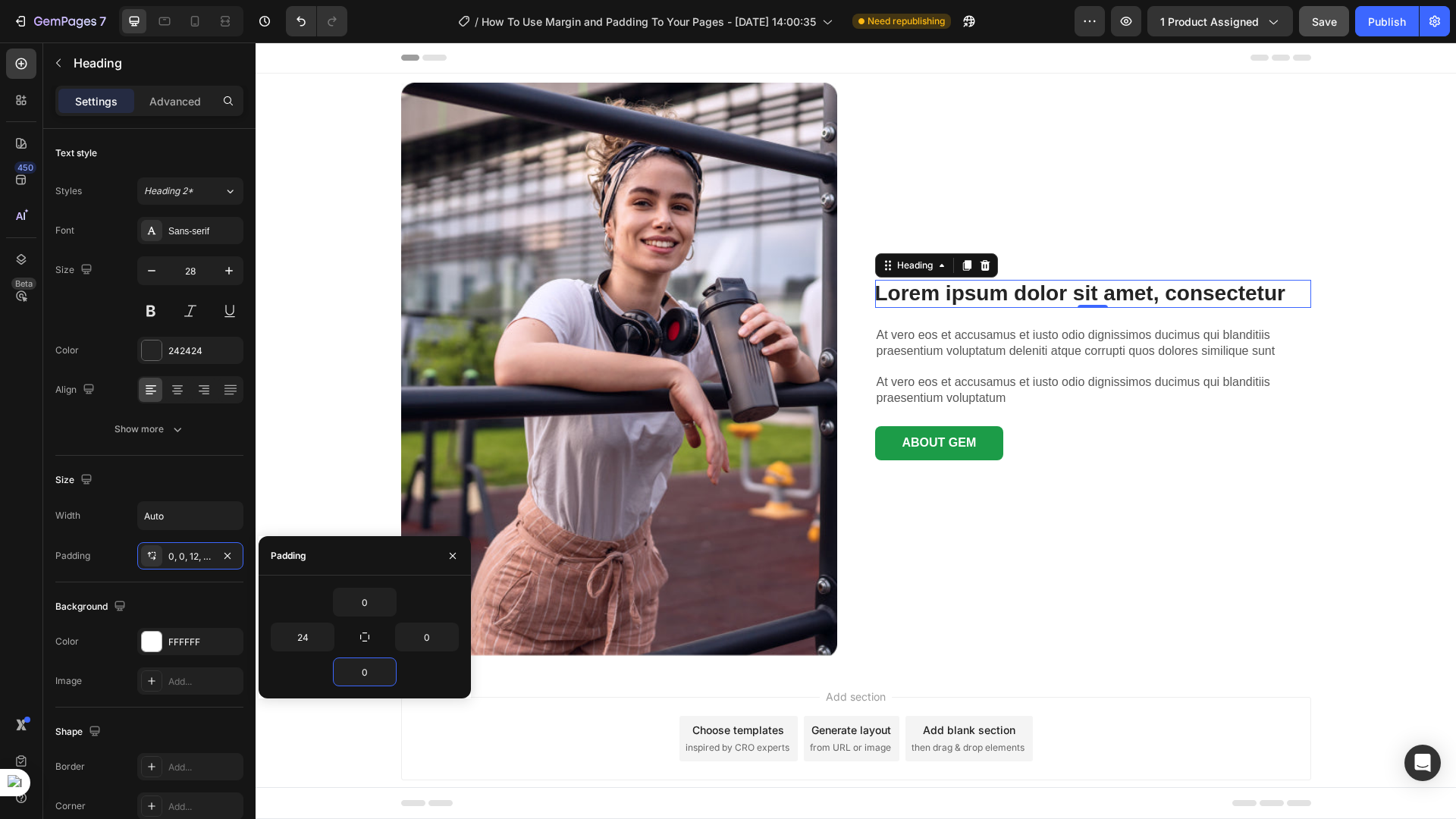
click at [525, 728] on div "Add section Choose templates inspired by CRO experts Generate layout from URL o…" at bounding box center [856, 738] width 910 height 83
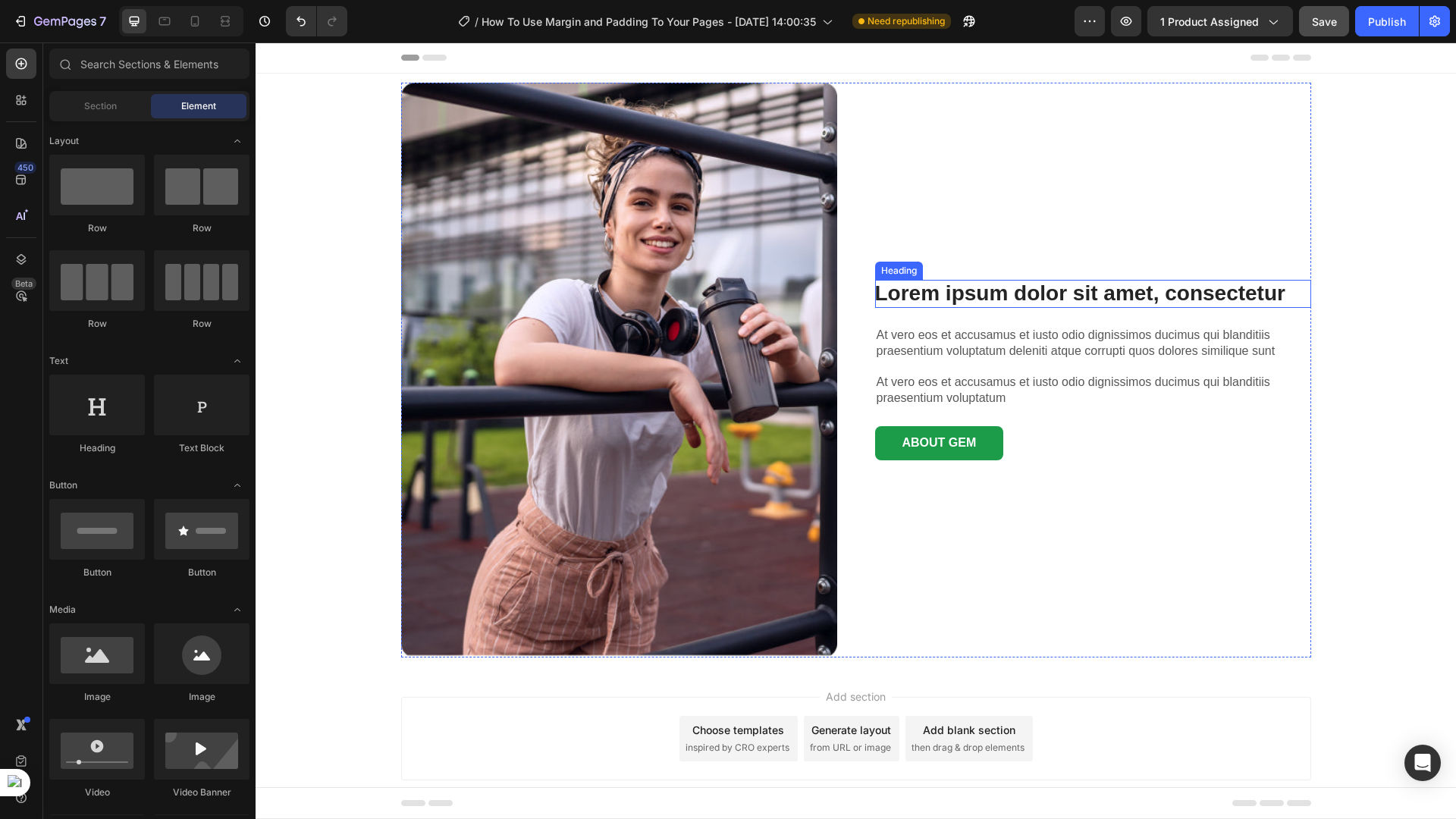
click at [1029, 306] on h3 "Lorem ipsum dolor sit amet, consectetur" at bounding box center [1080, 294] width 410 height 27
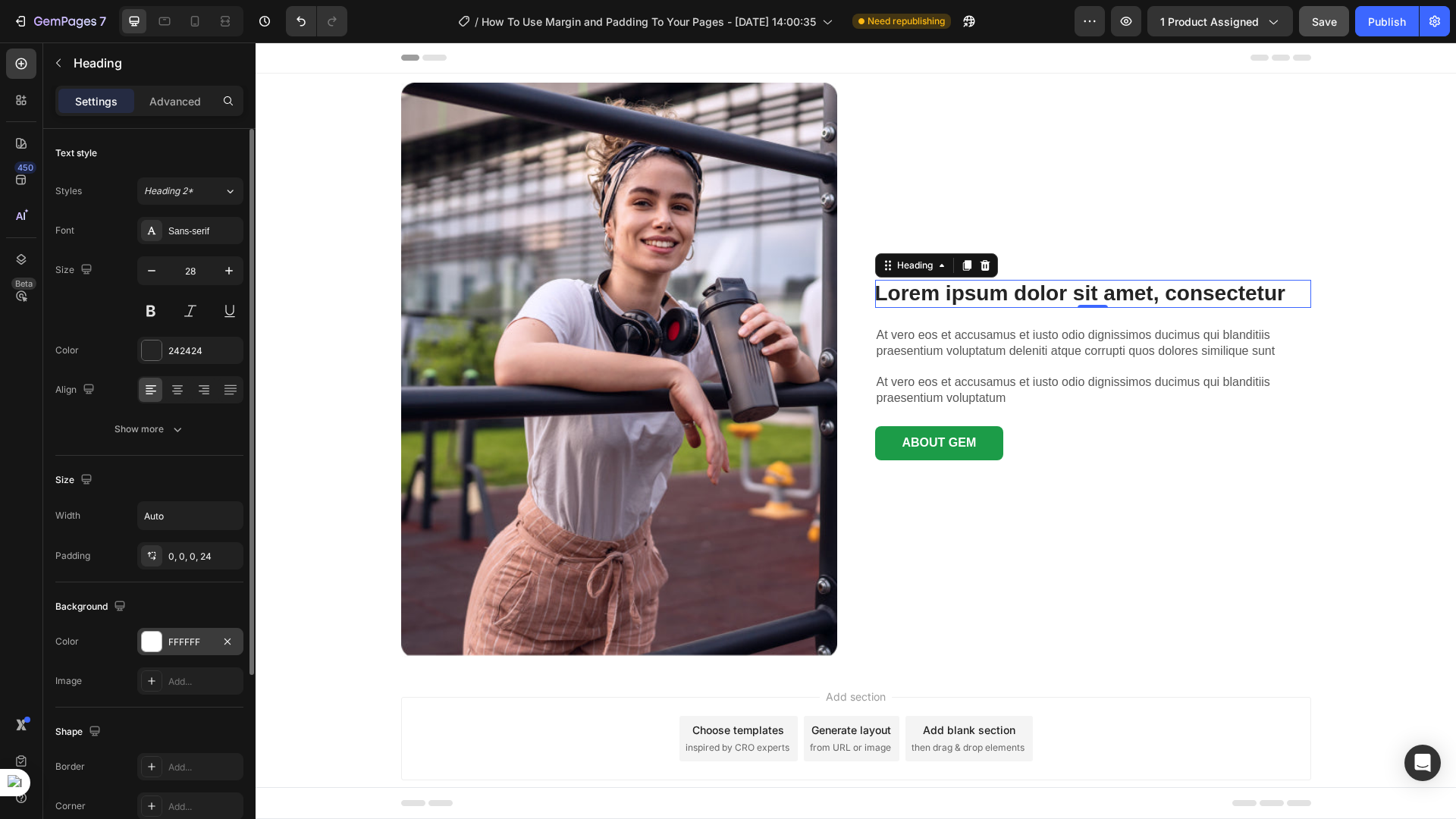
click at [196, 636] on div "FFFFFF" at bounding box center [189, 643] width 44 height 14
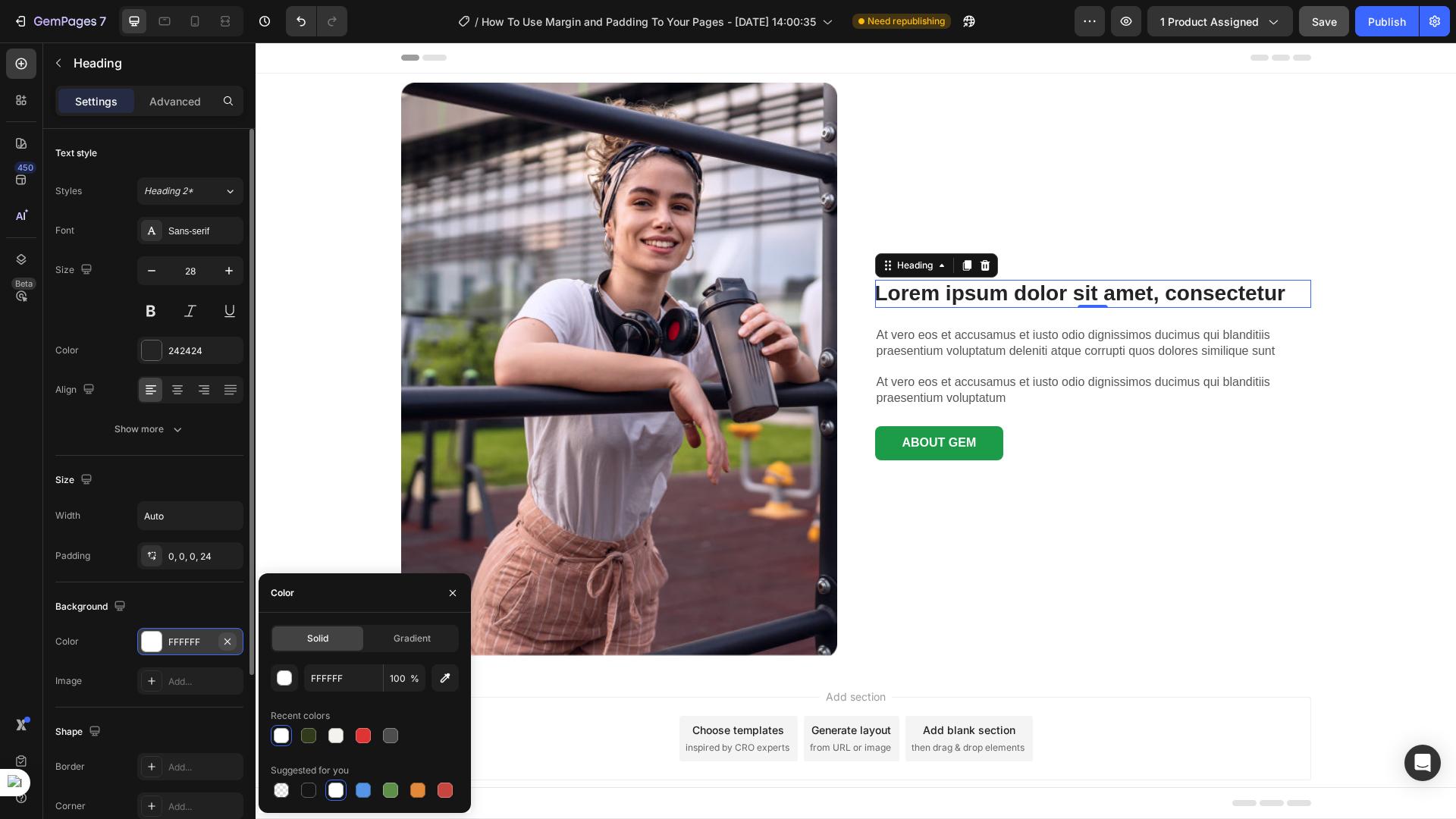
click at [225, 637] on icon "button" at bounding box center [227, 642] width 12 height 12
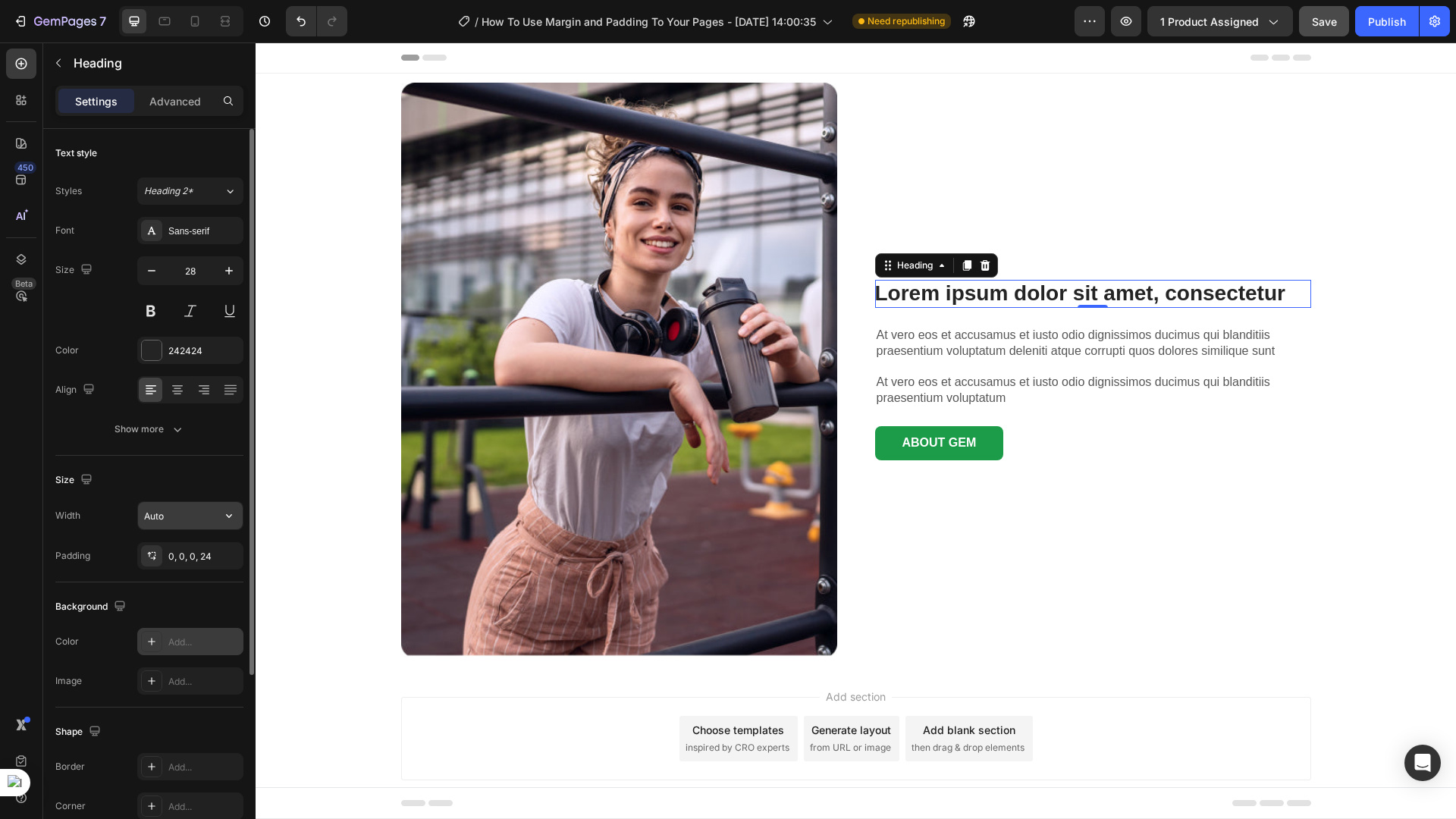
click at [183, 505] on input "Auto" at bounding box center [190, 516] width 105 height 27
click at [227, 516] on icon "button" at bounding box center [229, 516] width 15 height 15
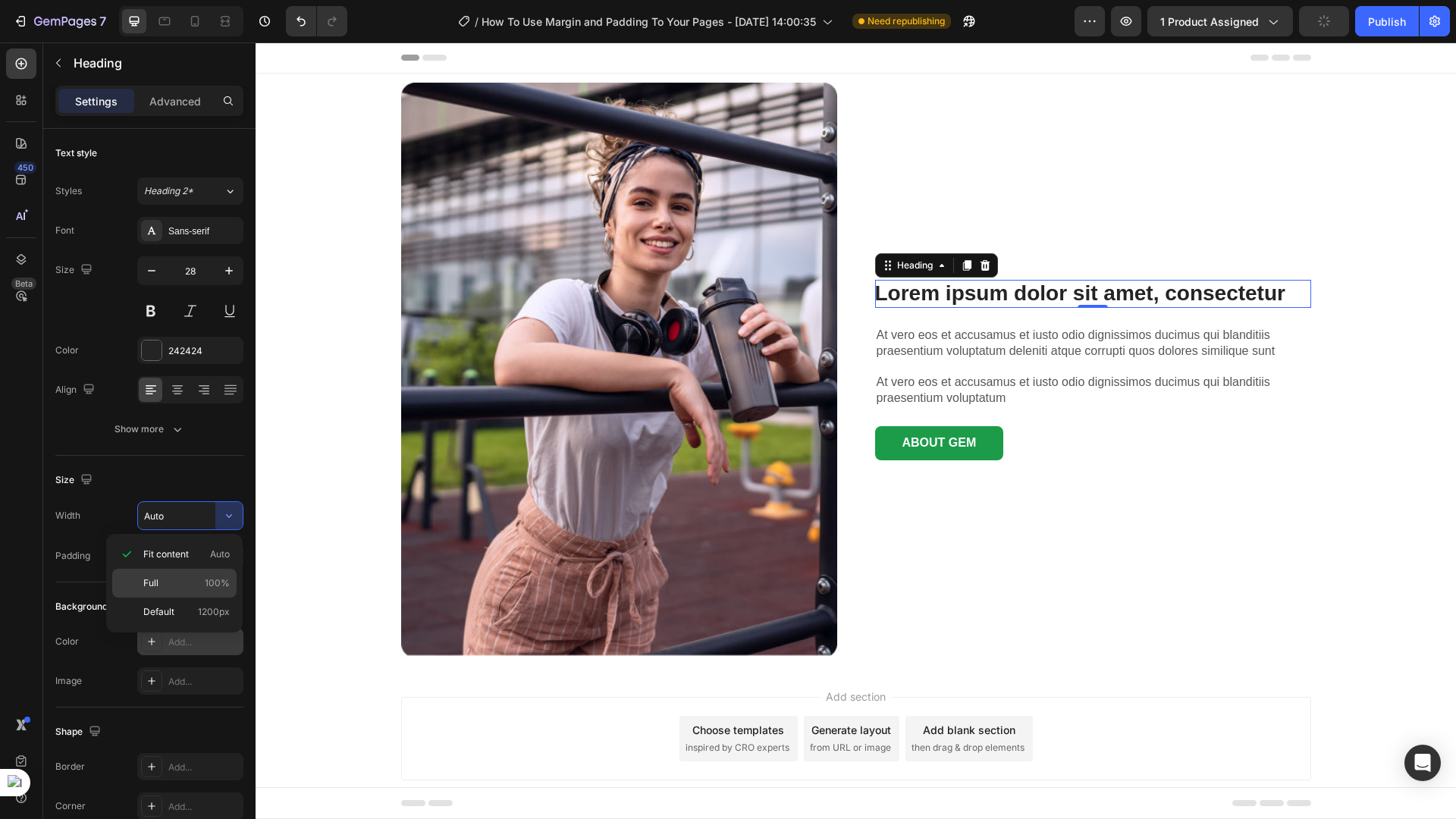
click at [166, 584] on p "Full 100%" at bounding box center [186, 583] width 87 height 14
type input "100%"
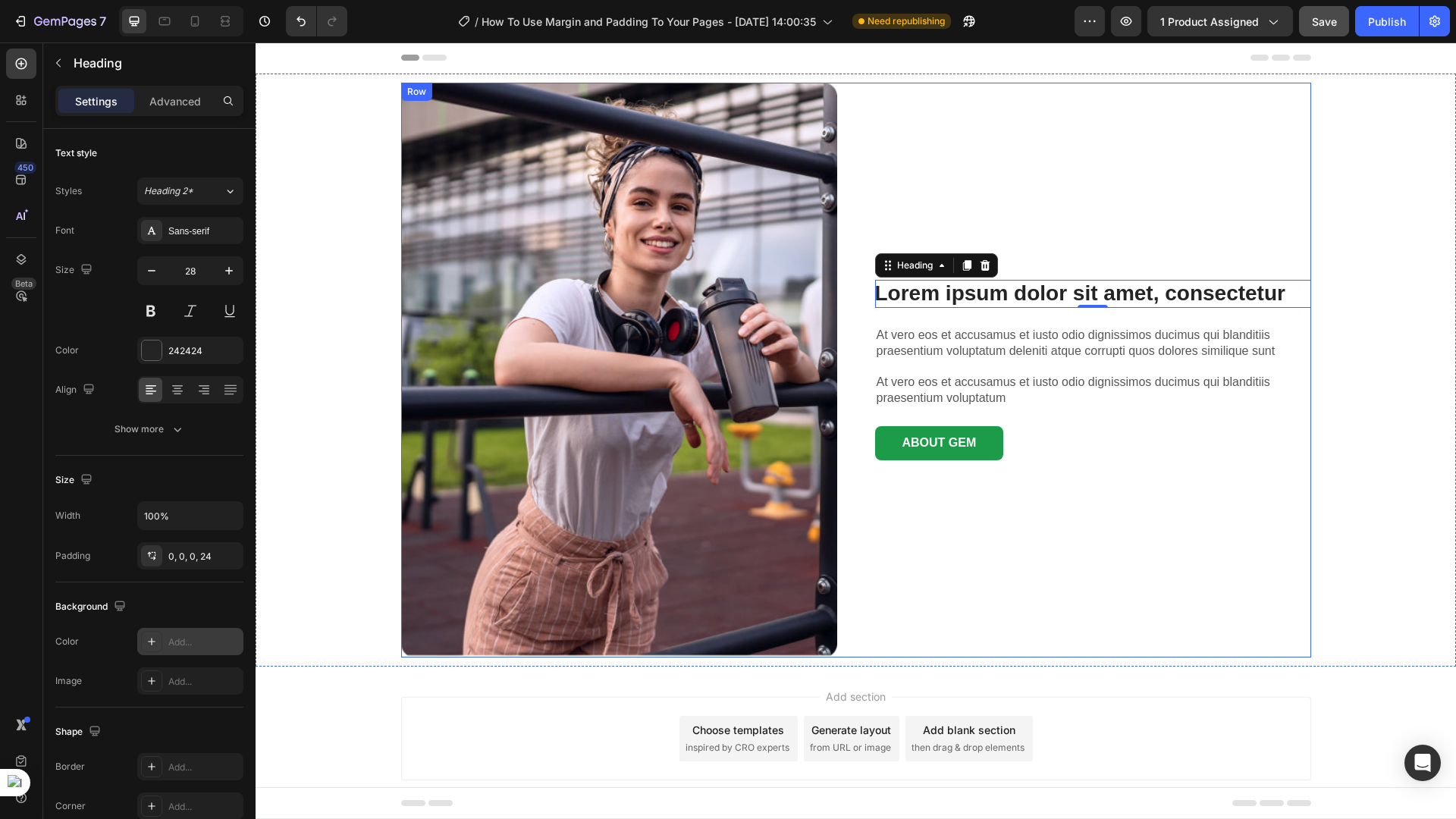
click at [973, 320] on div "Lorem ipsum dolor sit amet, consectetur Heading 0 At vero eos et accusamus et i…" at bounding box center [1093, 369] width 436 height 575
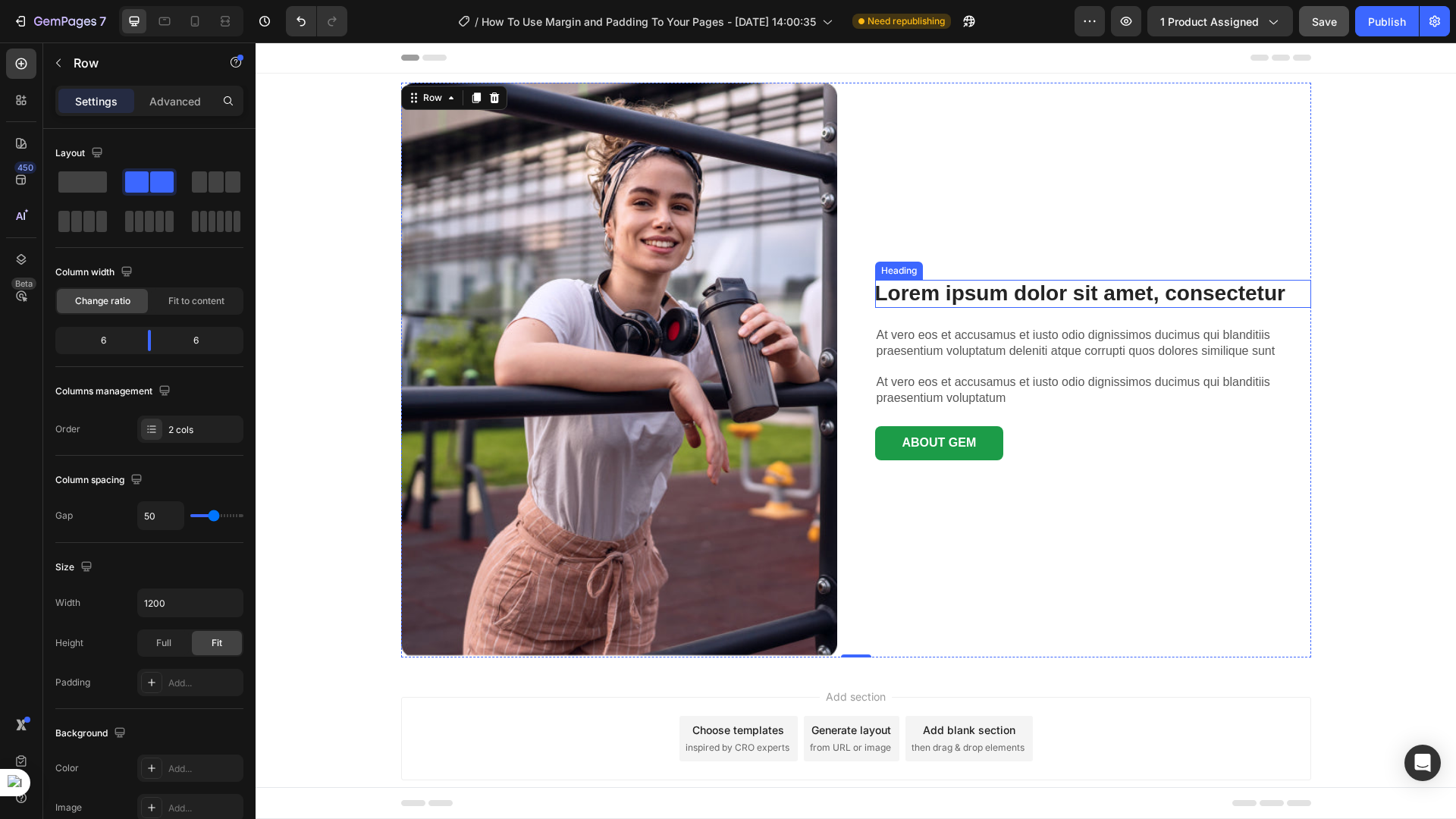
click at [970, 300] on h3 "Lorem ipsum dolor sit amet, consectetur" at bounding box center [1093, 294] width 436 height 27
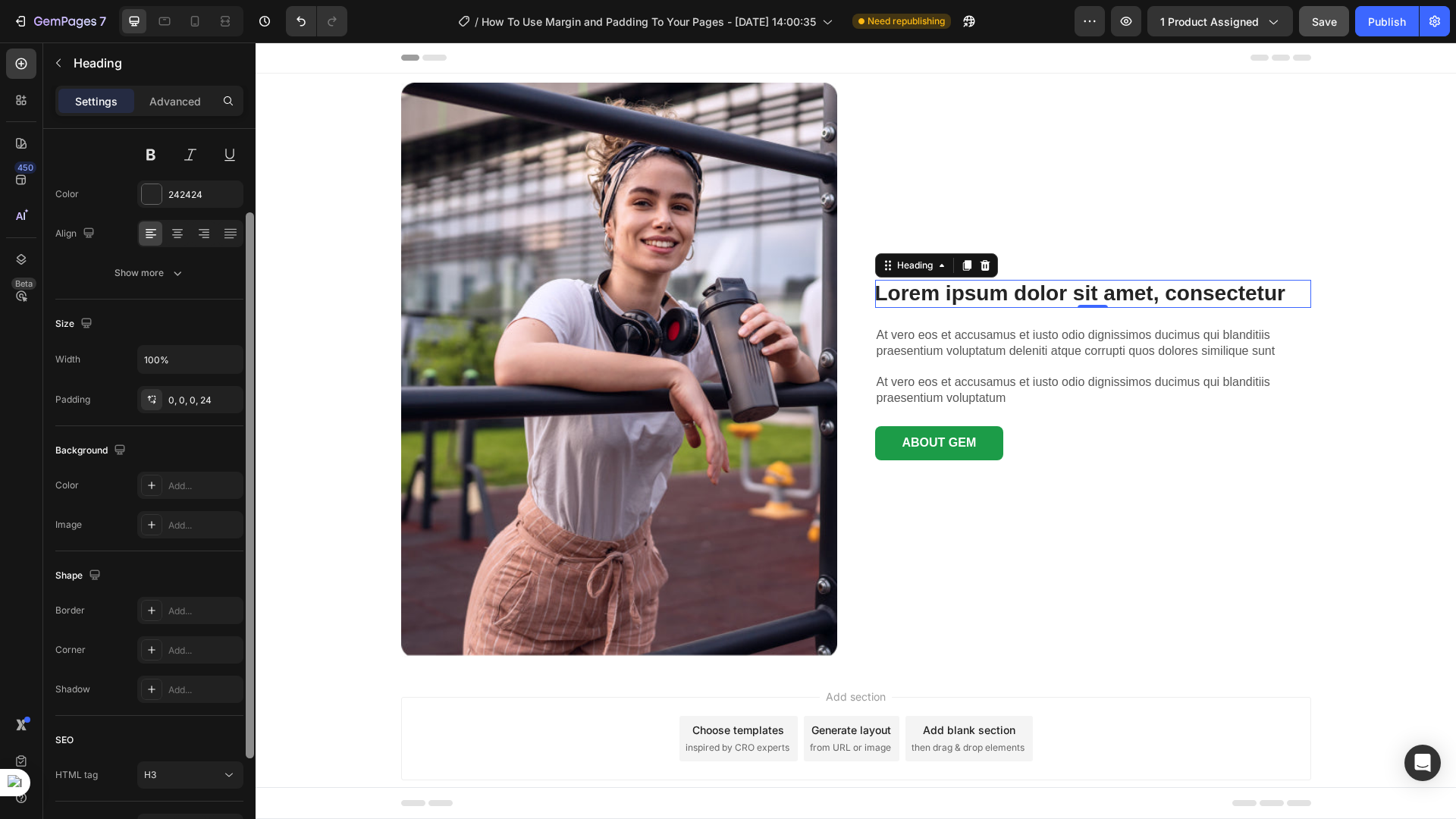
scroll to position [131, 0]
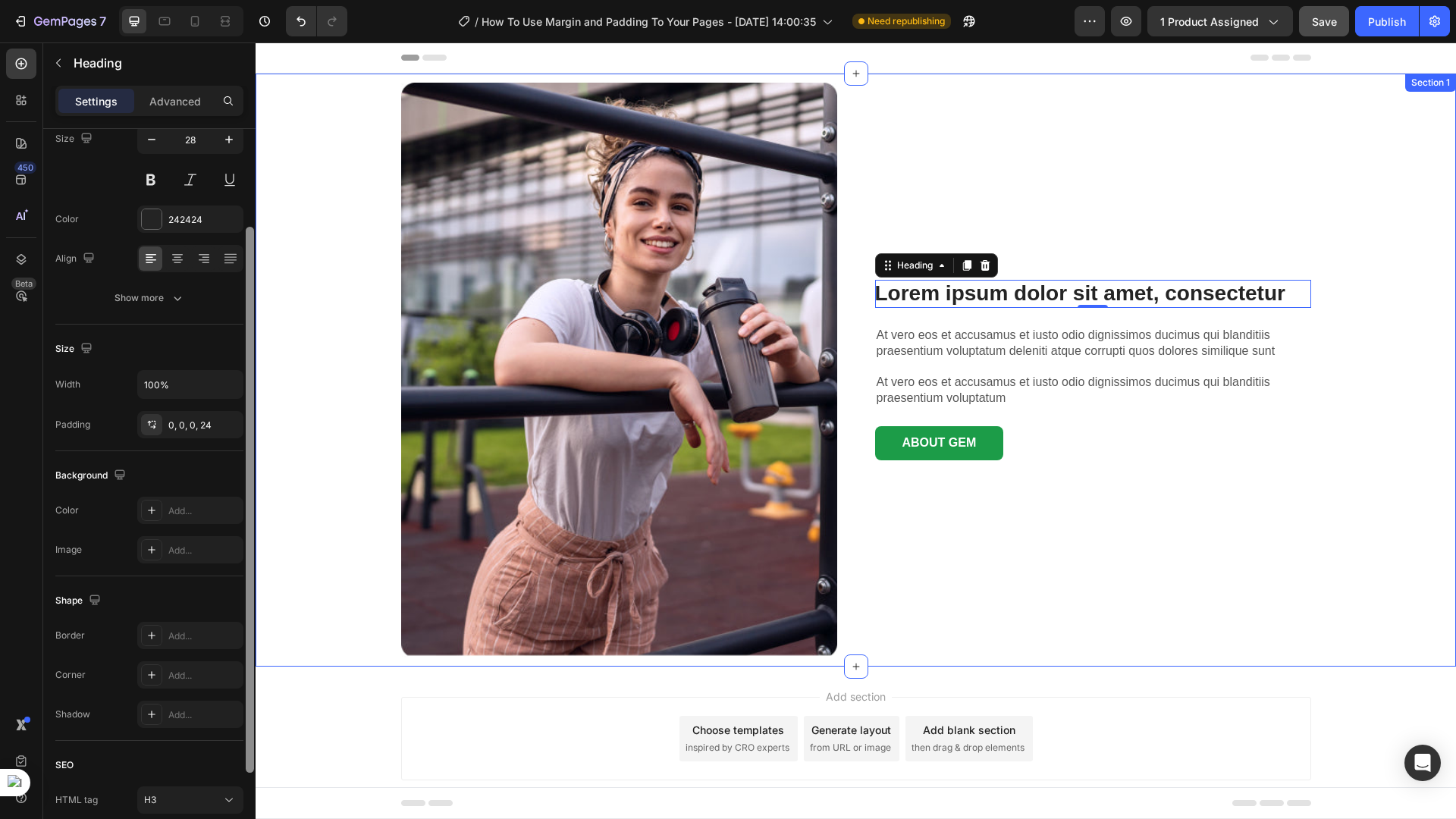
drag, startPoint x: 506, startPoint y: 236, endPoint x: 264, endPoint y: 241, distance: 242.1
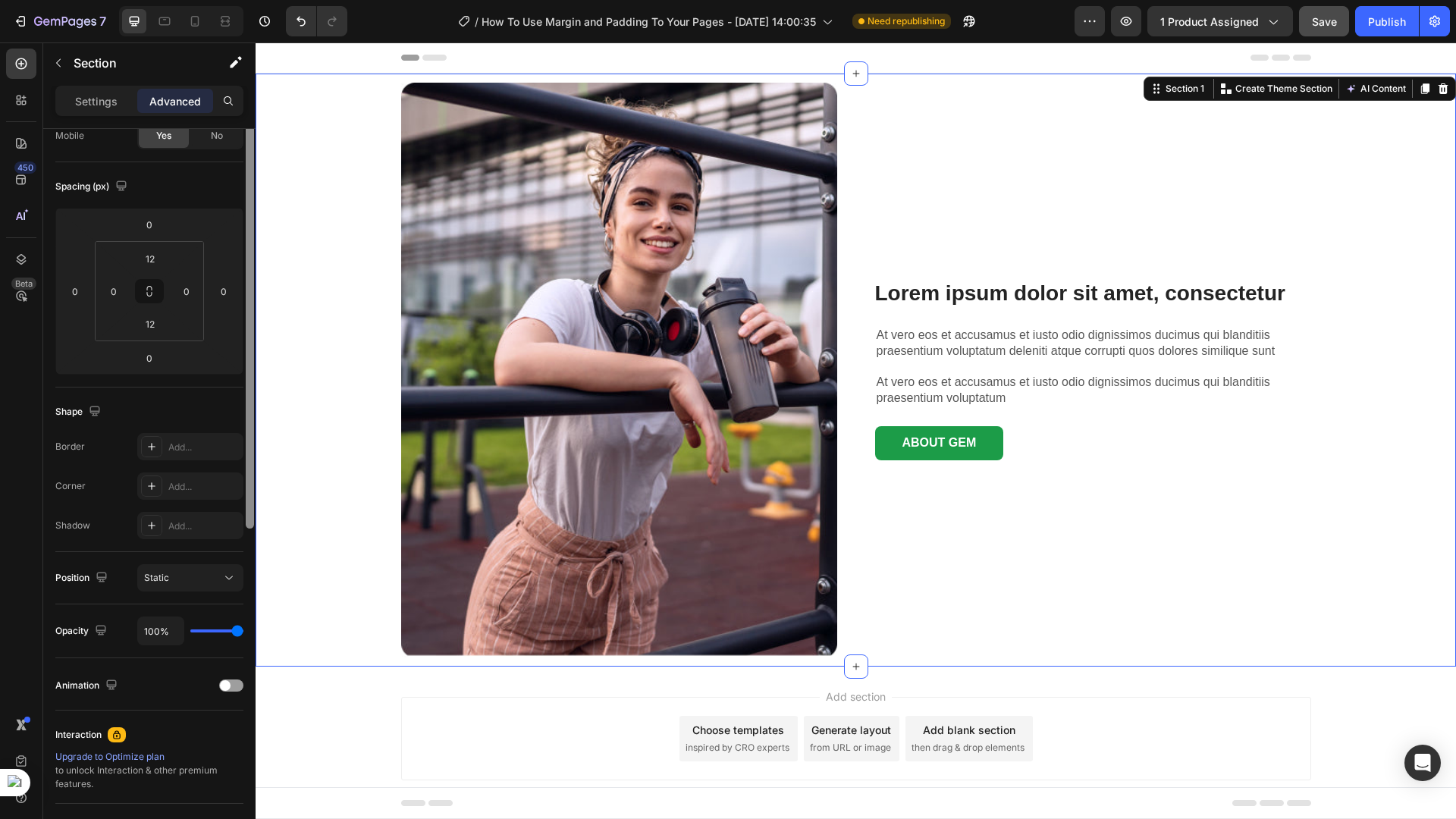
scroll to position [0, 0]
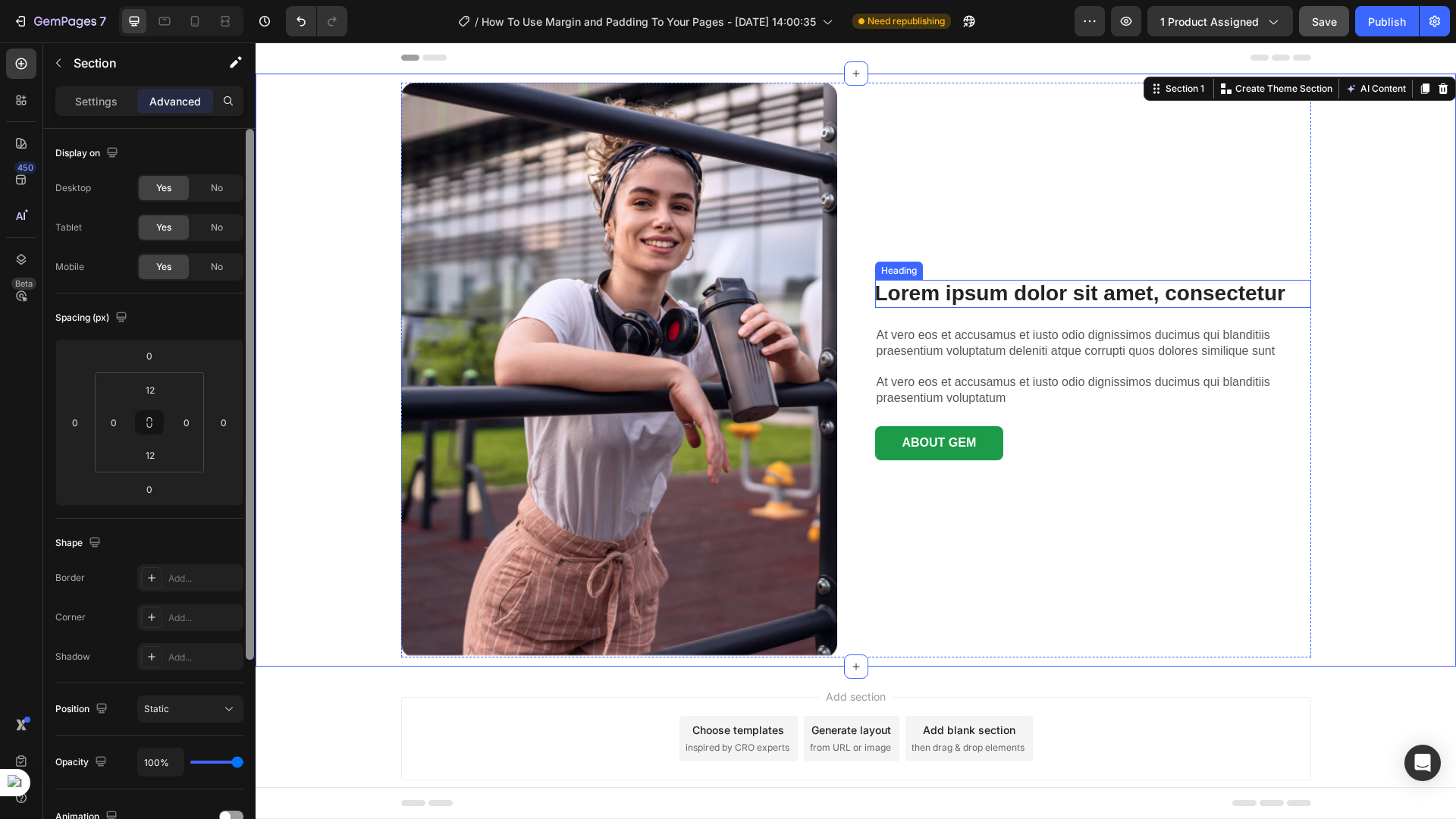
click at [947, 307] on h3 "Lorem ipsum dolor sit amet, consectetur" at bounding box center [1093, 294] width 436 height 27
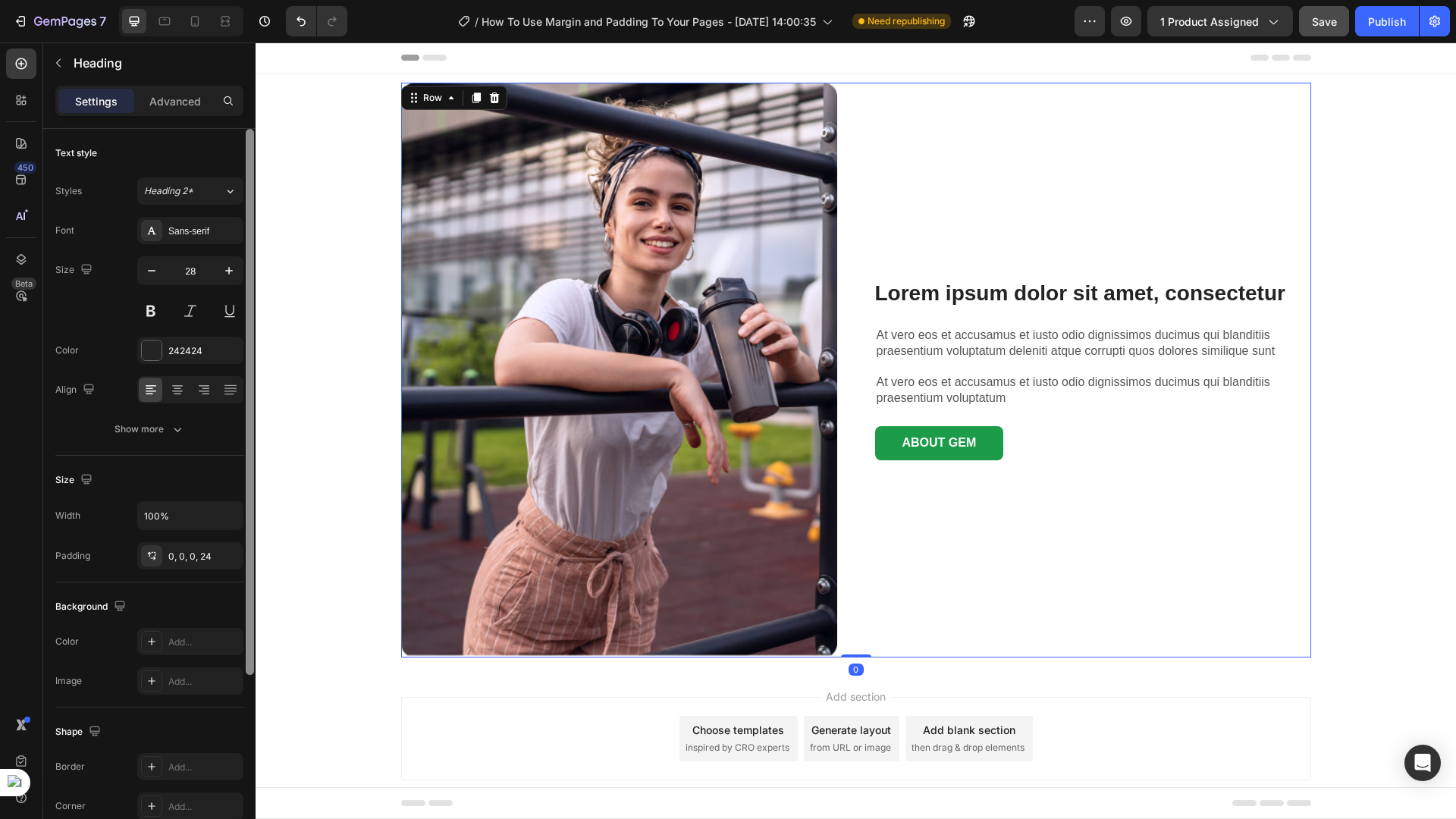
click at [1165, 264] on div "Lorem ipsum dolor sit amet, consectetur Heading At vero eos et accusamus et ius…" at bounding box center [1093, 369] width 436 height 575
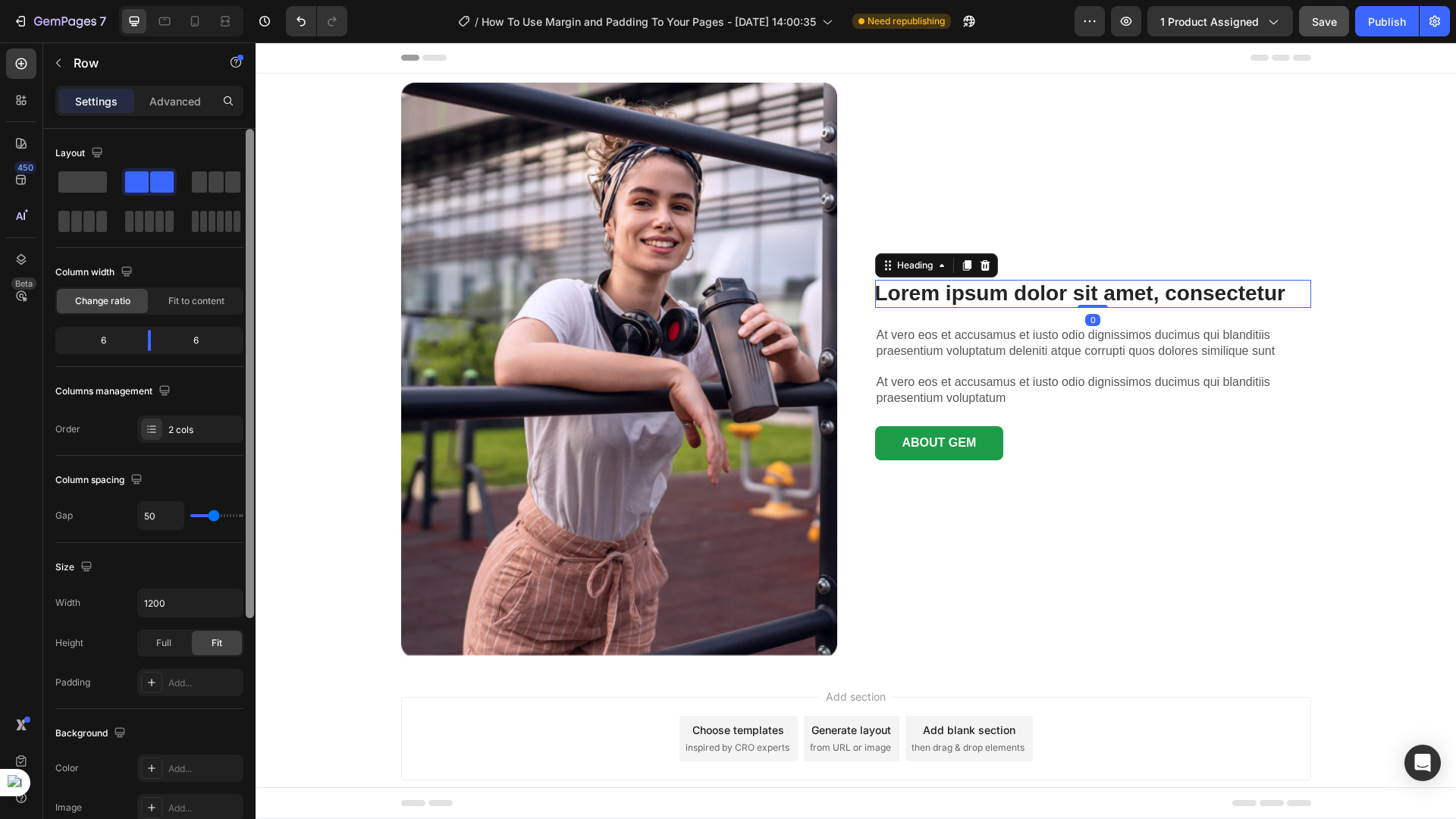
click at [1010, 300] on h3 "Lorem ipsum dolor sit amet, consectetur" at bounding box center [1093, 294] width 436 height 27
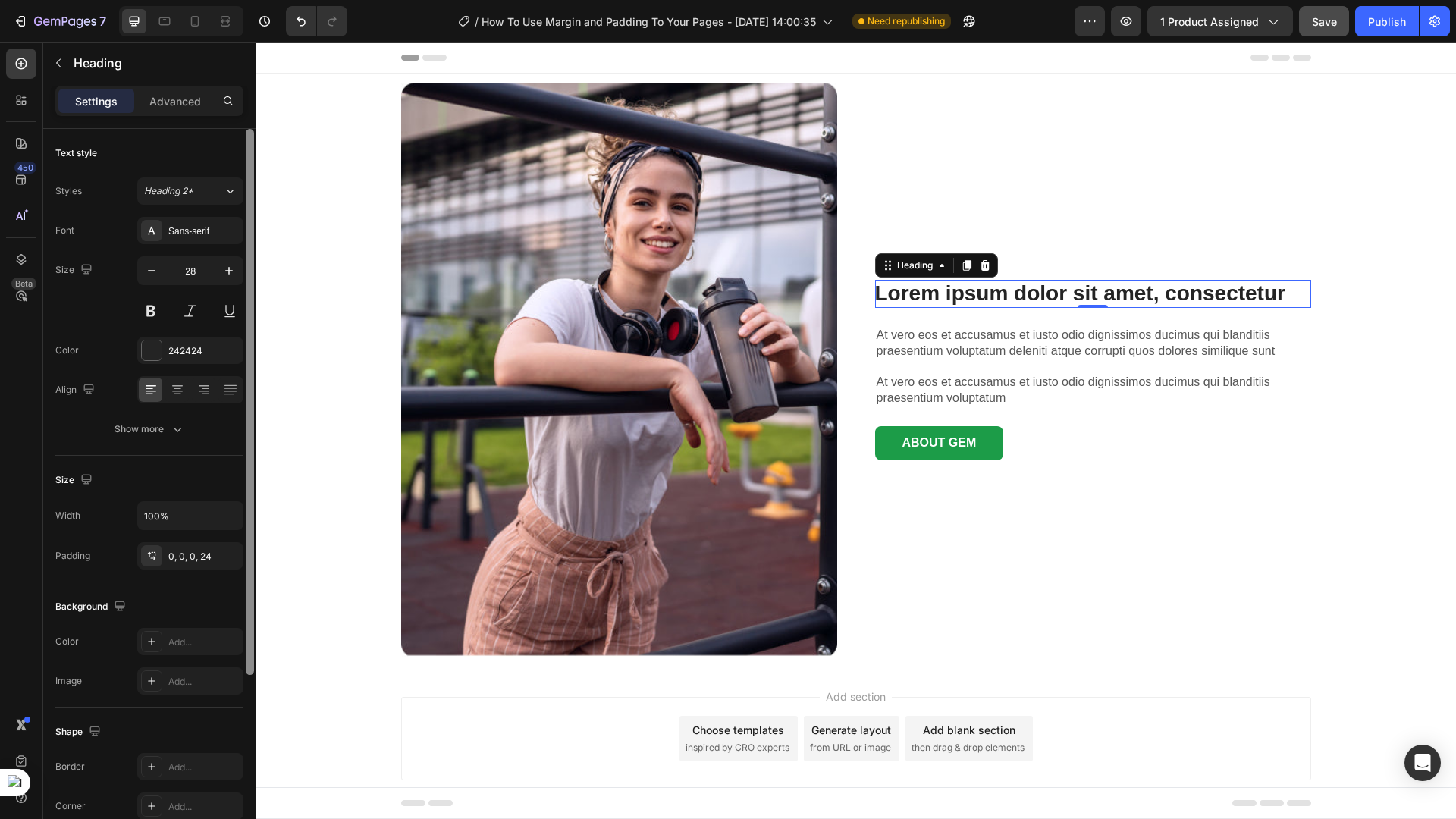
click at [1040, 290] on h3 "Lorem ipsum dolor sit amet, consectetur" at bounding box center [1093, 294] width 436 height 27
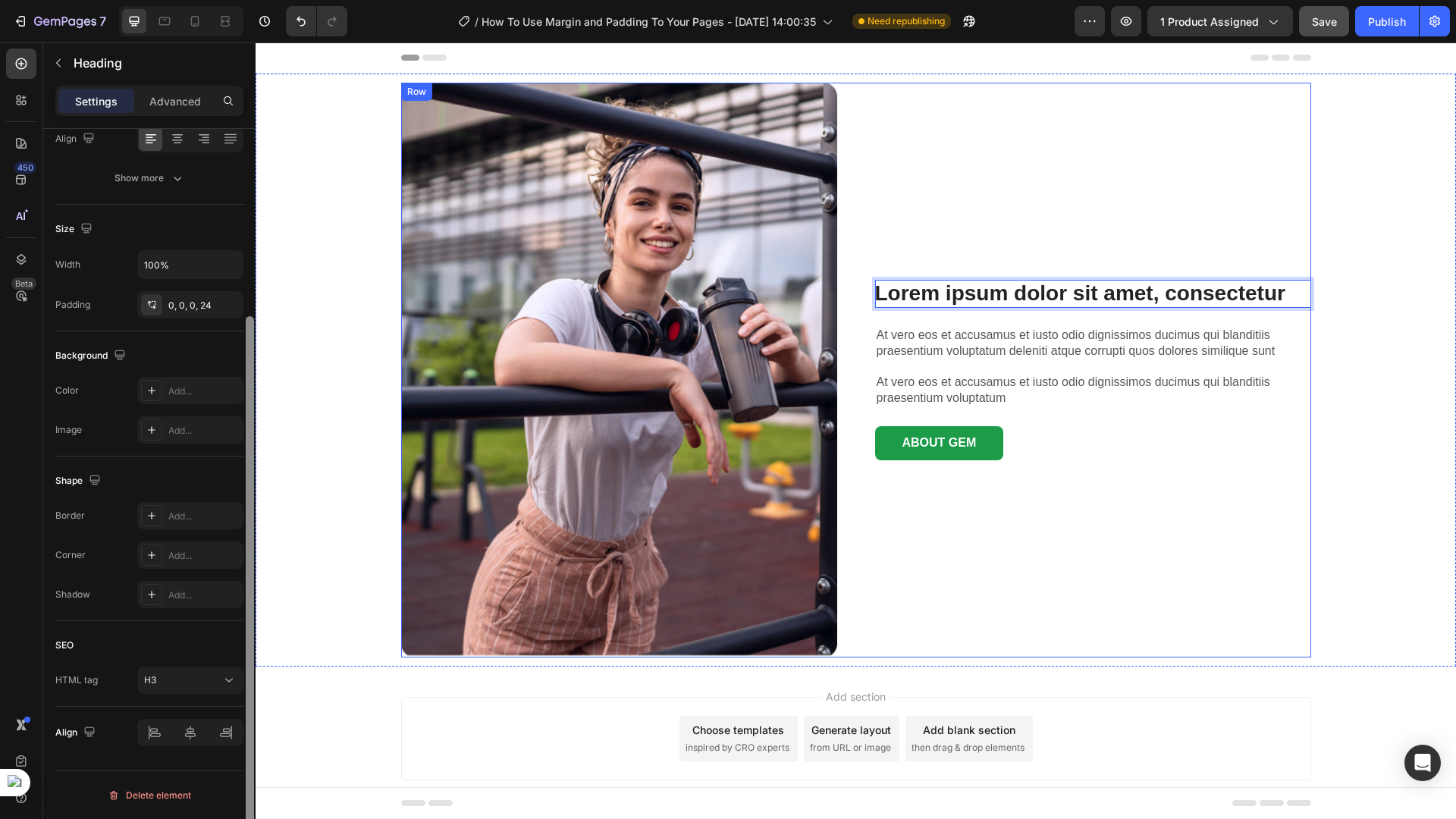
click at [960, 320] on div "Lorem ipsum dolor sit amet, consectetur Heading 0 At vero eos et accusamus et i…" at bounding box center [1093, 369] width 436 height 575
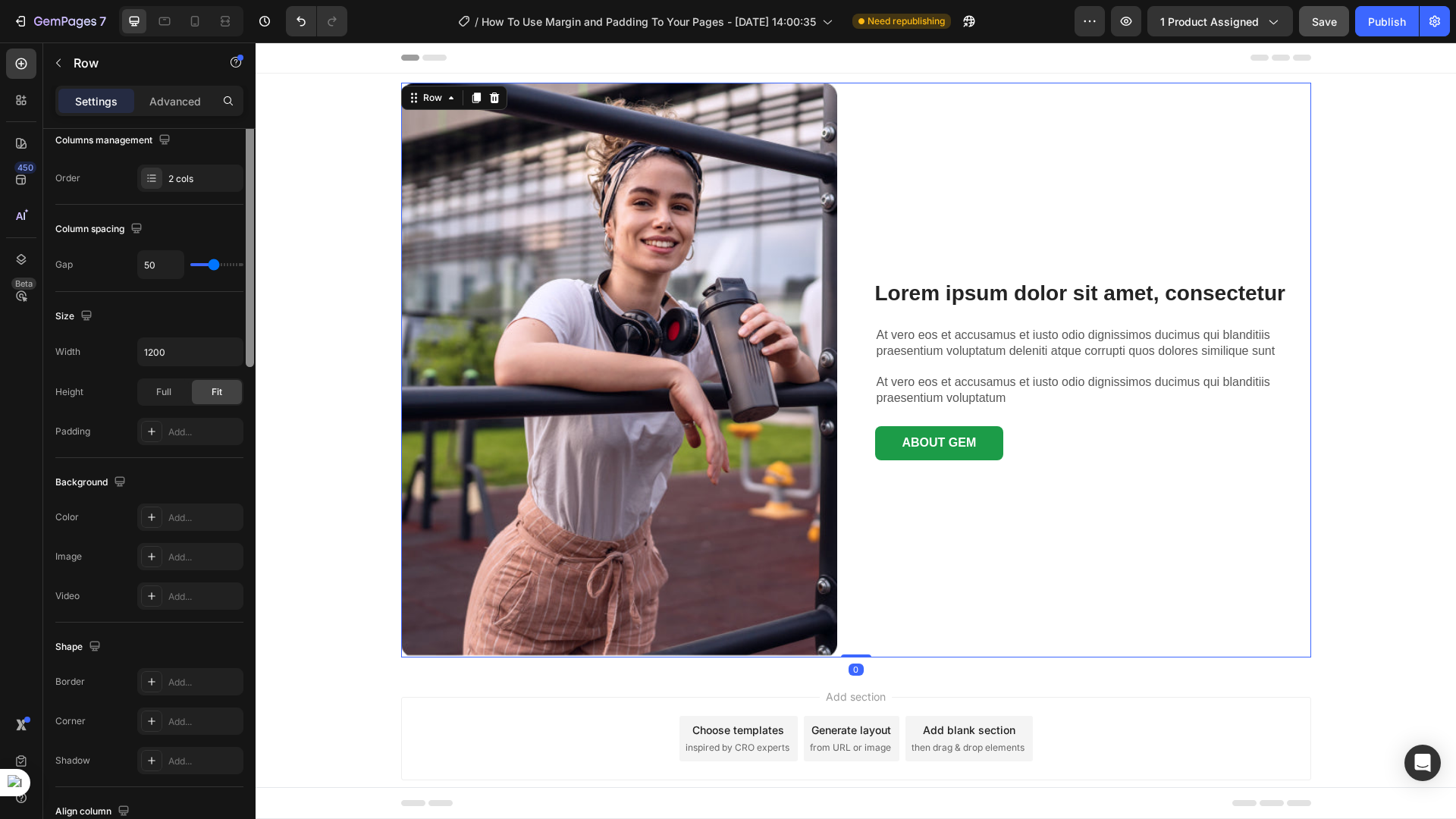
scroll to position [0, 0]
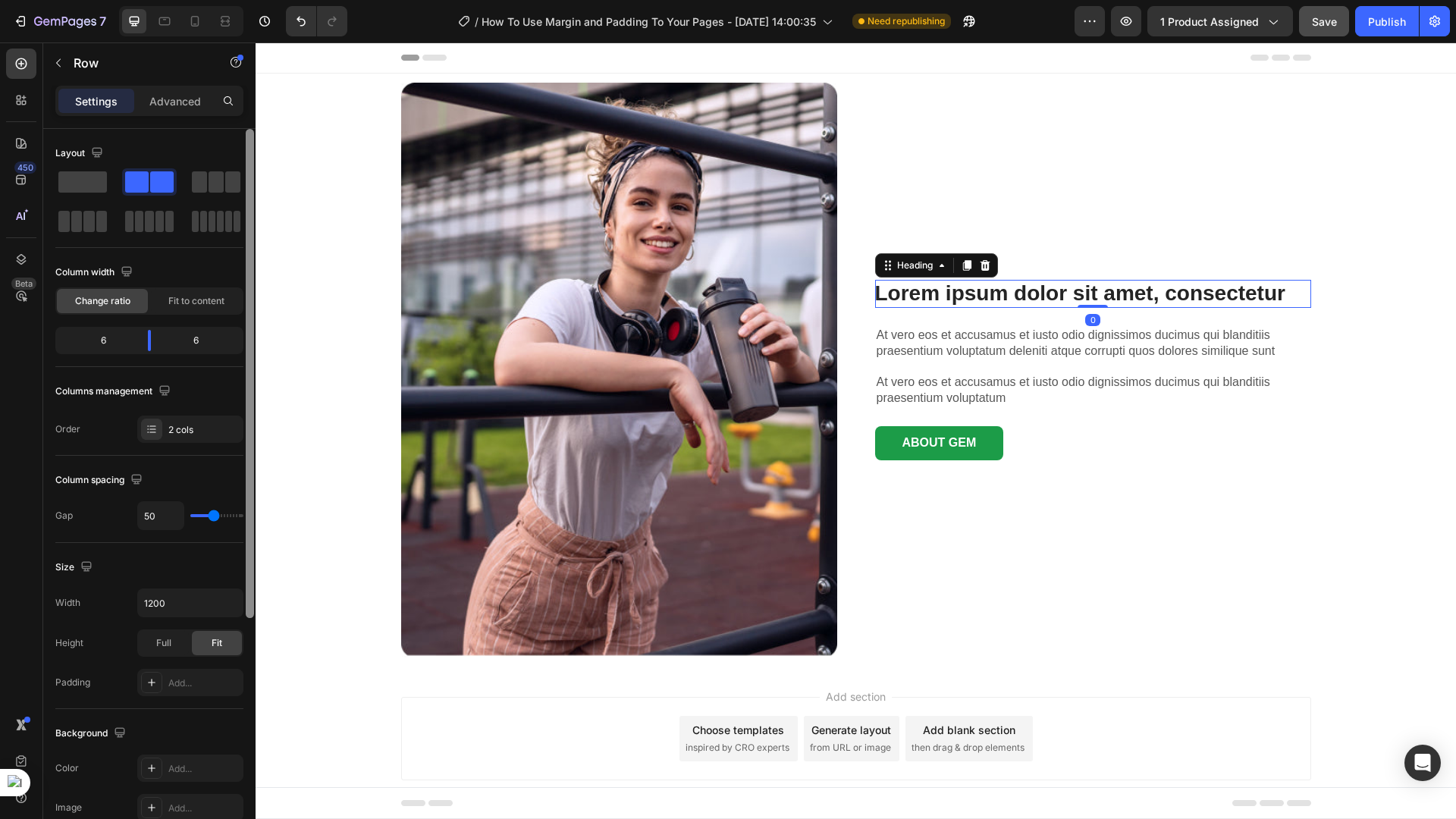
click at [939, 300] on p "Lorem ipsum dolor sit amet, consectetur" at bounding box center [1093, 294] width 436 height 27
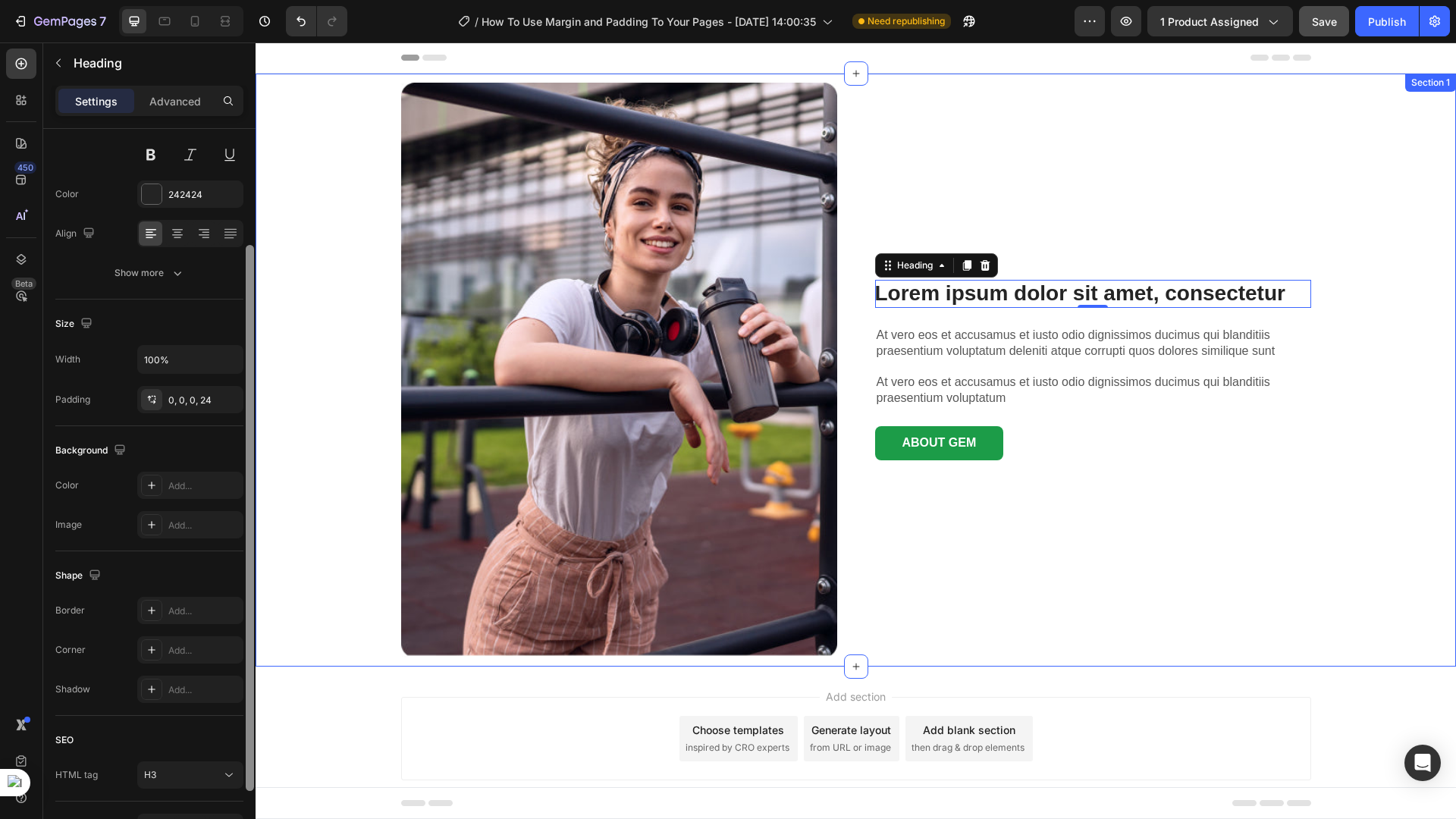
drag, startPoint x: 506, startPoint y: 341, endPoint x: 257, endPoint y: 271, distance: 258.7
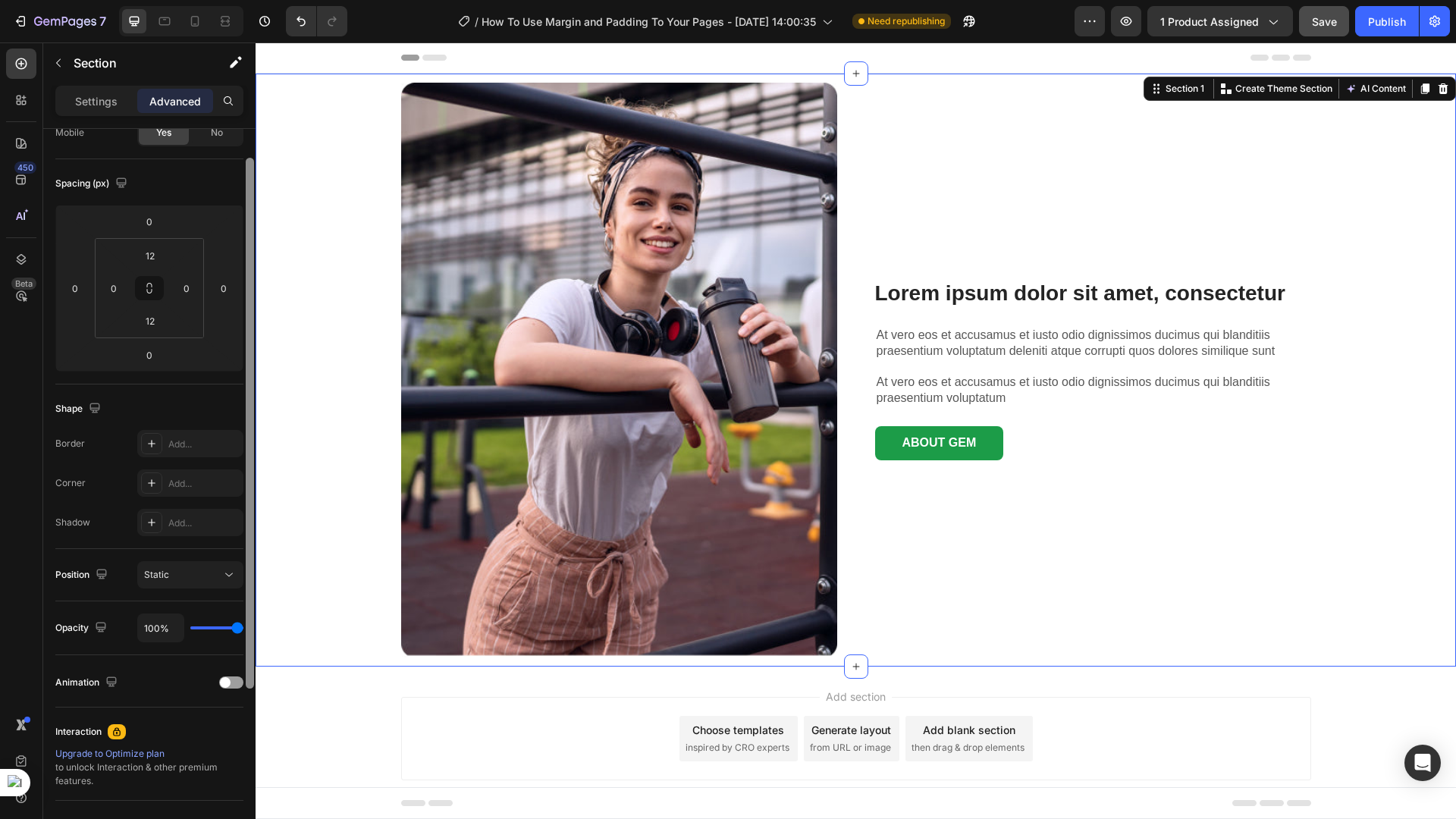
scroll to position [93, 0]
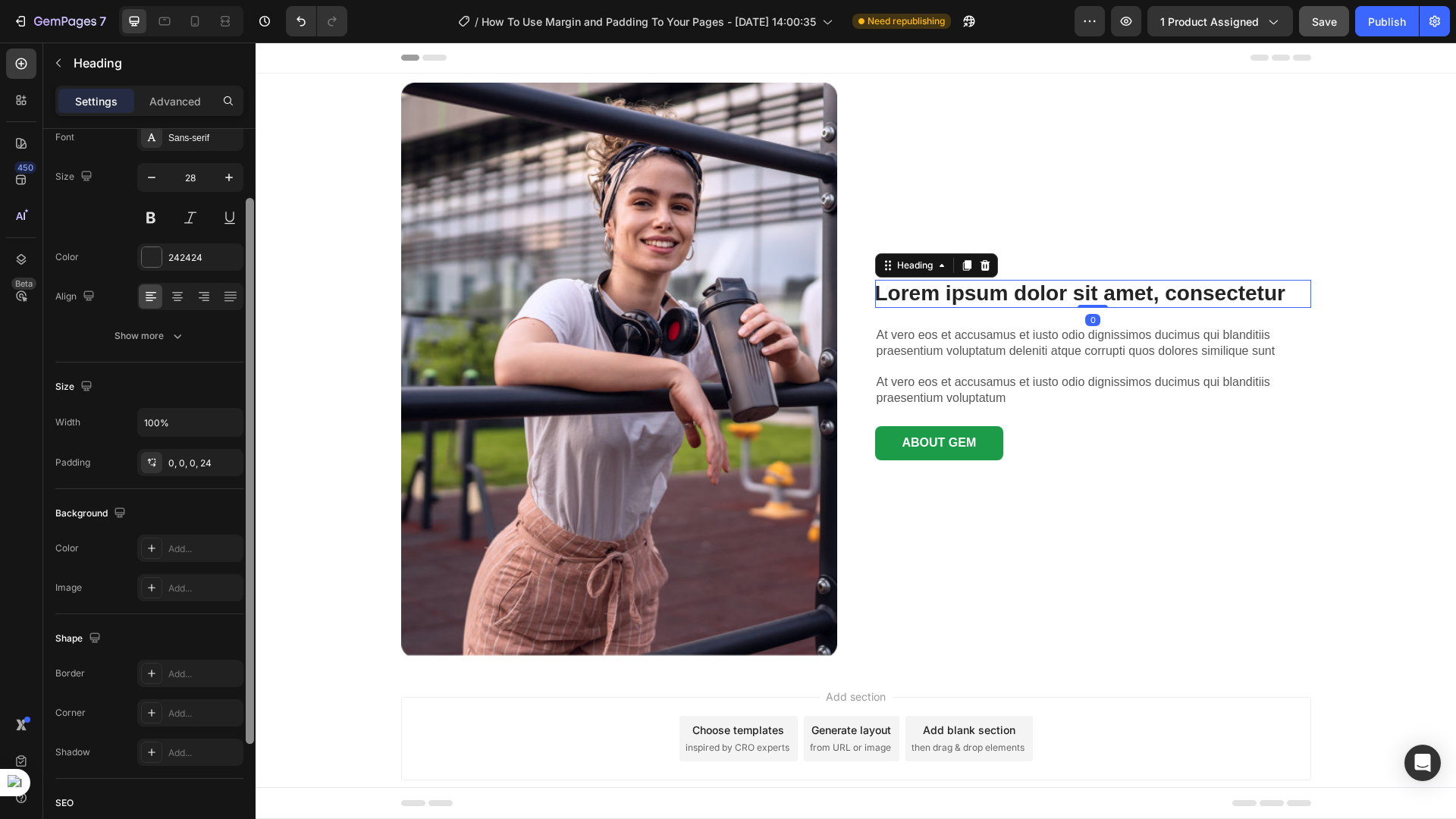
click at [938, 302] on p "Lorem ipsum dolor sit amet, consectetur" at bounding box center [1093, 294] width 436 height 27
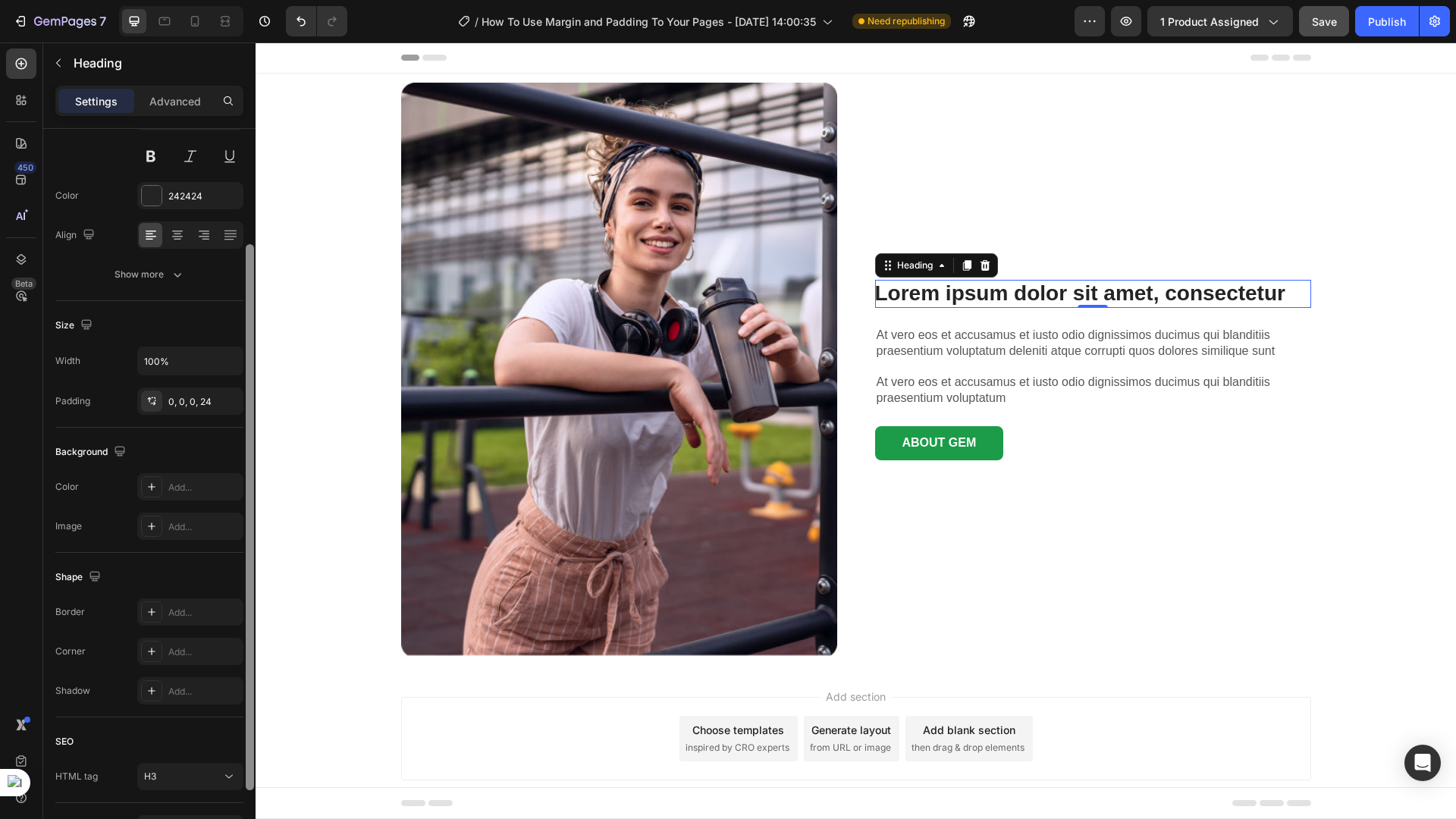
scroll to position [161, 0]
drag, startPoint x: 253, startPoint y: 308, endPoint x: 254, endPoint y: 360, distance: 52.0
click at [254, 360] on div at bounding box center [249, 558] width 11 height 733
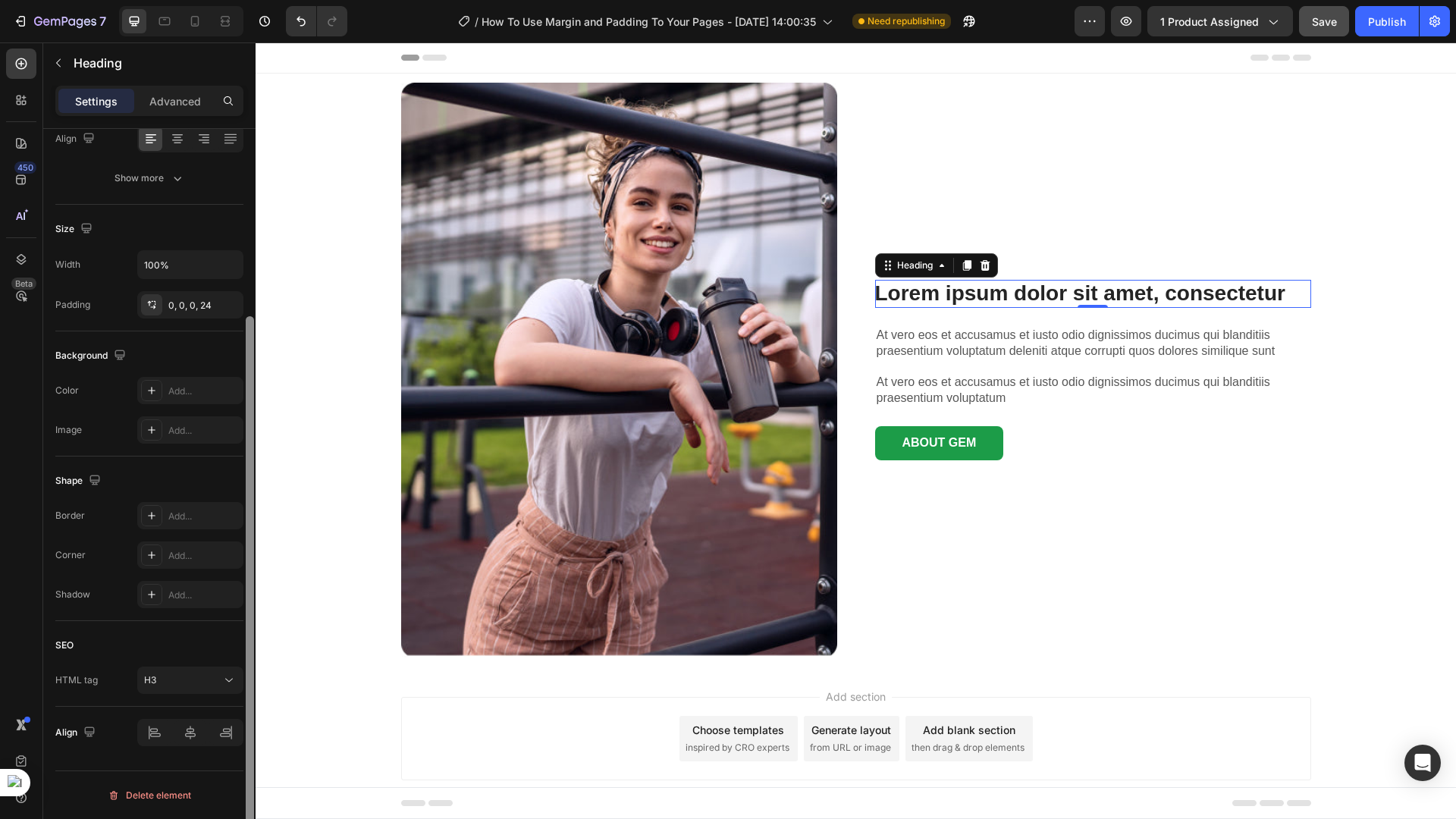
scroll to position [0, 0]
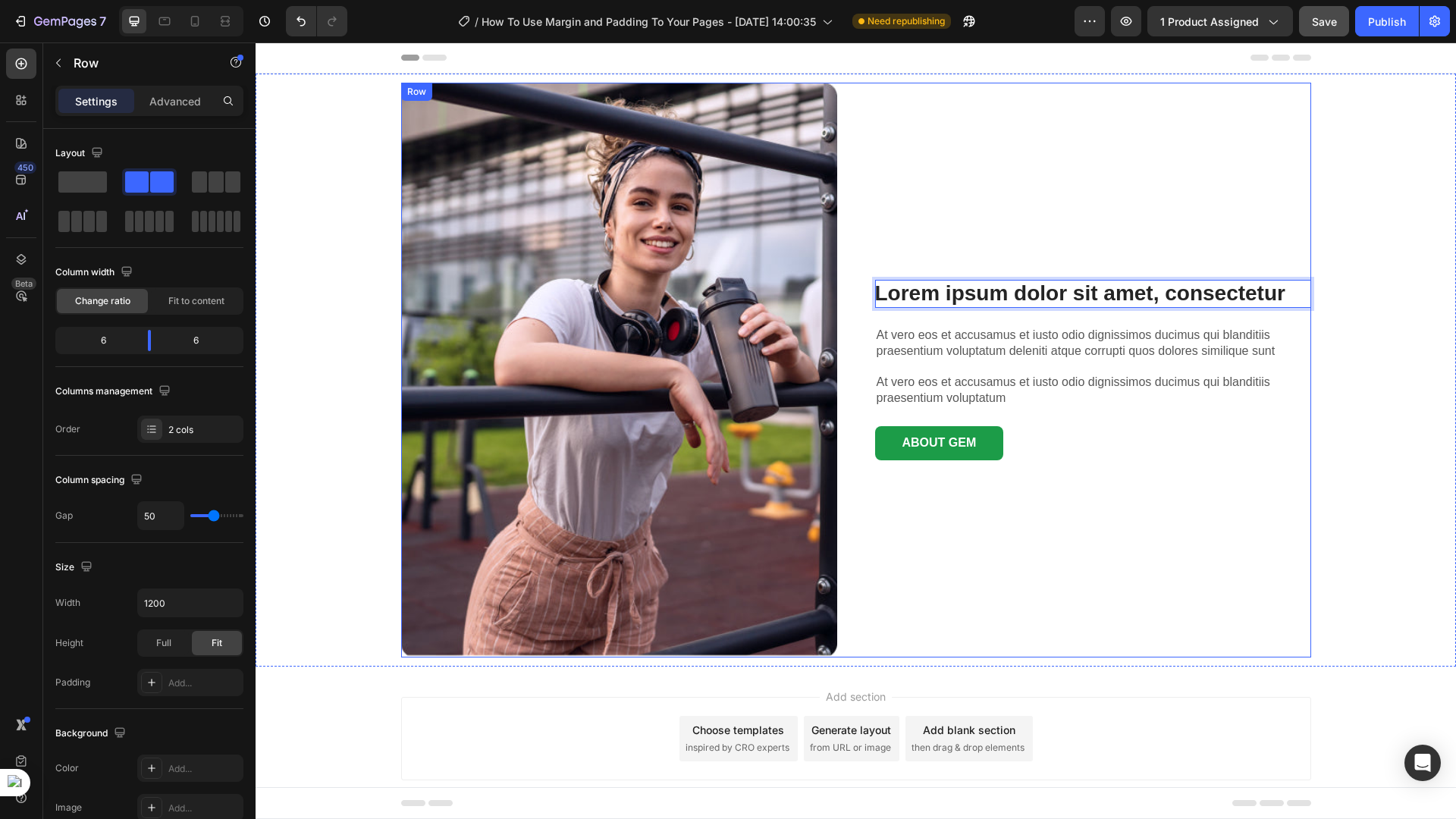
click at [937, 321] on div "Lorem ipsum dolor sit amet, consectetur Heading 0 At vero eos et accusamus et i…" at bounding box center [1093, 369] width 436 height 575
click at [938, 300] on p "Lorem ipsum dolor sit amet, consectetur" at bounding box center [1093, 294] width 436 height 27
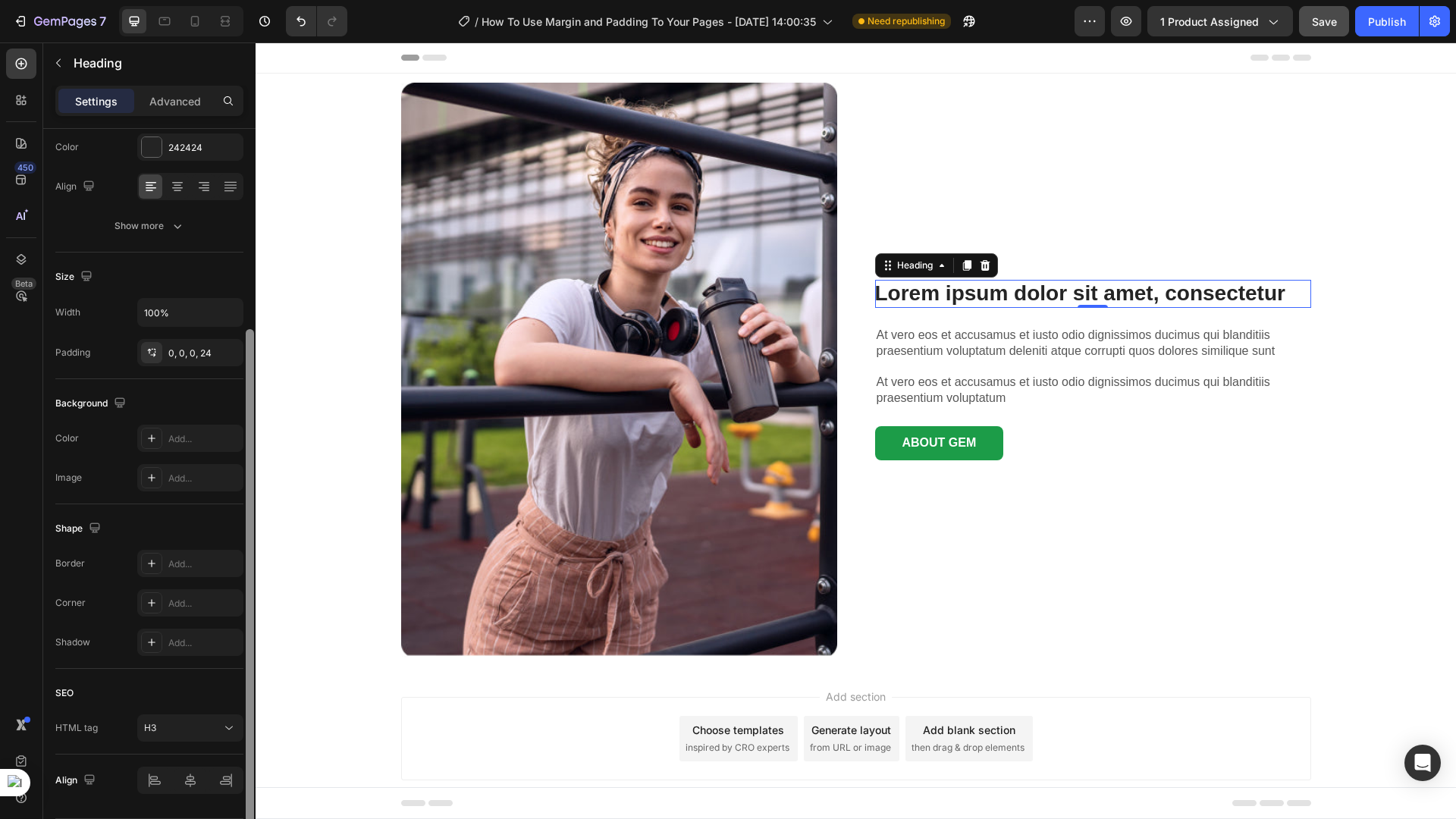
scroll to position [251, 0]
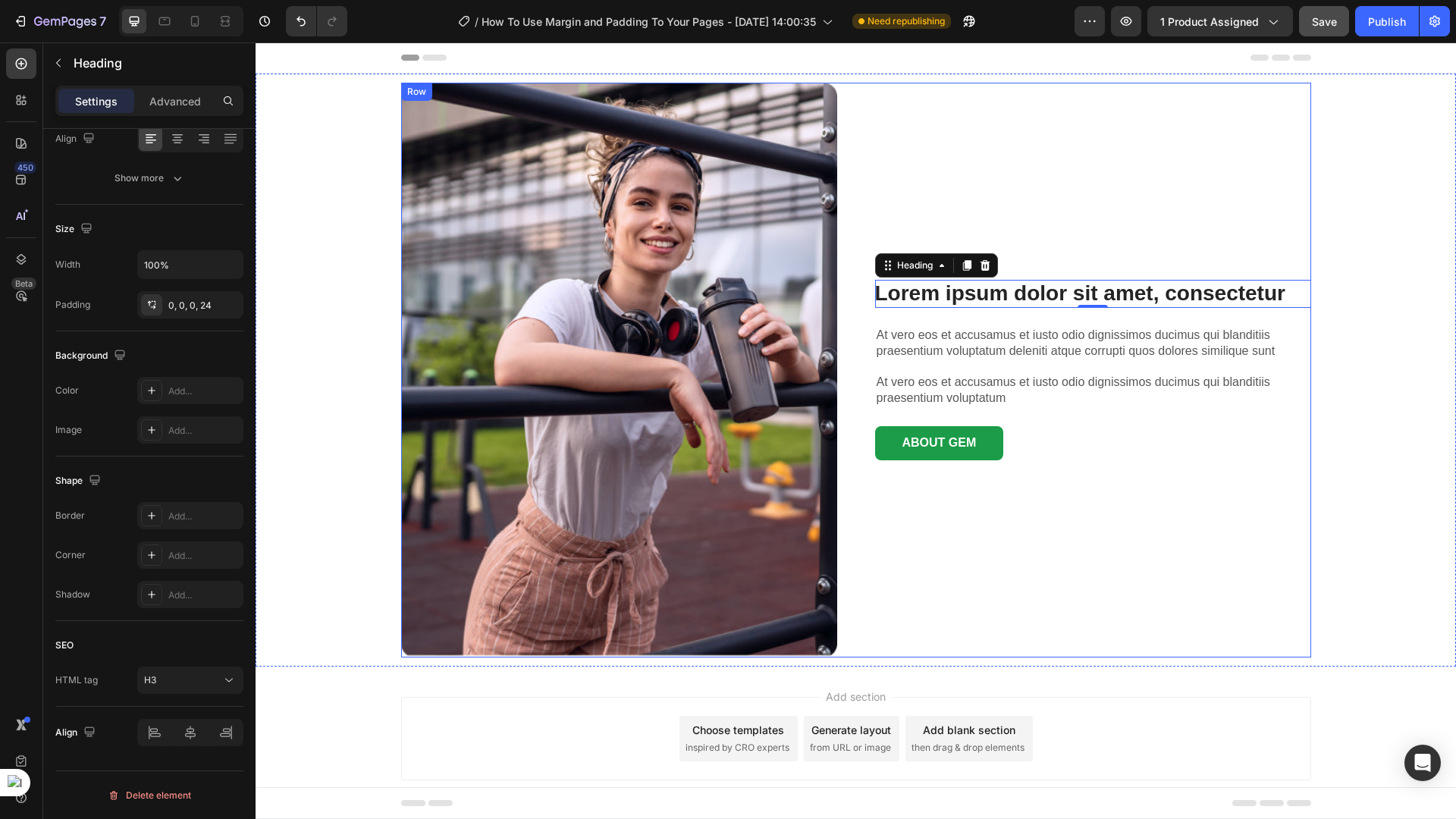
click at [902, 311] on div "Lorem ipsum dolor sit amet, consectetur Heading 0 At vero eos et accusamus et i…" at bounding box center [1093, 369] width 436 height 575
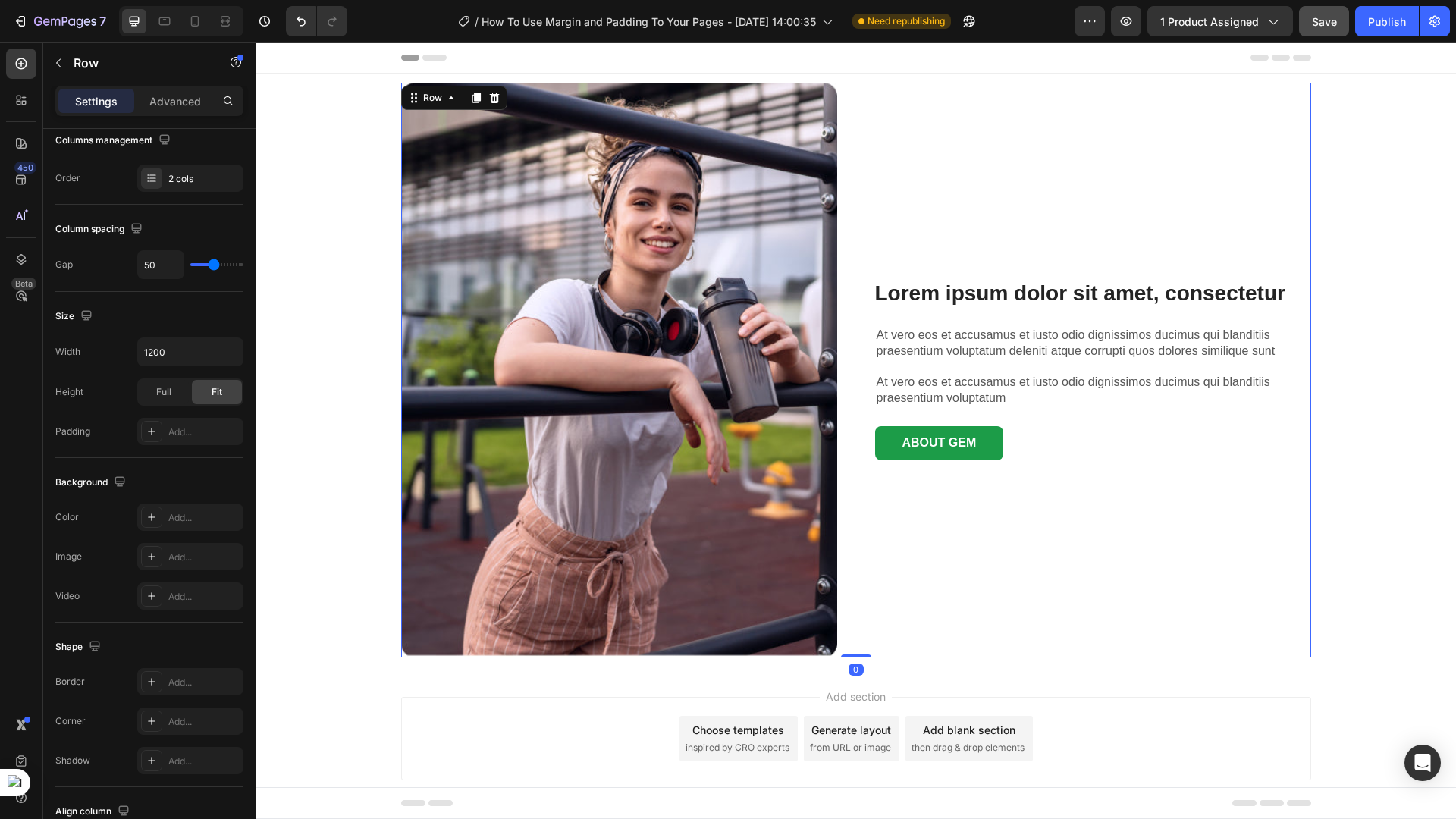
scroll to position [0, 0]
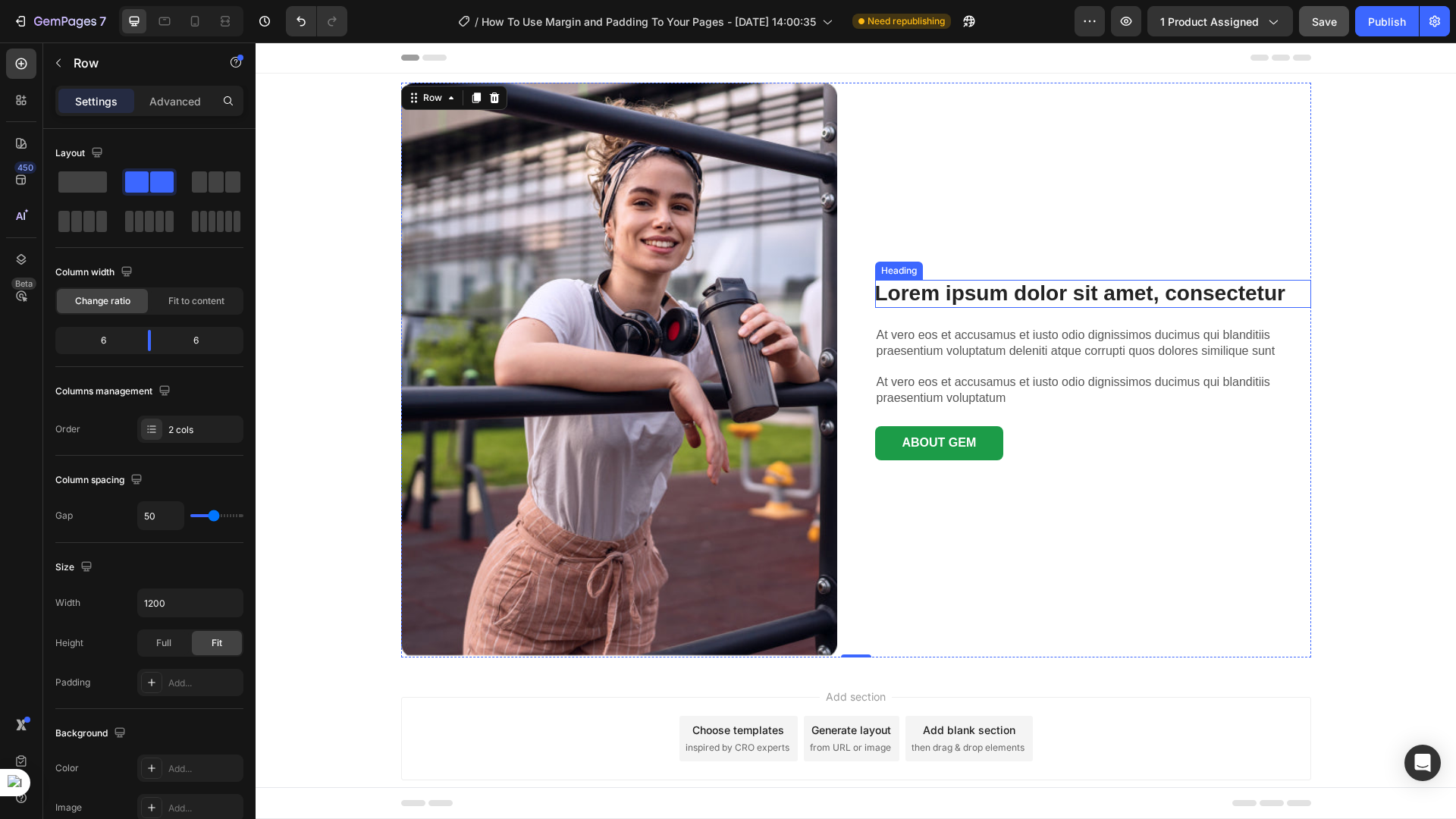
click at [1009, 297] on p "Lorem ipsum dolor sit amet, consectetur" at bounding box center [1093, 294] width 436 height 27
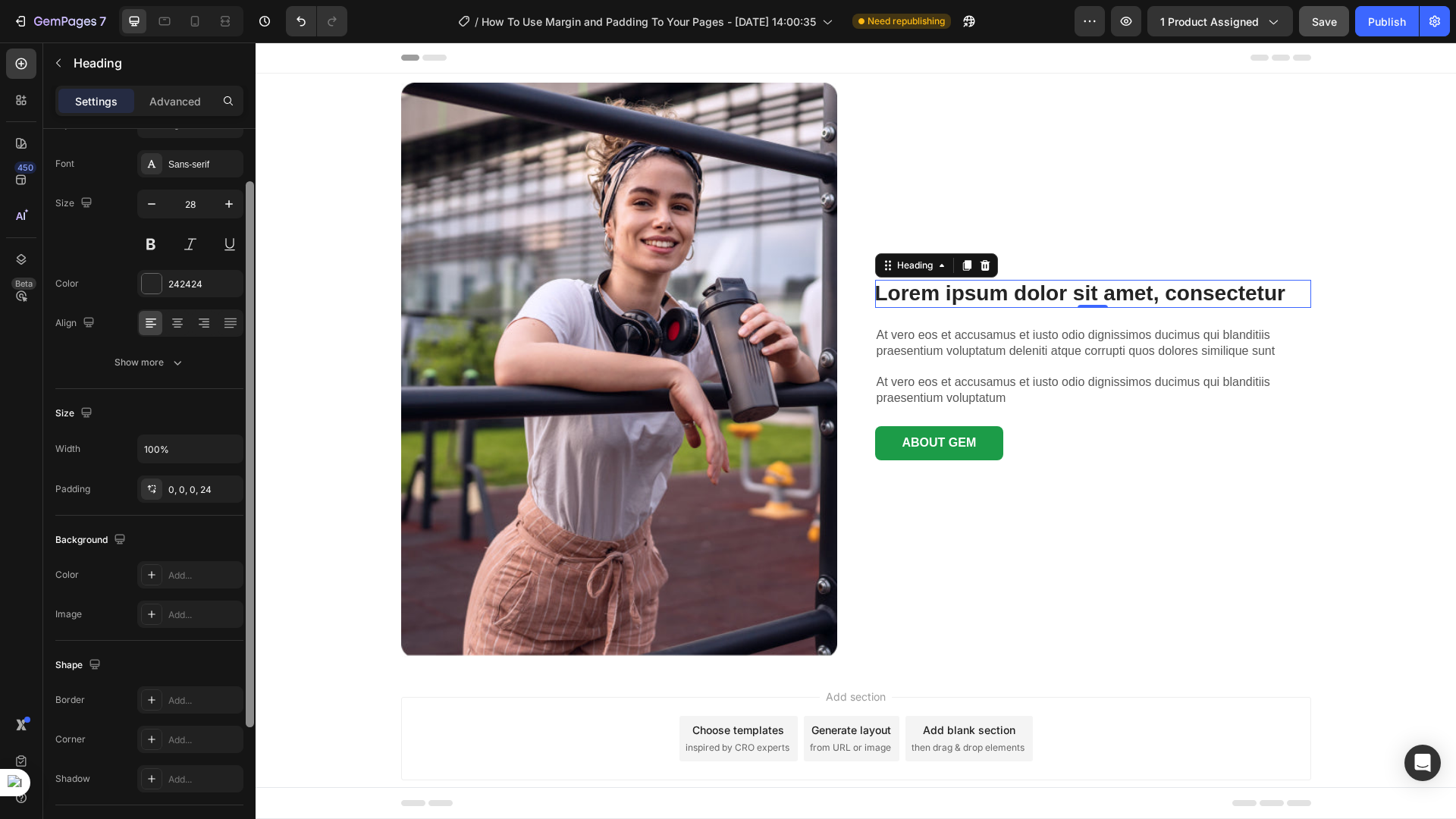
scroll to position [137, 0]
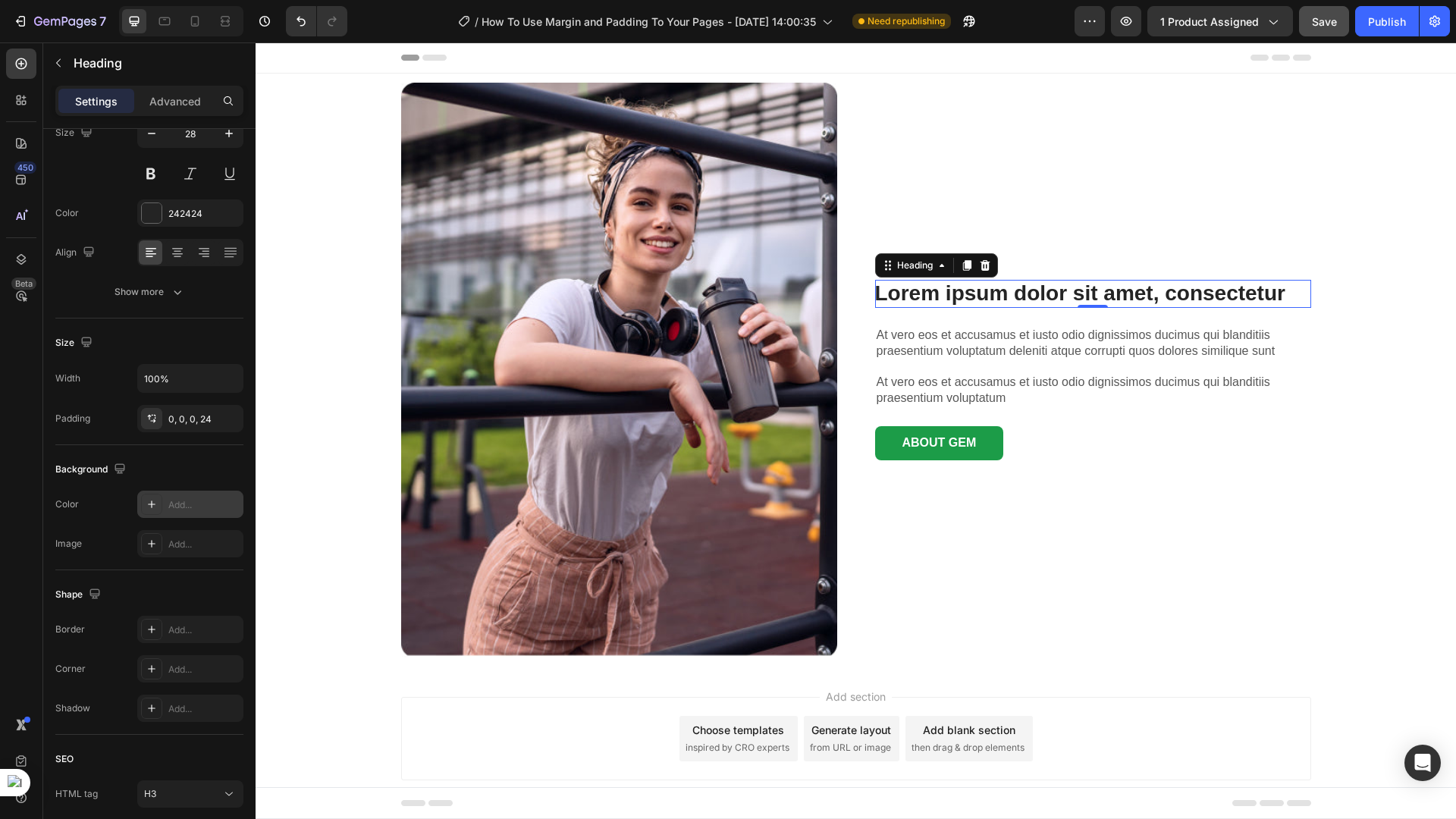
click at [201, 501] on div "Add..." at bounding box center [203, 505] width 71 height 14
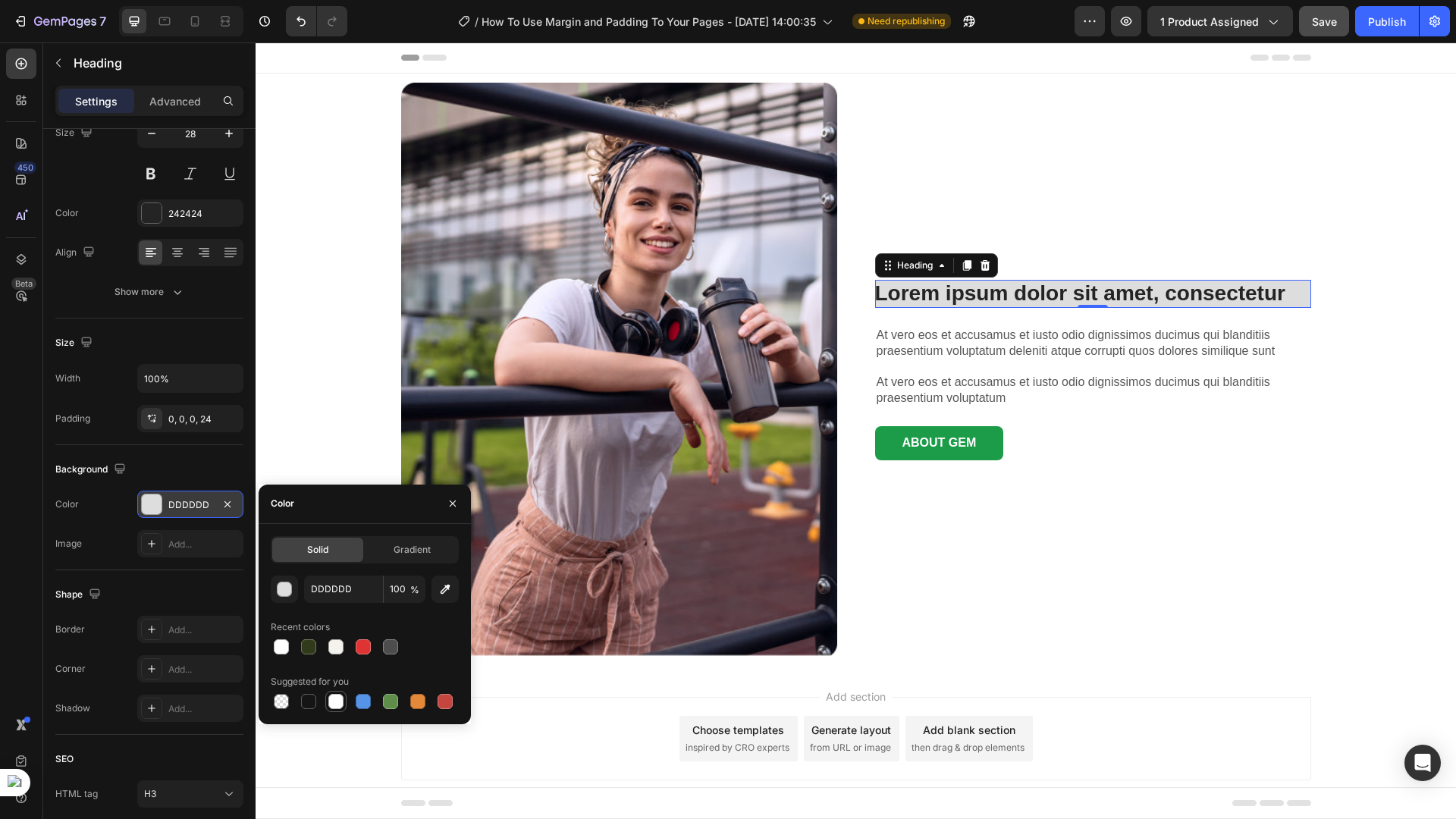
click at [339, 705] on div at bounding box center [336, 702] width 15 height 15
type input "FFFFFF"
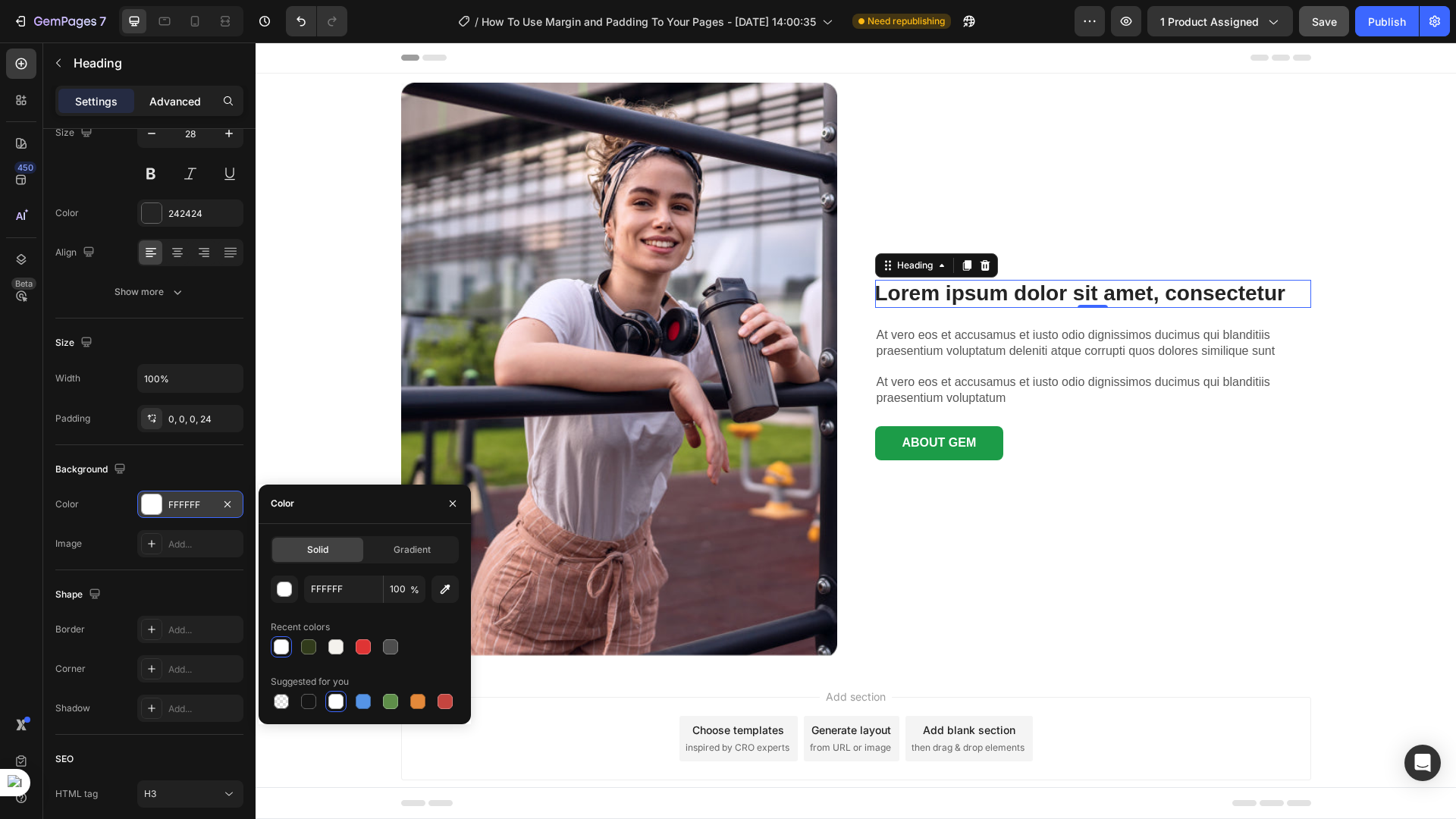
click at [188, 107] on p "Advanced" at bounding box center [175, 101] width 51 height 16
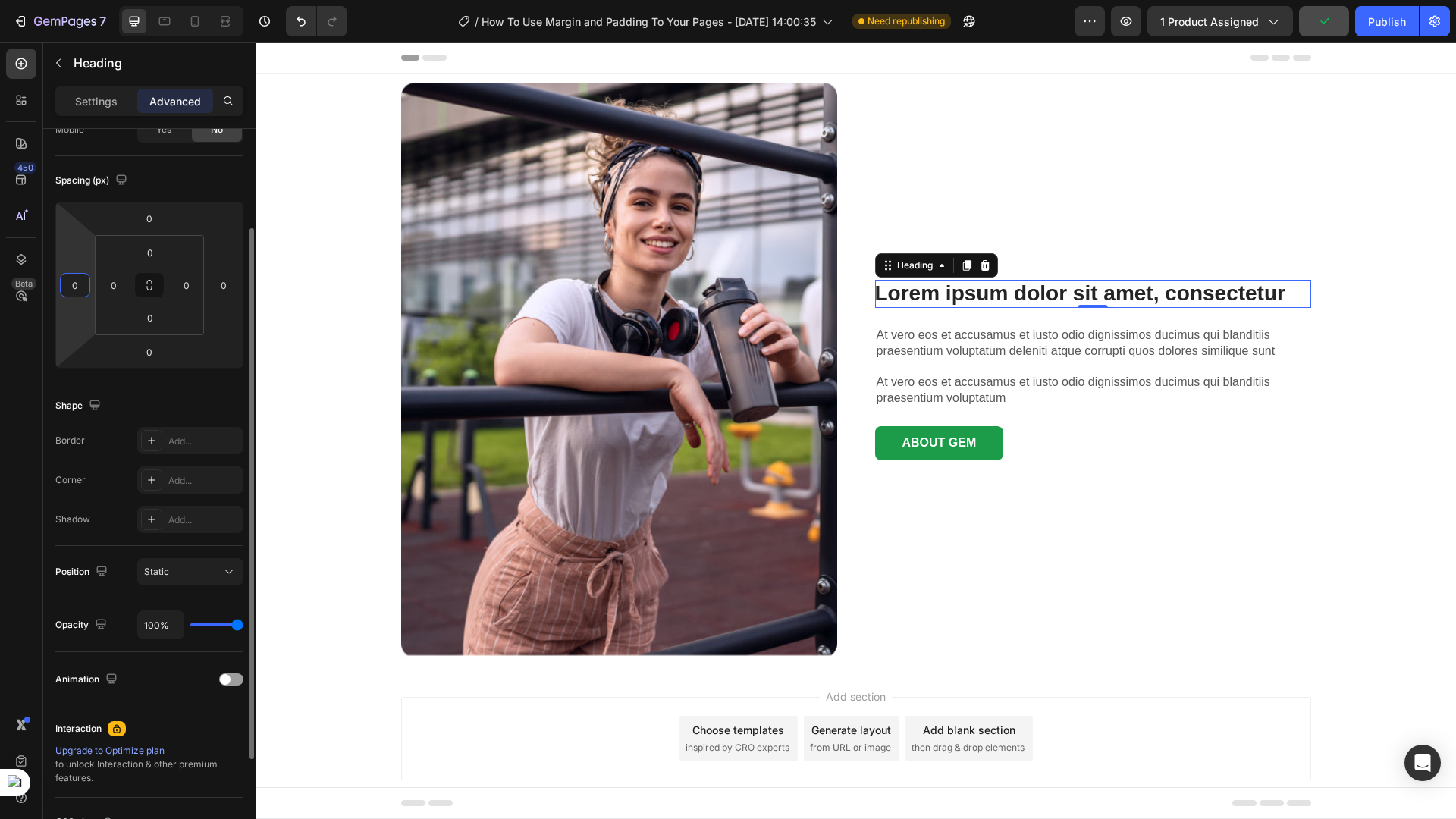
click at [85, 282] on input "0" at bounding box center [75, 284] width 23 height 23
type input "-200"
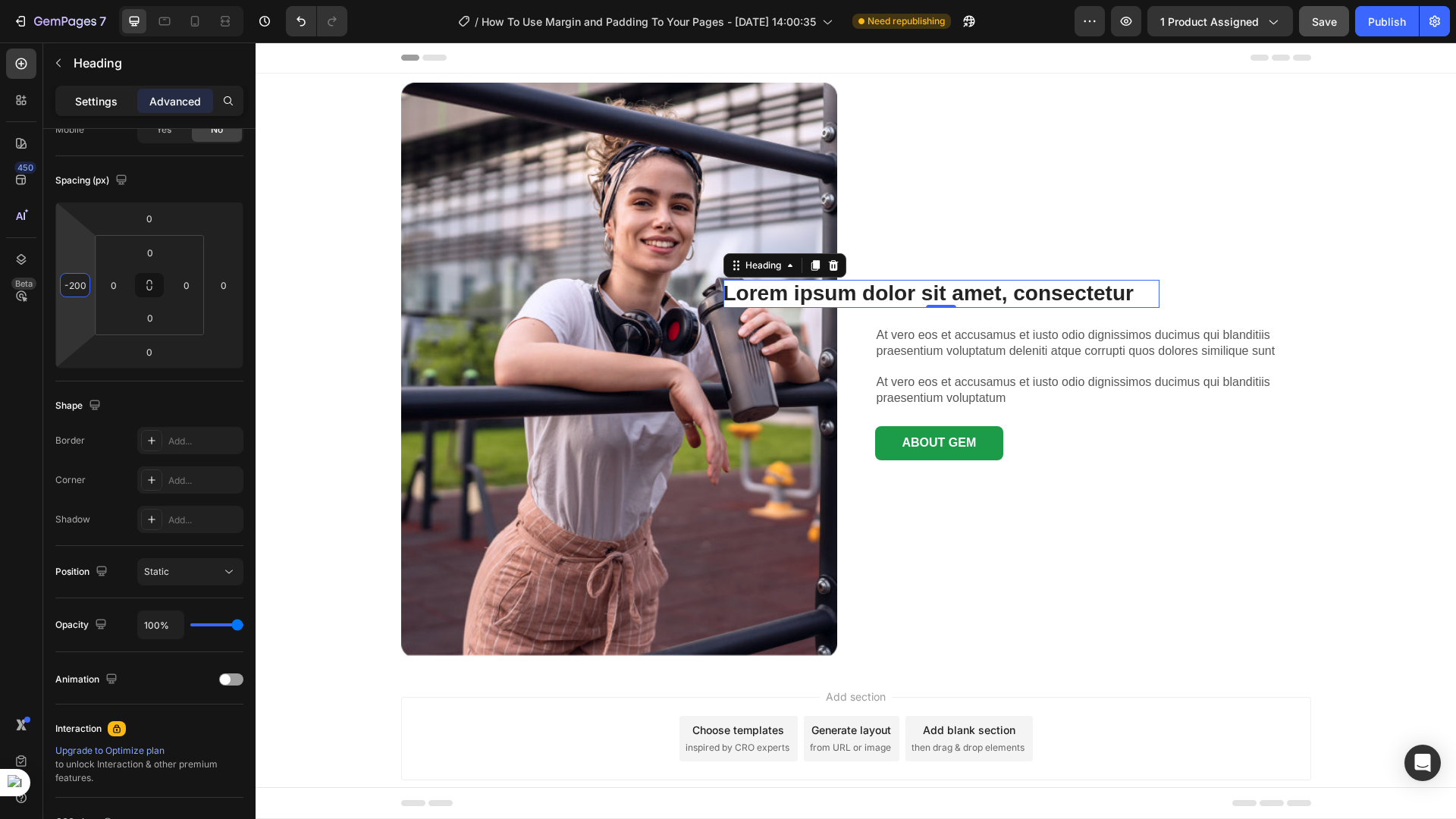
click at [93, 93] on p "Settings" at bounding box center [97, 101] width 43 height 16
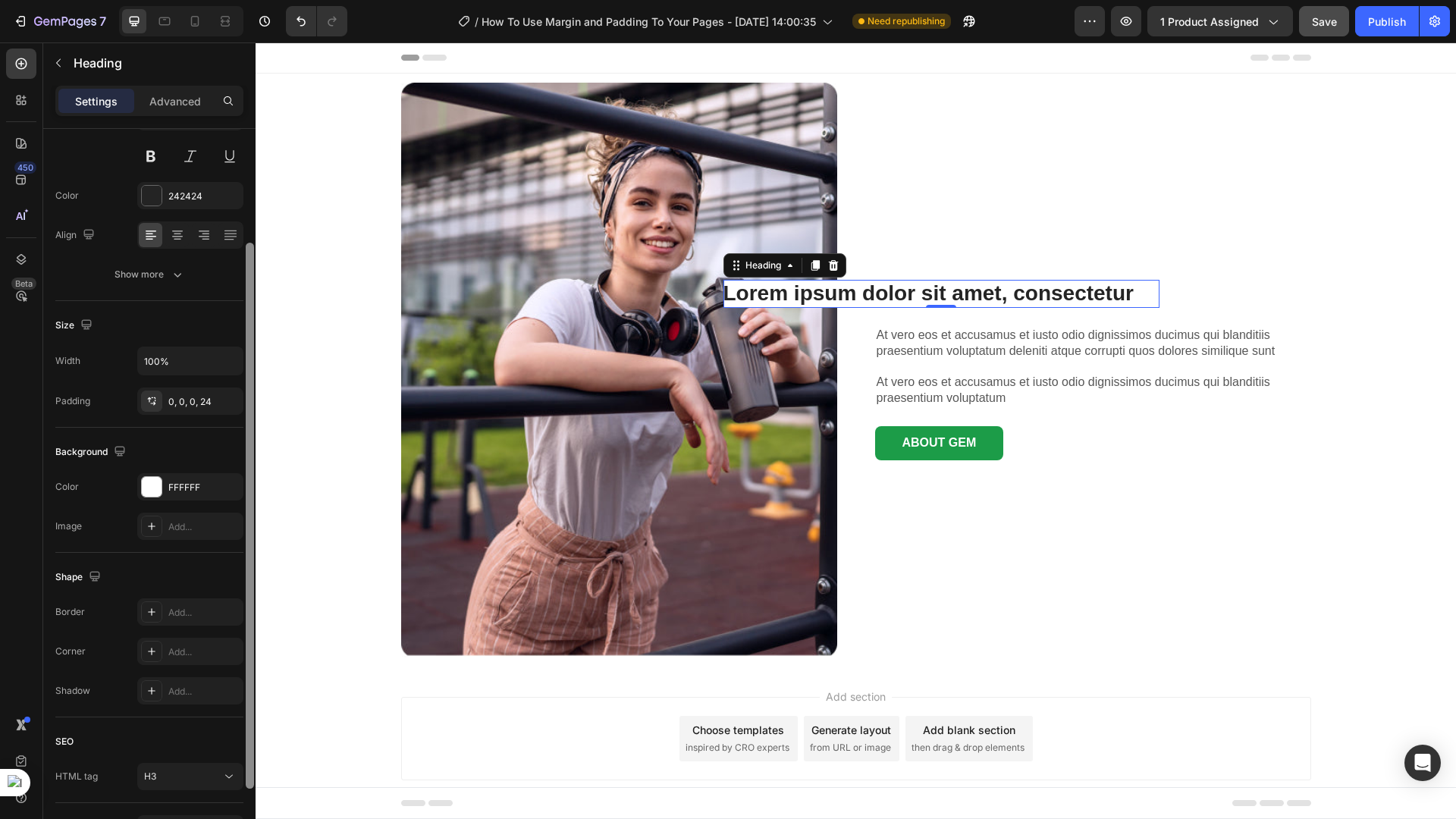
drag, startPoint x: 248, startPoint y: 241, endPoint x: 249, endPoint y: 254, distance: 13.0
click at [249, 254] on div at bounding box center [250, 515] width 9 height 546
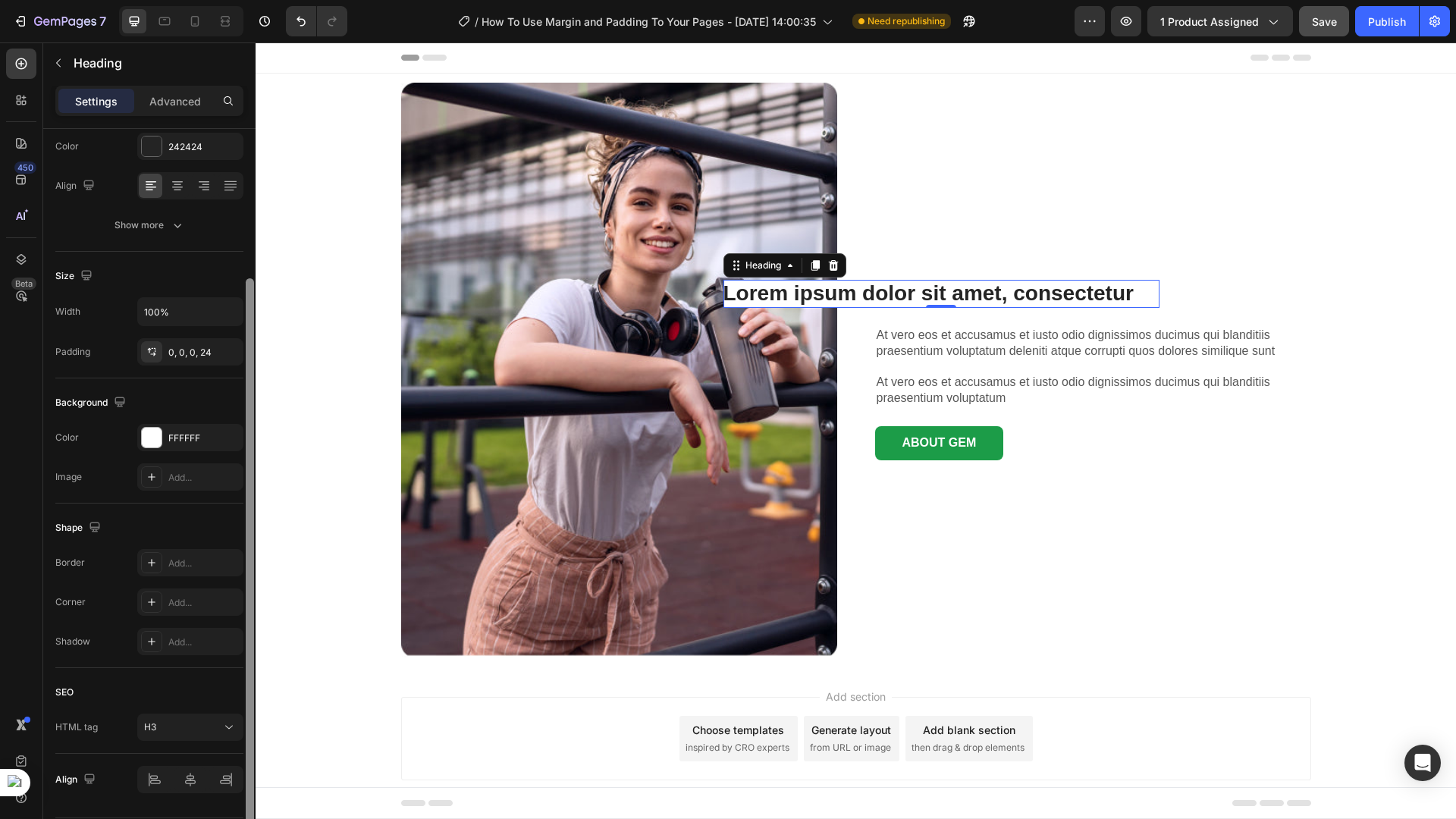
drag, startPoint x: 249, startPoint y: 254, endPoint x: 245, endPoint y: 290, distance: 36.2
click at [246, 290] on div at bounding box center [250, 551] width 9 height 546
click at [202, 311] on input "100%" at bounding box center [190, 311] width 105 height 27
click at [228, 310] on icon "button" at bounding box center [229, 311] width 15 height 15
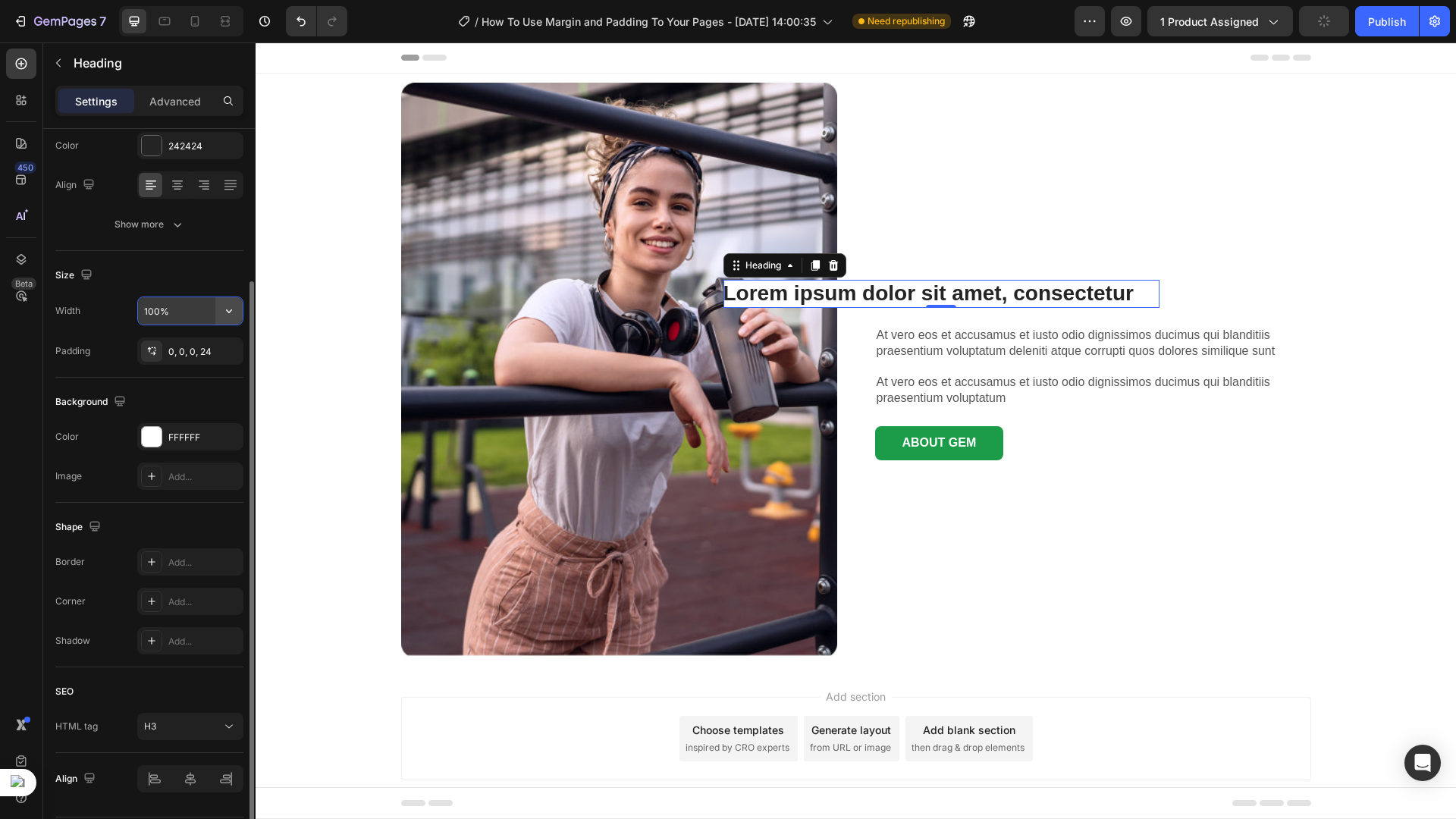
click at [228, 310] on icon "button" at bounding box center [229, 311] width 15 height 15
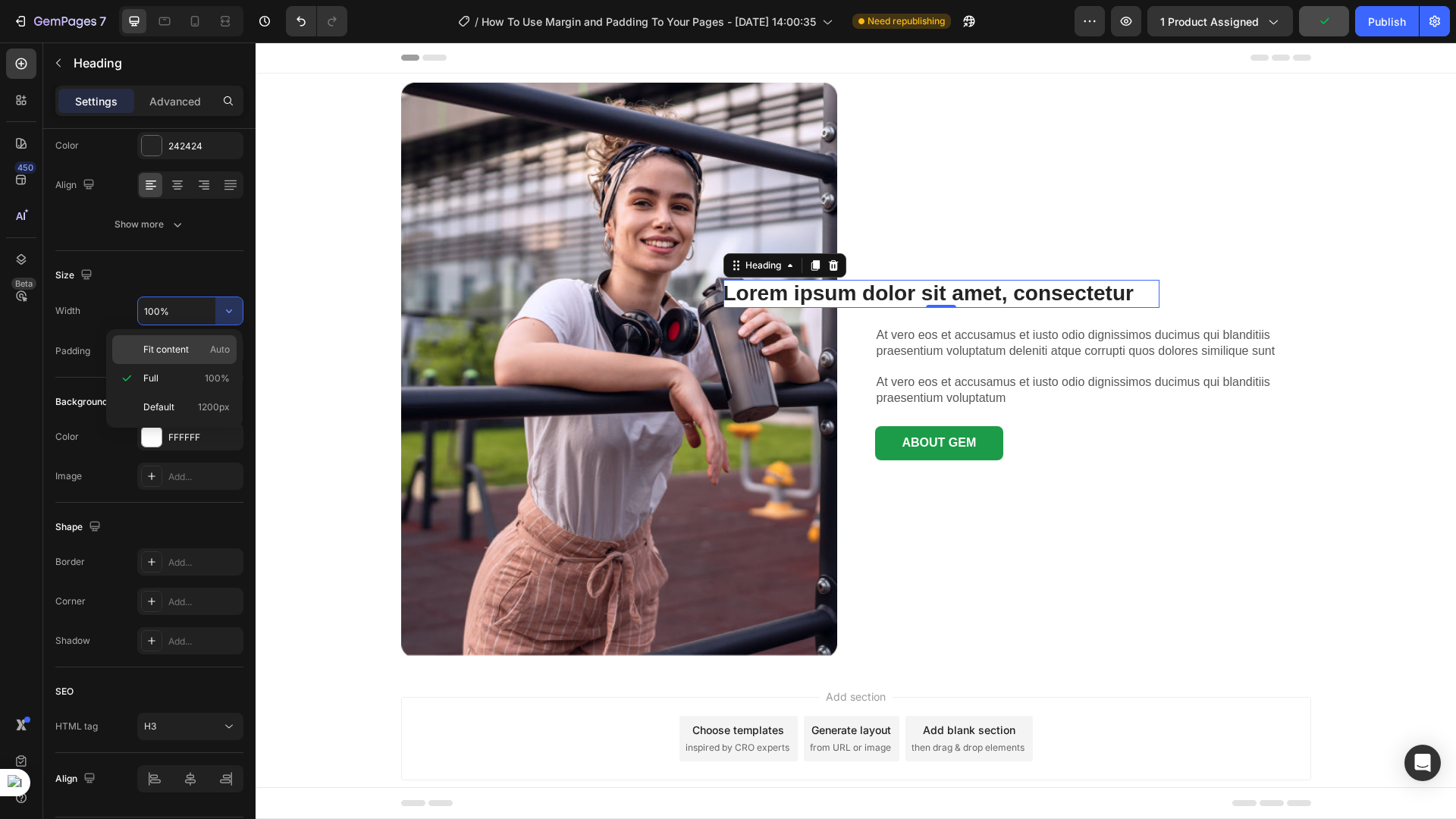
click at [210, 346] on span "Auto" at bounding box center [219, 350] width 20 height 14
type input "Auto"
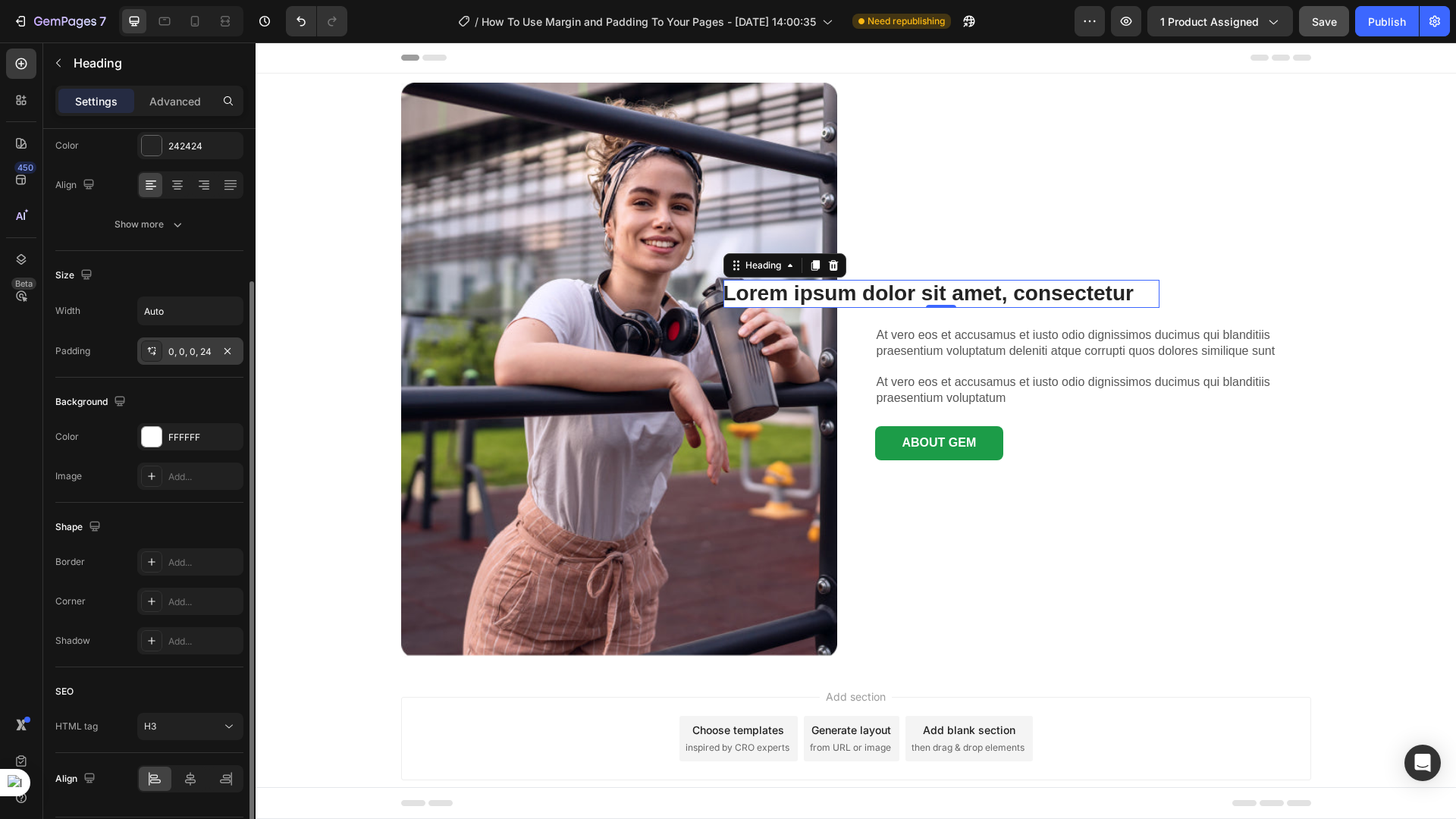
click at [211, 350] on div "0, 0, 0, 24" at bounding box center [189, 352] width 44 height 14
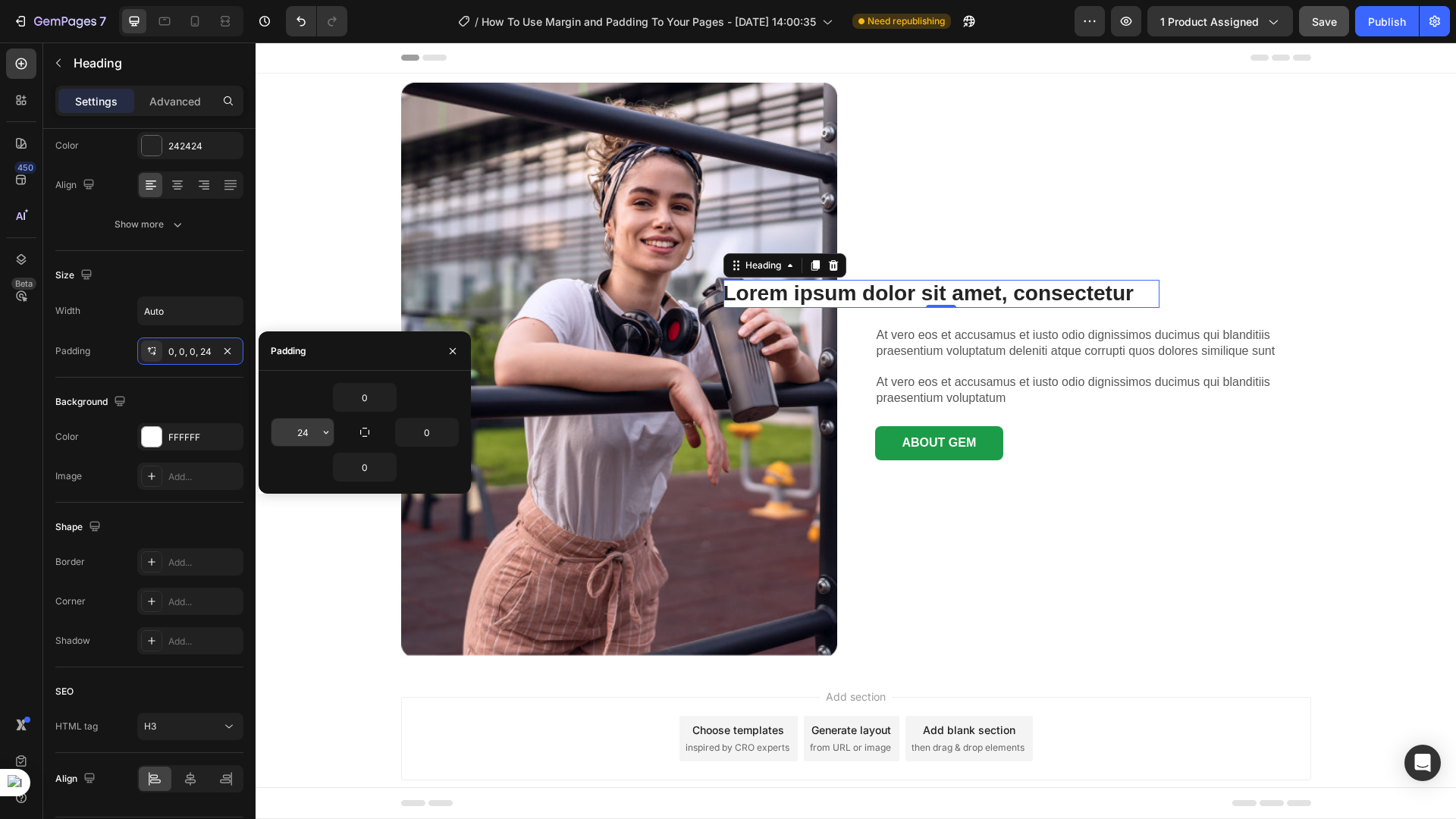
click at [305, 432] on input "24" at bounding box center [303, 433] width 63 height 27
type input "0"
click at [371, 392] on input "0" at bounding box center [364, 398] width 63 height 27
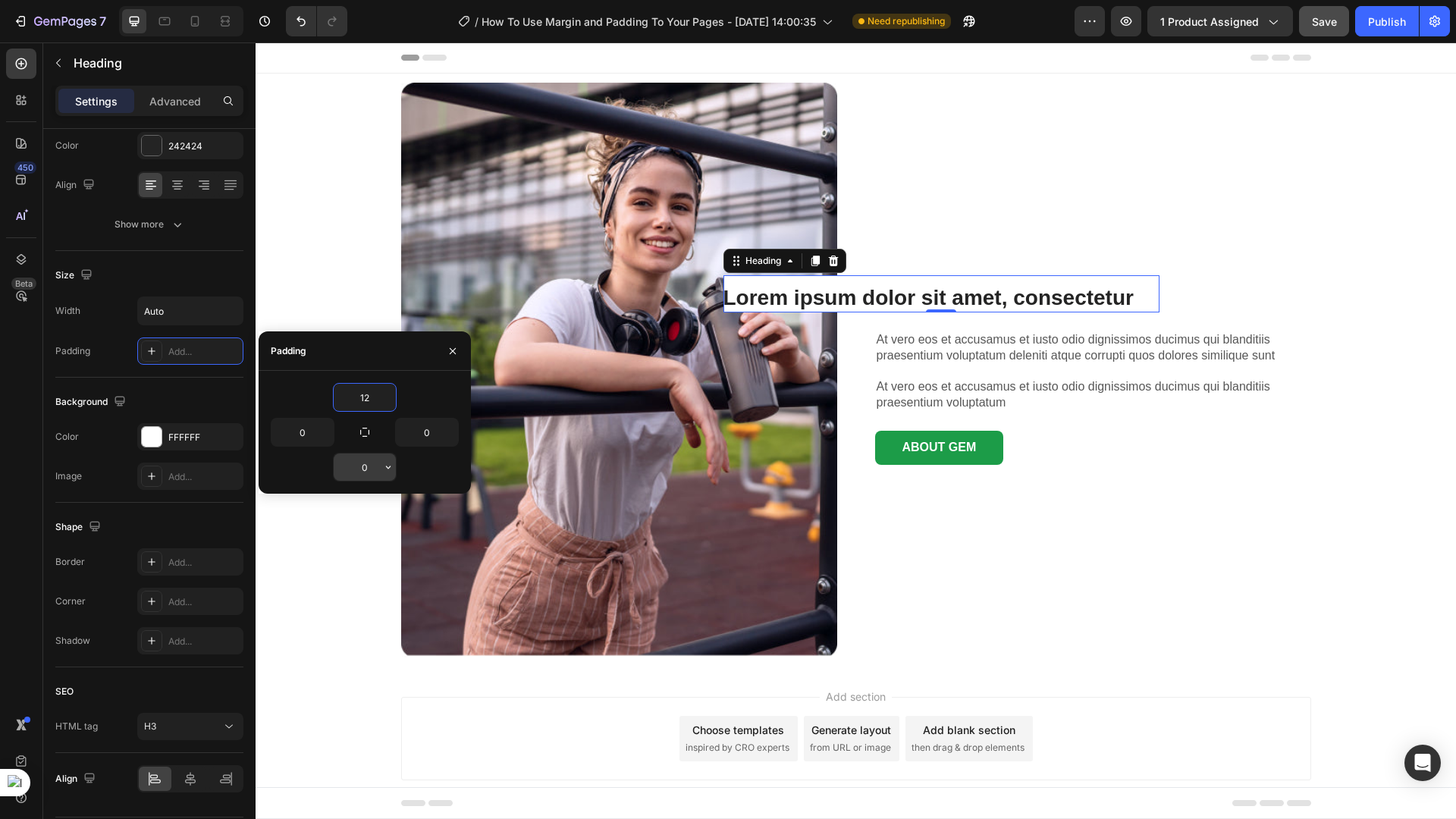
type input "12"
click at [378, 469] on input "0" at bounding box center [364, 467] width 63 height 27
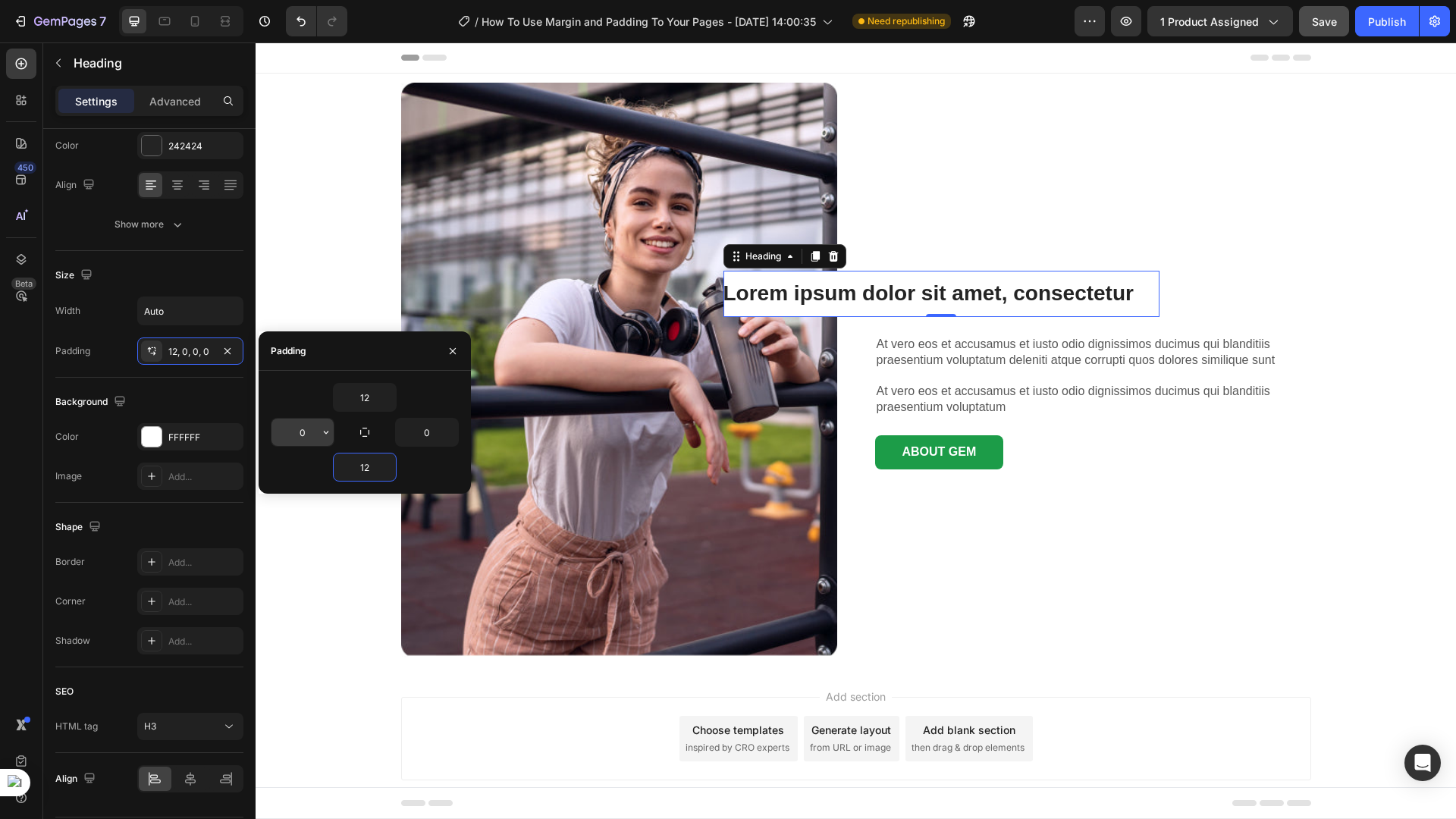
type input "12"
click at [309, 432] on input "0" at bounding box center [303, 433] width 63 height 27
type input "24"
click at [439, 432] on input "0" at bounding box center [427, 433] width 63 height 27
type input "24"
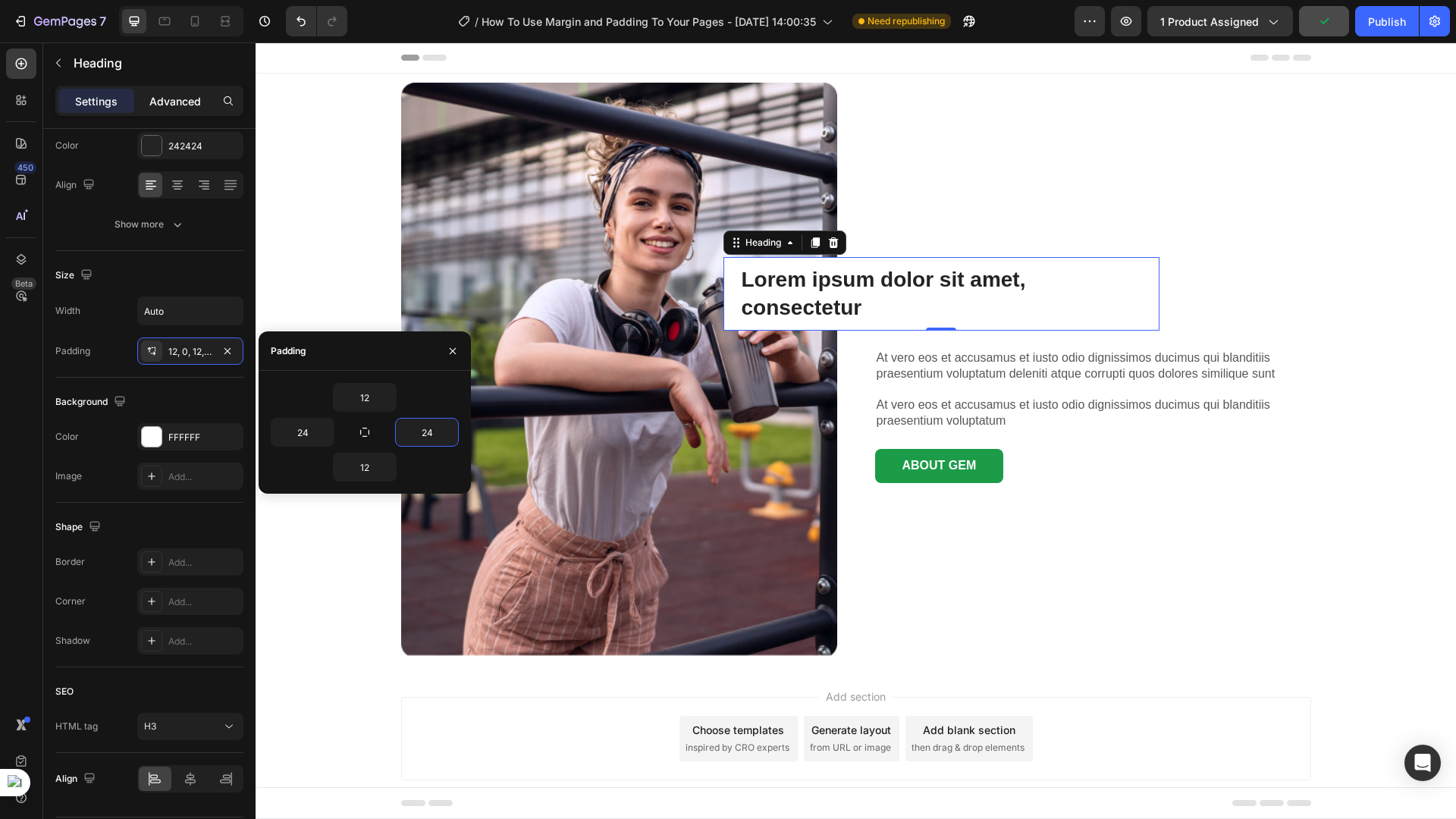
click at [181, 103] on p "Advanced" at bounding box center [175, 101] width 51 height 16
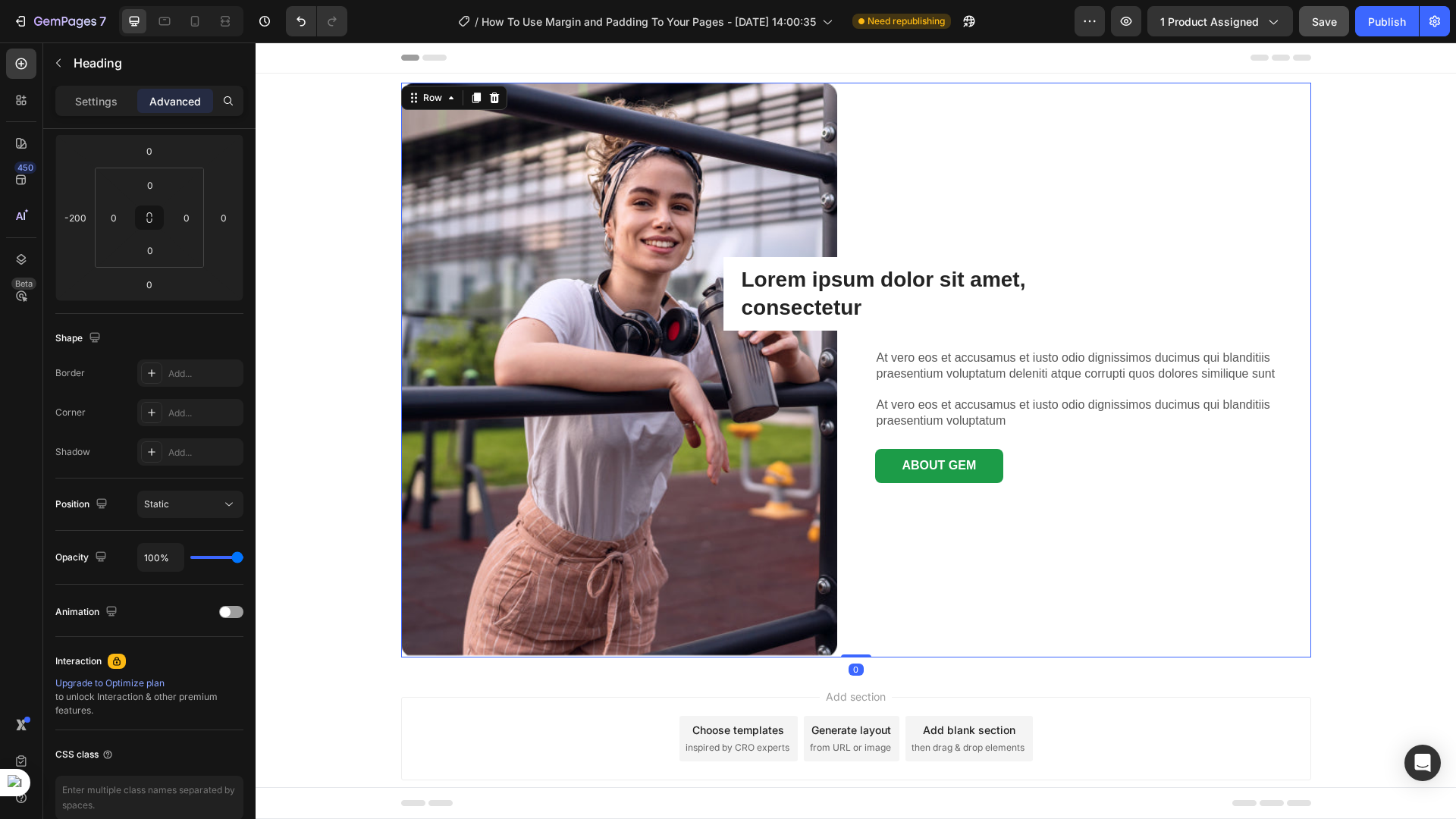
click at [928, 559] on div "Lorem ipsum dolor sit amet, consectetur Heading At vero eos et accusamus et ius…" at bounding box center [1093, 369] width 436 height 575
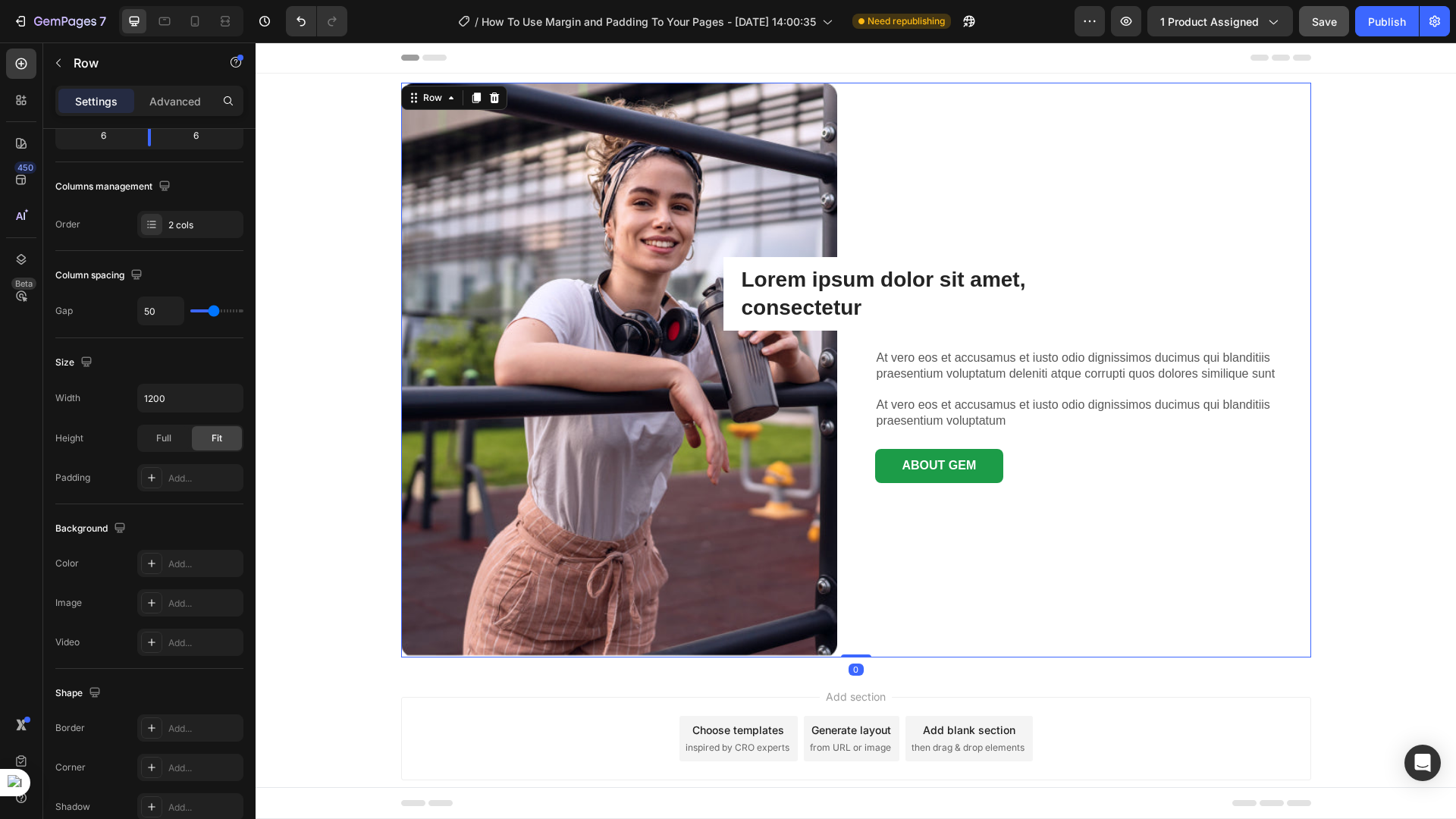
scroll to position [0, 0]
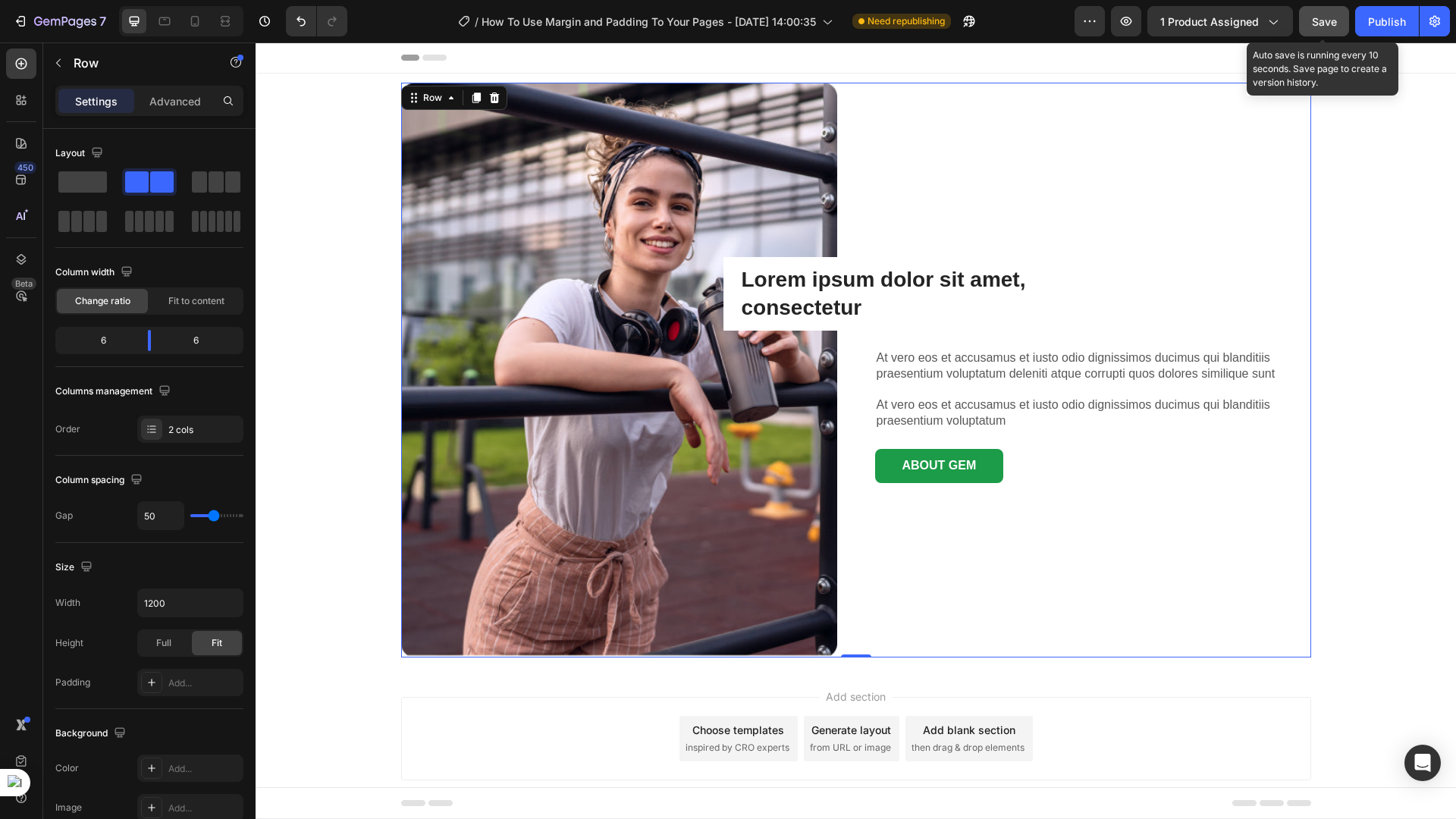
click at [1320, 33] on button "Save" at bounding box center [1324, 21] width 50 height 30
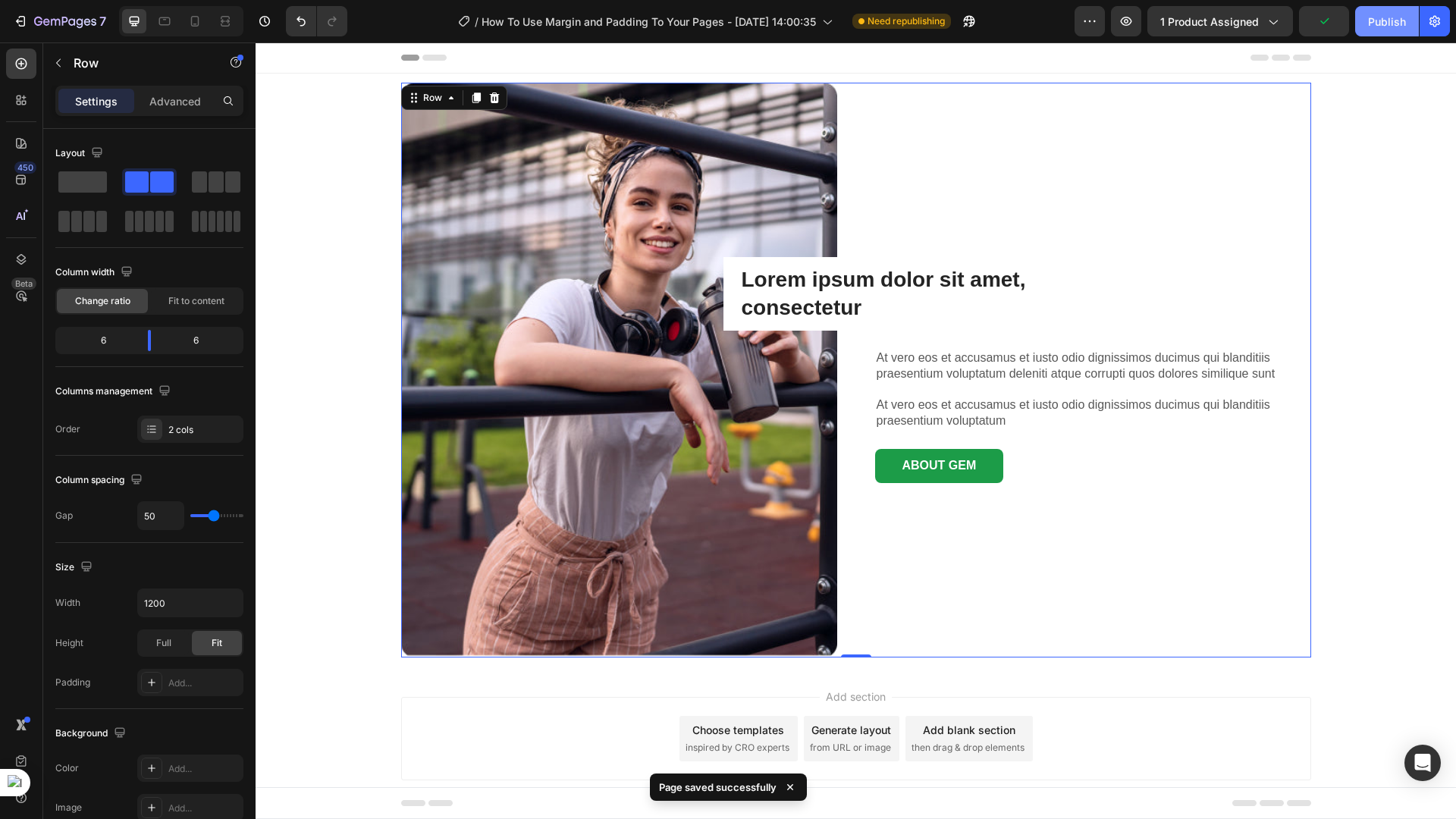
click at [1369, 30] on button "Publish" at bounding box center [1387, 21] width 63 height 30
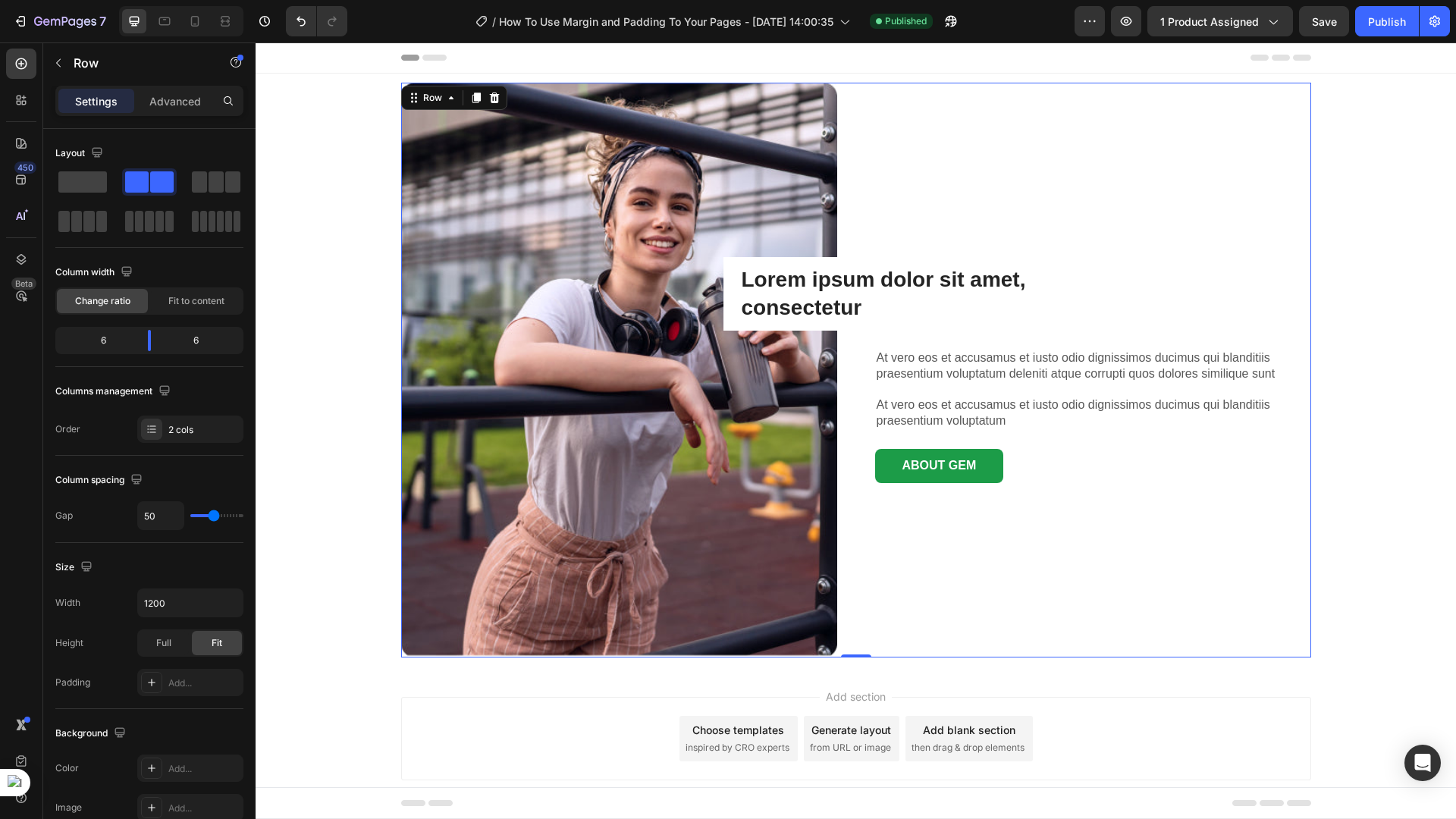
click at [794, 280] on p "Lorem ipsum dolor sit amet, consectetur" at bounding box center [942, 294] width 399 height 56
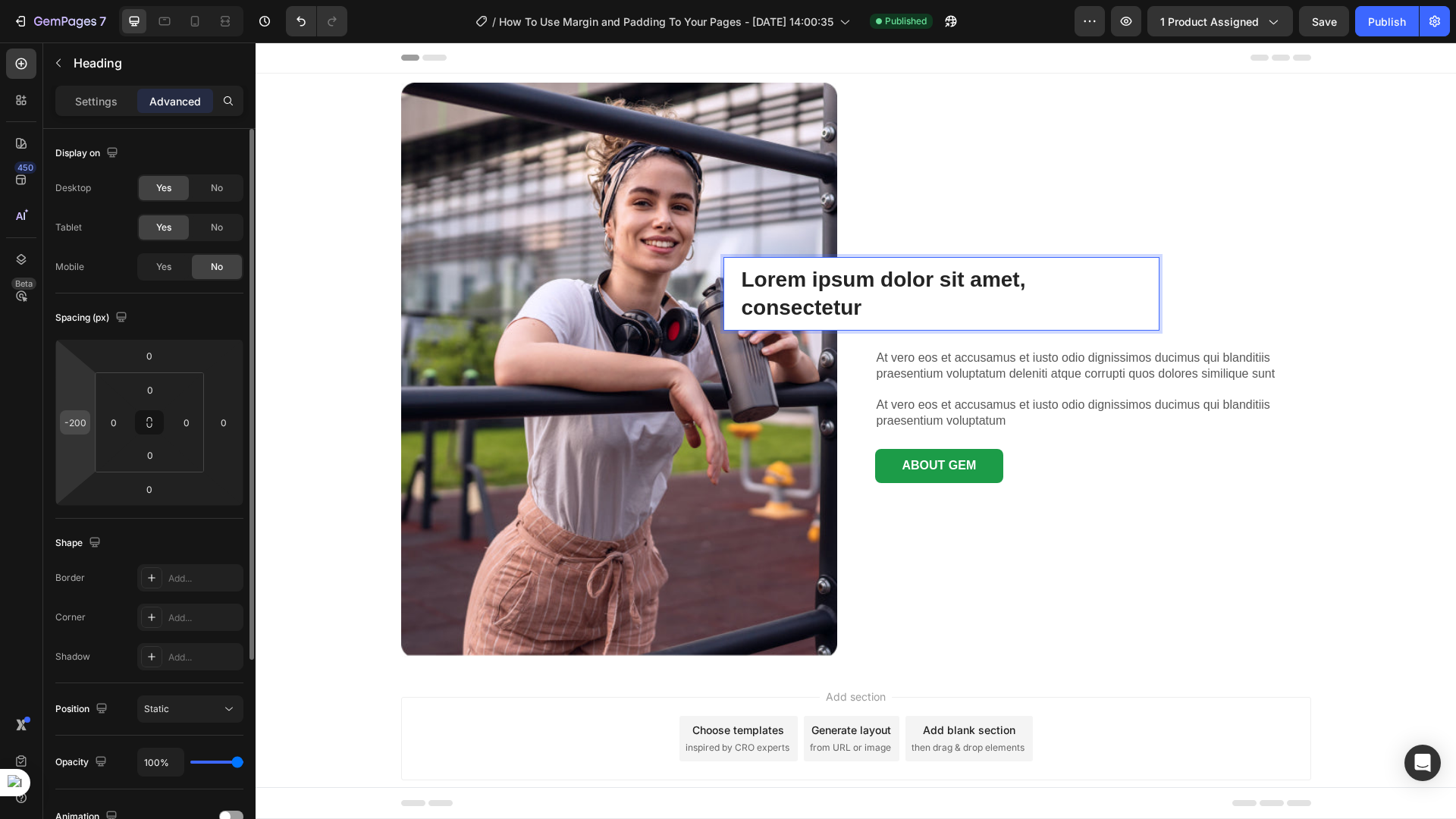
click at [72, 420] on input "-200" at bounding box center [75, 422] width 23 height 23
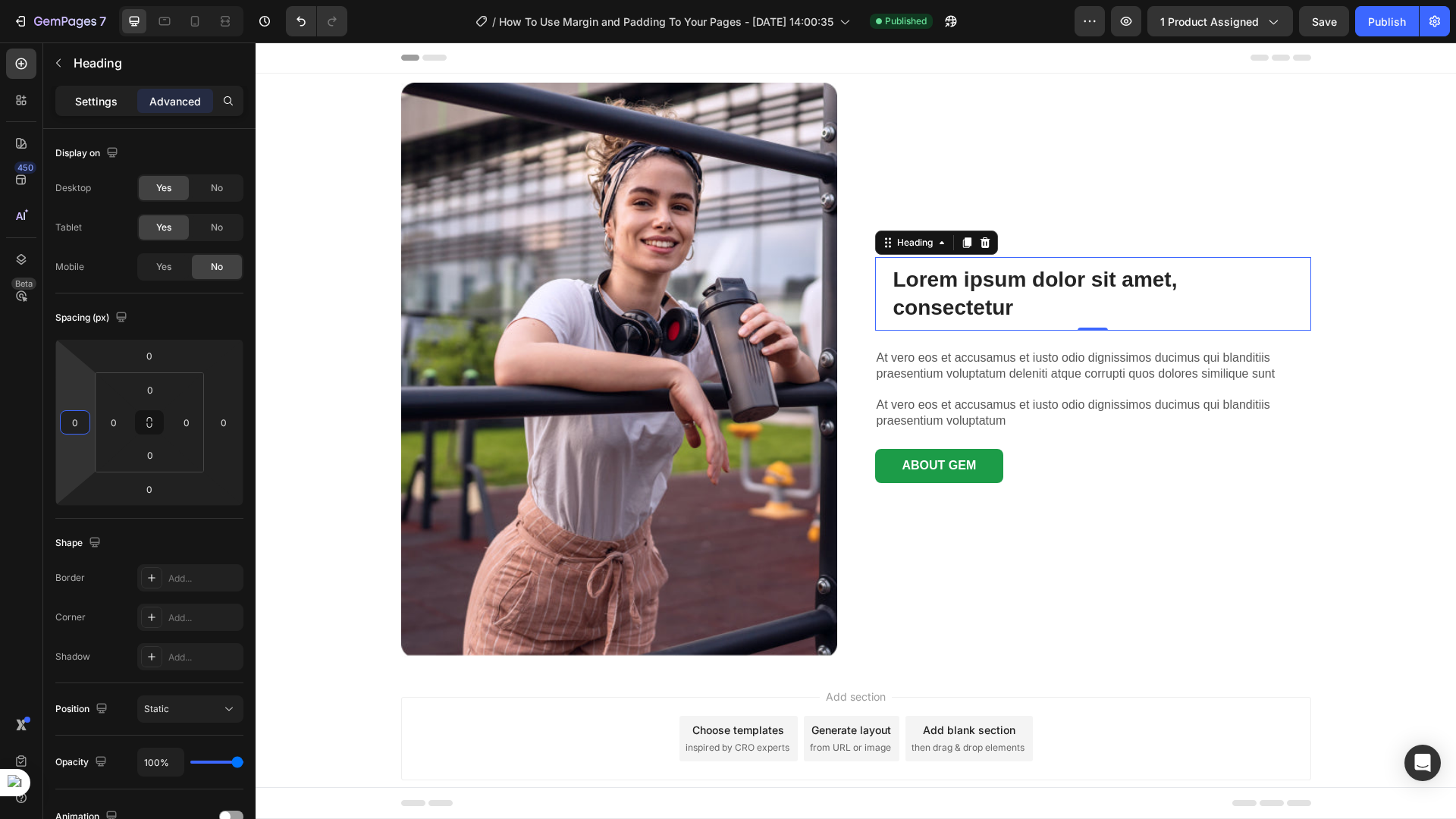
click at [87, 100] on p "Settings" at bounding box center [97, 101] width 43 height 16
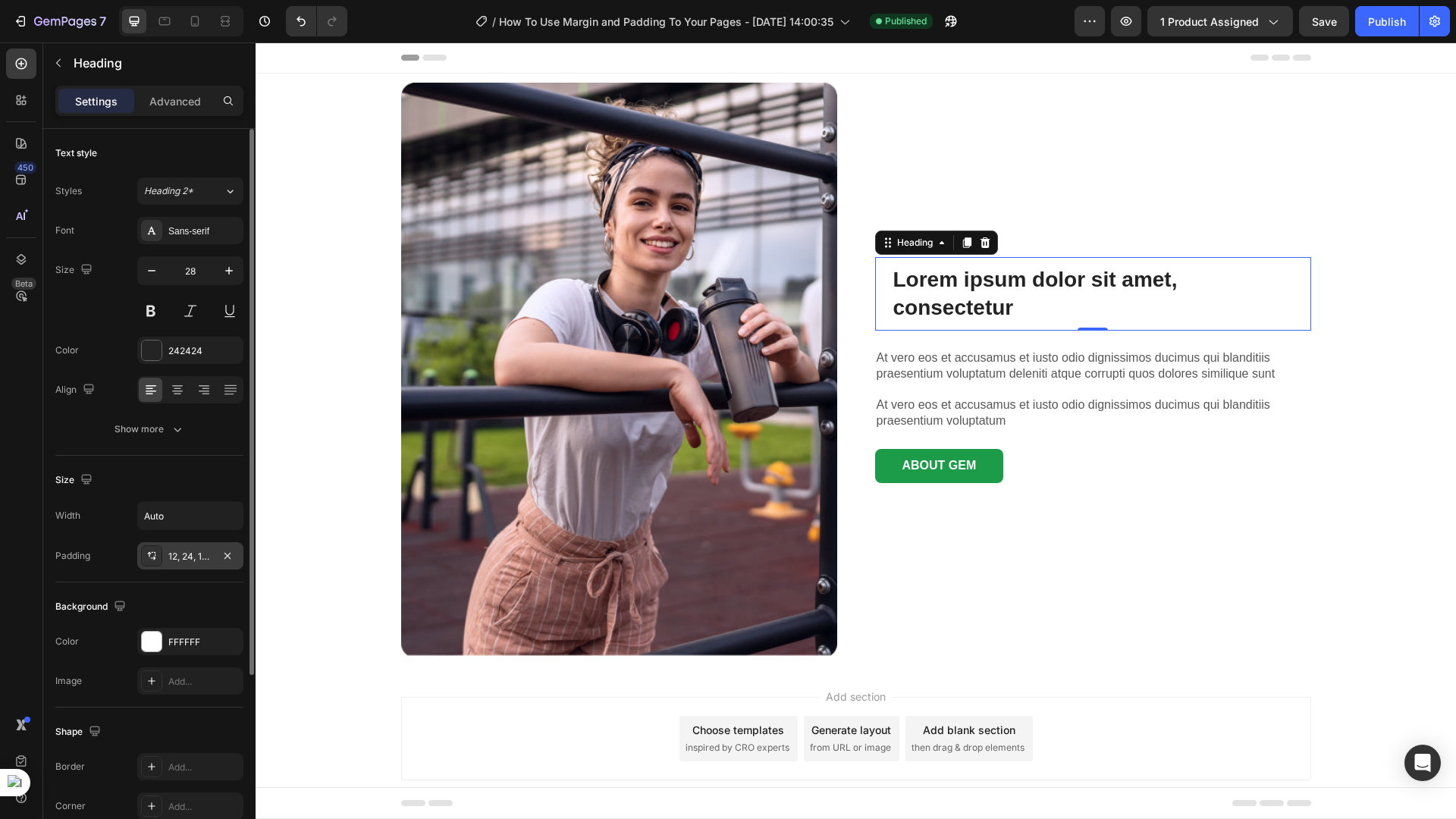
click at [187, 557] on div "12, 24, 12, 24" at bounding box center [189, 557] width 44 height 14
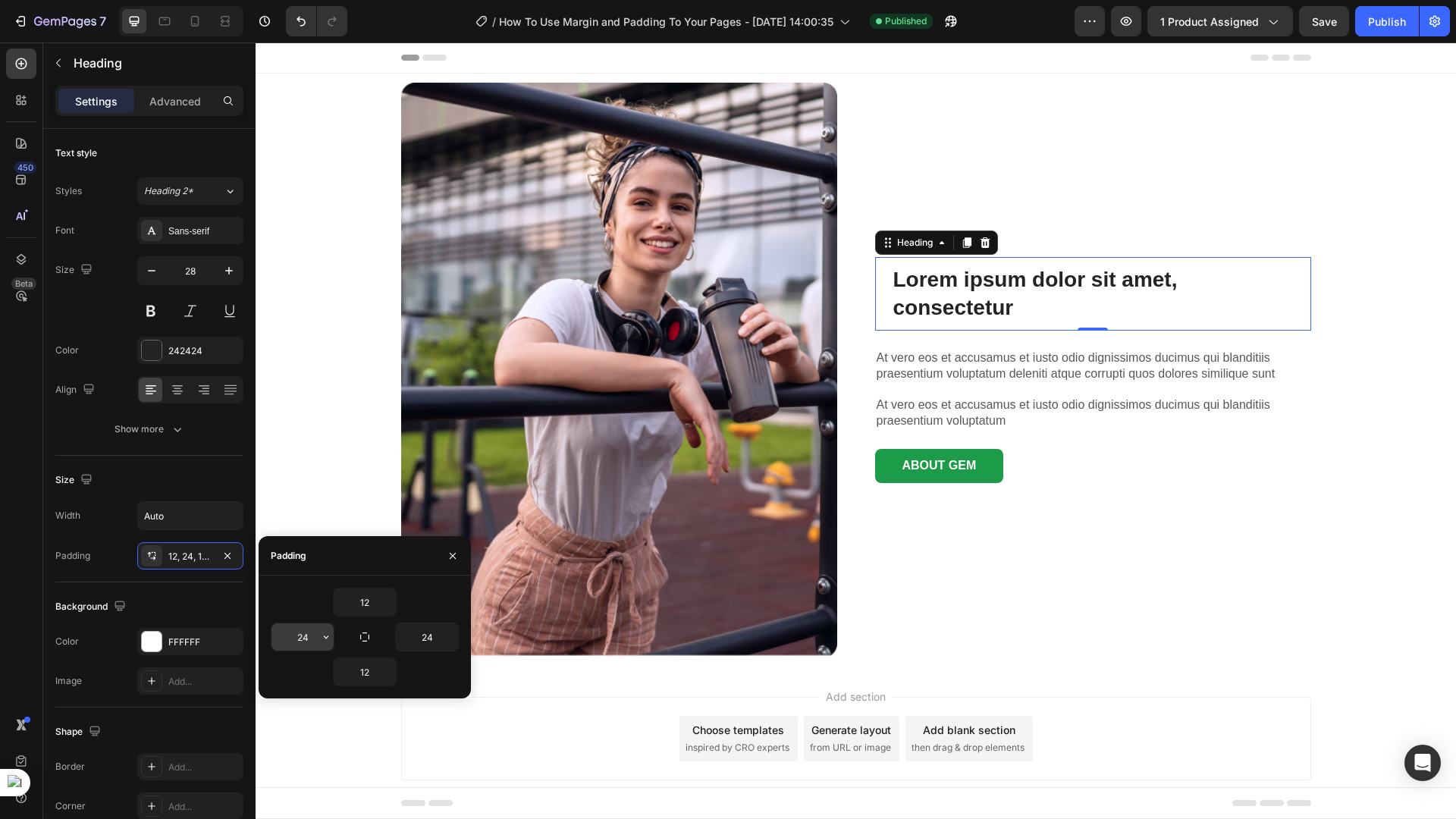
click at [306, 635] on input "24" at bounding box center [303, 637] width 63 height 27
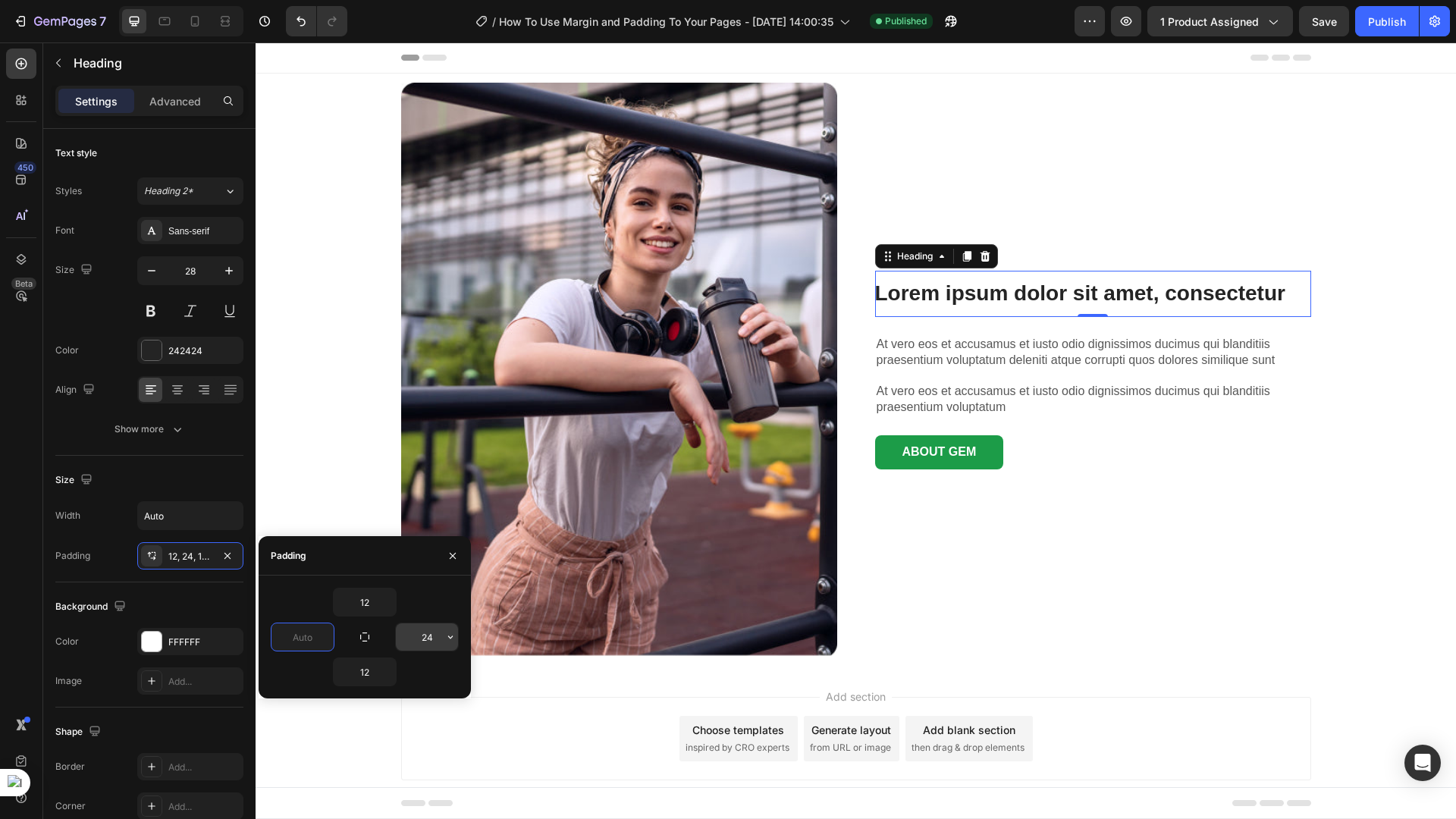
click at [428, 636] on input "24" at bounding box center [427, 637] width 63 height 27
type input "0"
click at [428, 636] on input "24" at bounding box center [427, 637] width 63 height 27
click at [346, 481] on div "Image Lorem ipsum dolor sit amet, consectetur Heading 0 At vero eos et accusamu…" at bounding box center [855, 369] width 1201 height 575
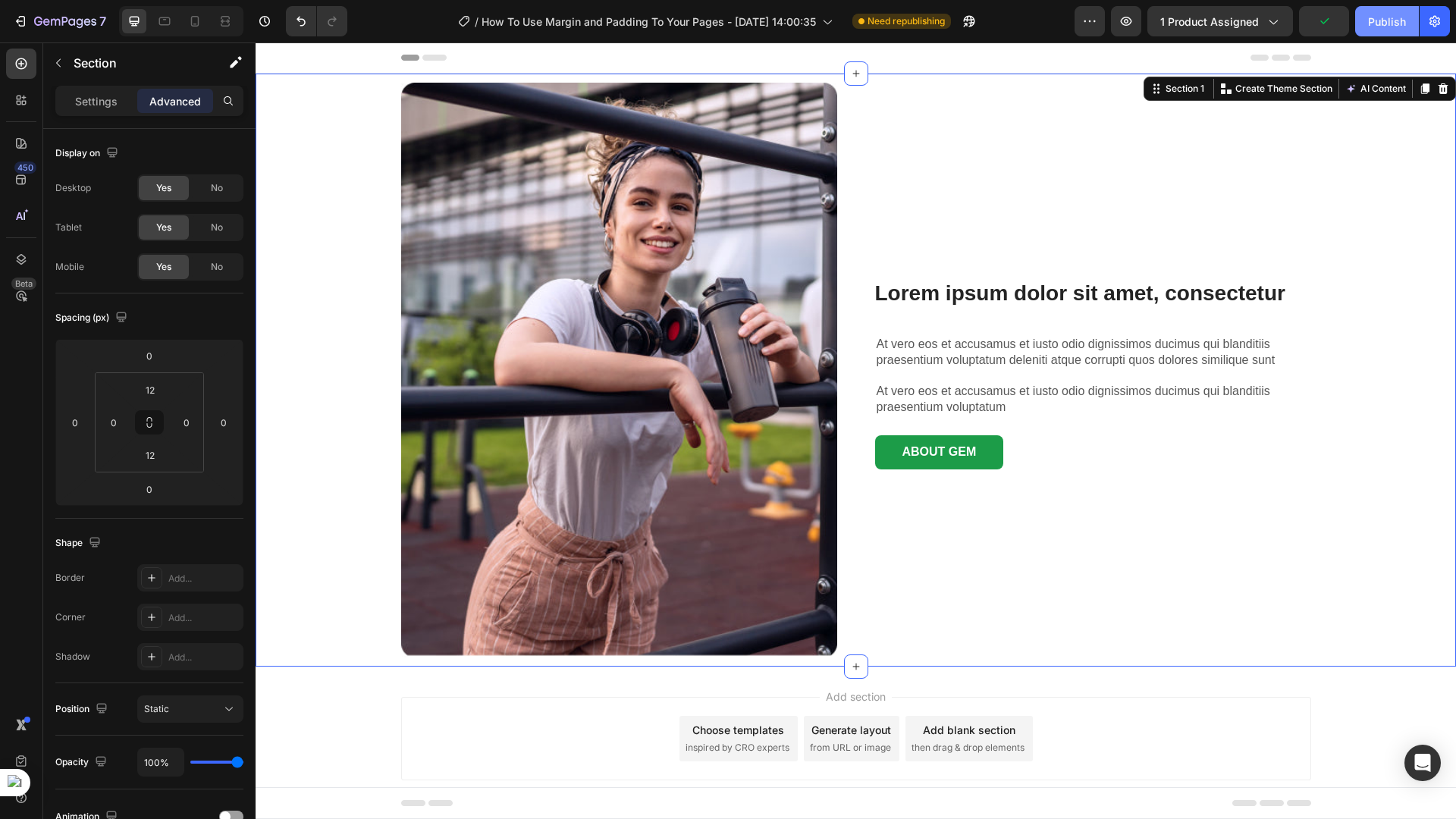
click at [1381, 26] on div "Publish" at bounding box center [1387, 21] width 38 height 16
click at [21, 23] on icon "button" at bounding box center [21, 21] width 15 height 15
